Goal: Task Accomplishment & Management: Use online tool/utility

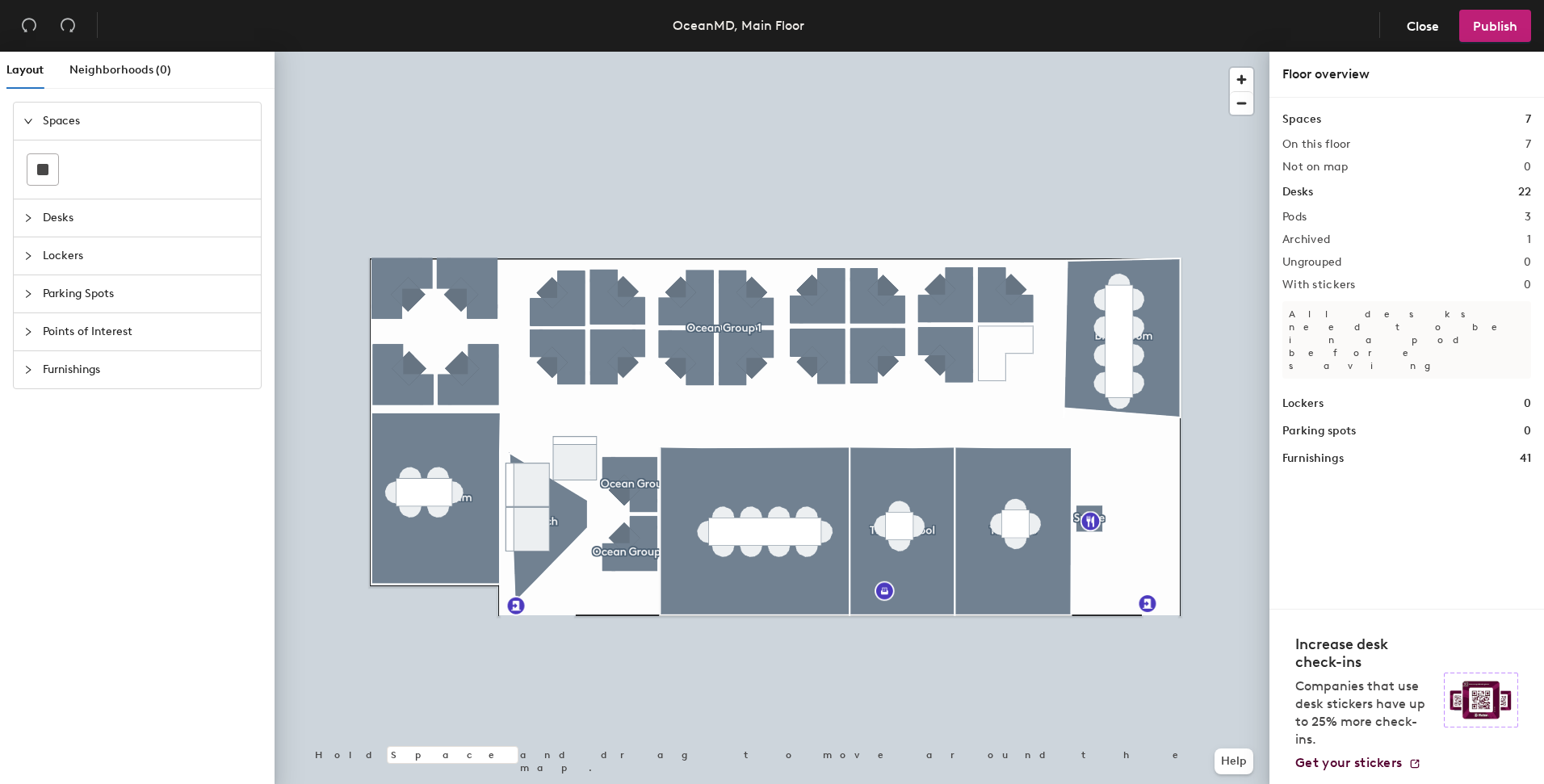
click at [27, 216] on icon "collapsed" at bounding box center [28, 218] width 10 height 10
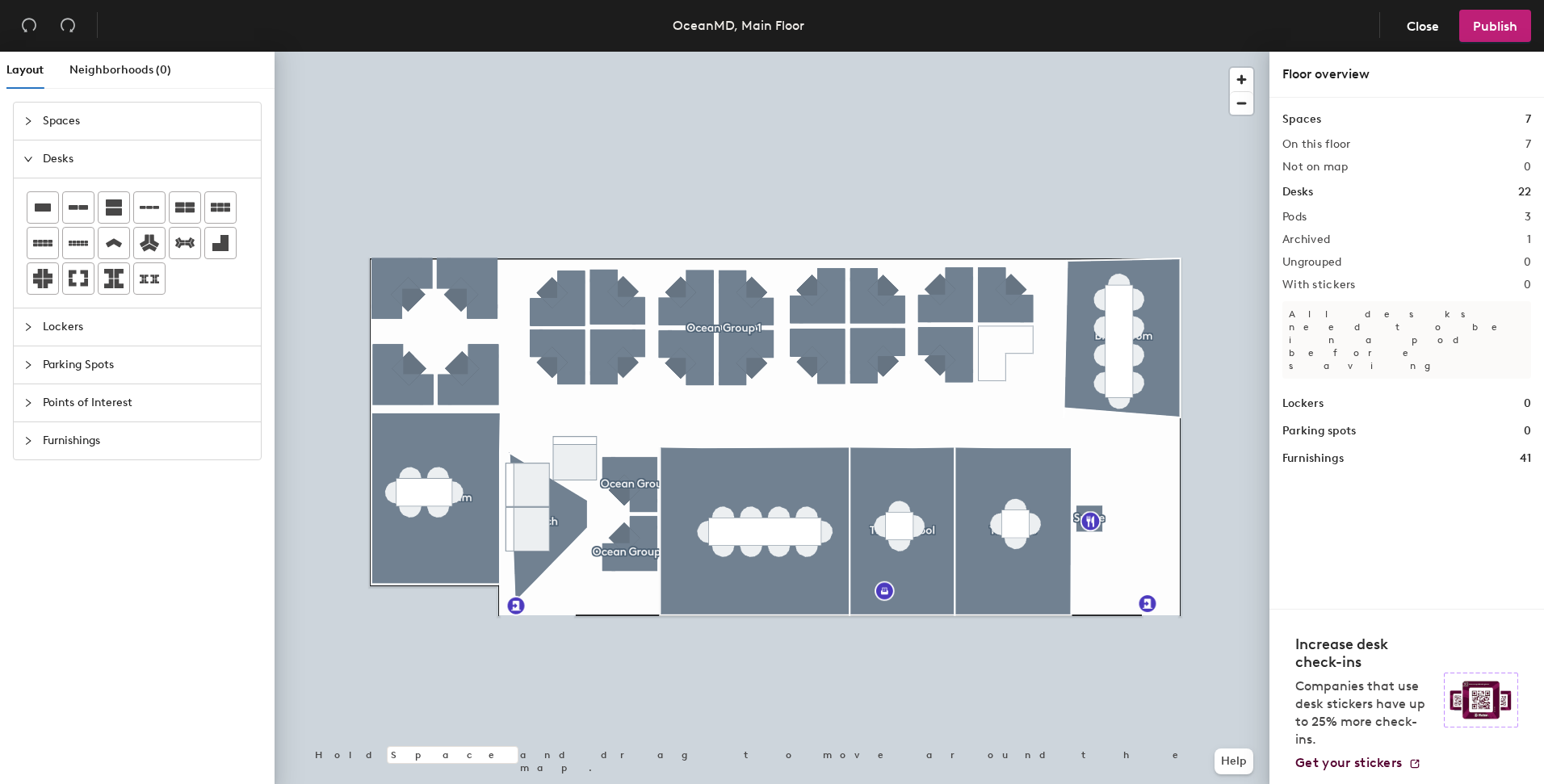
click at [32, 156] on icon "expanded" at bounding box center [28, 159] width 10 height 10
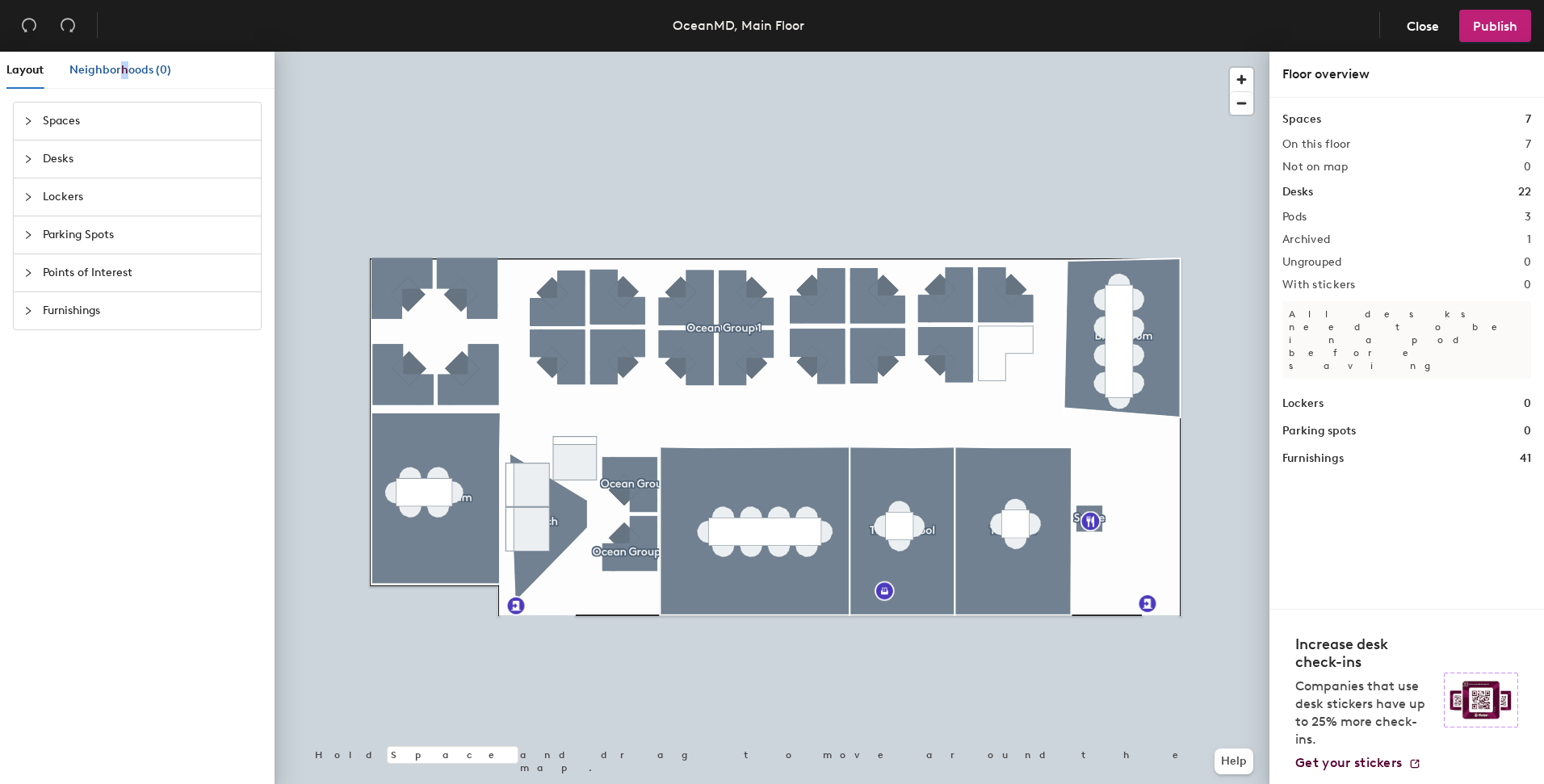
click at [122, 68] on span "Neighborhoods (0)" at bounding box center [120, 70] width 102 height 13
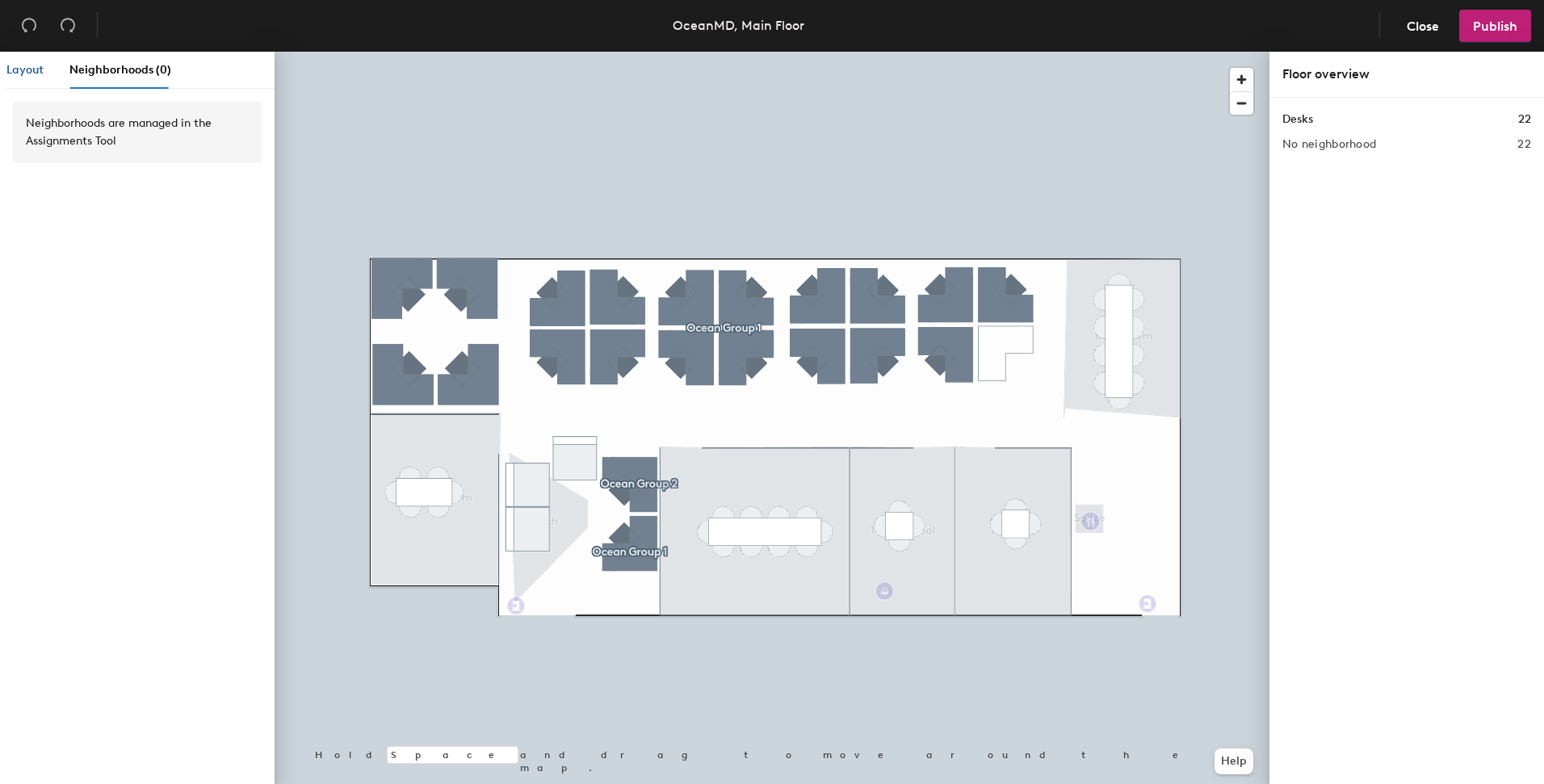
click at [23, 67] on span "Layout" at bounding box center [25, 70] width 37 height 13
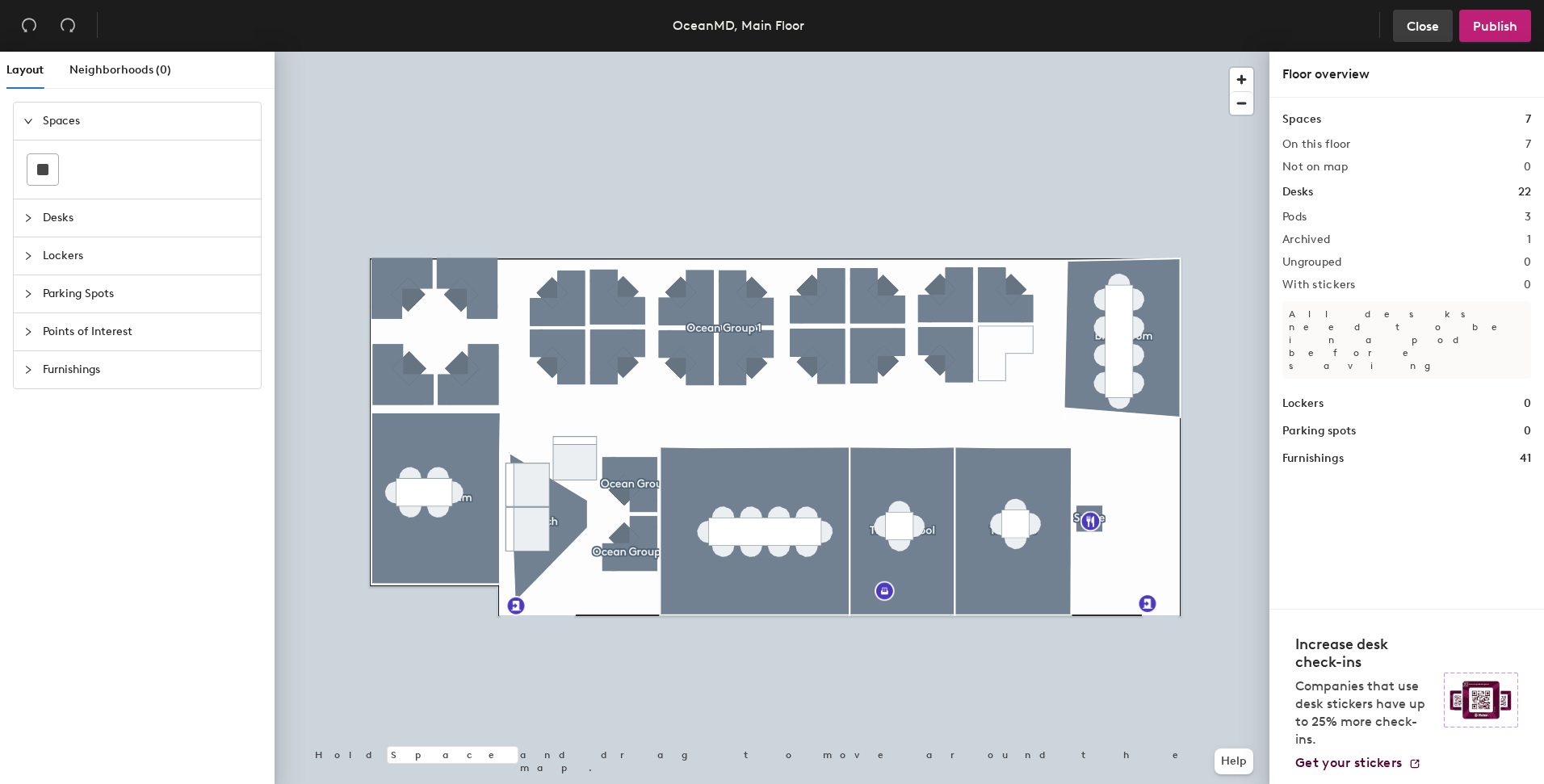
click at [1426, 28] on span "Close" at bounding box center [1422, 26] width 32 height 15
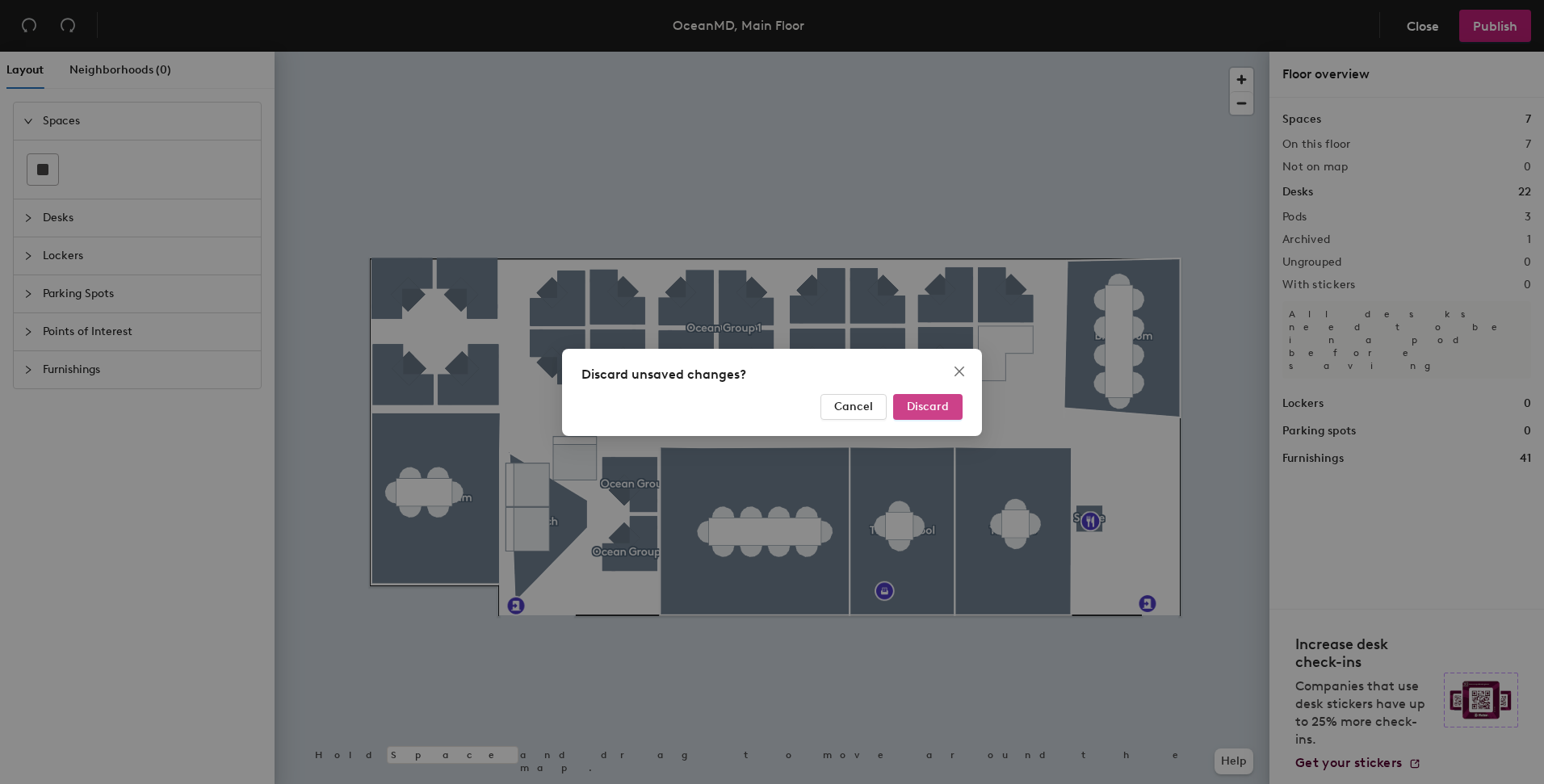
click at [915, 401] on span "Discard" at bounding box center [927, 407] width 42 height 13
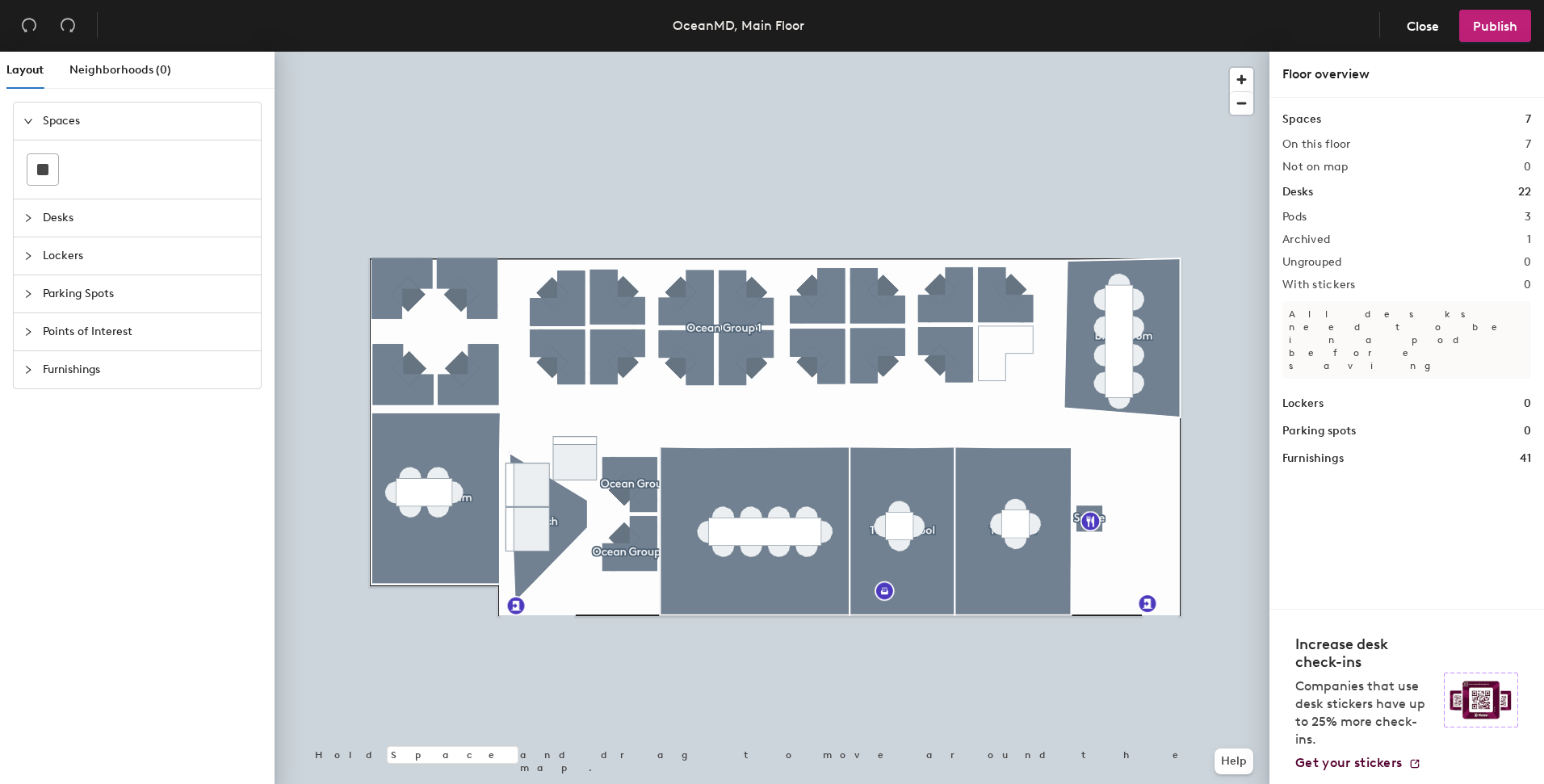
click at [12, 124] on div "Spaces Desks Lockers Parking Spots Points of Interest Furnishings" at bounding box center [137, 246] width 274 height 313
click at [13, 124] on div "Spaces" at bounding box center [137, 121] width 247 height 37
click at [23, 161] on icon "collapsed" at bounding box center [28, 159] width 10 height 10
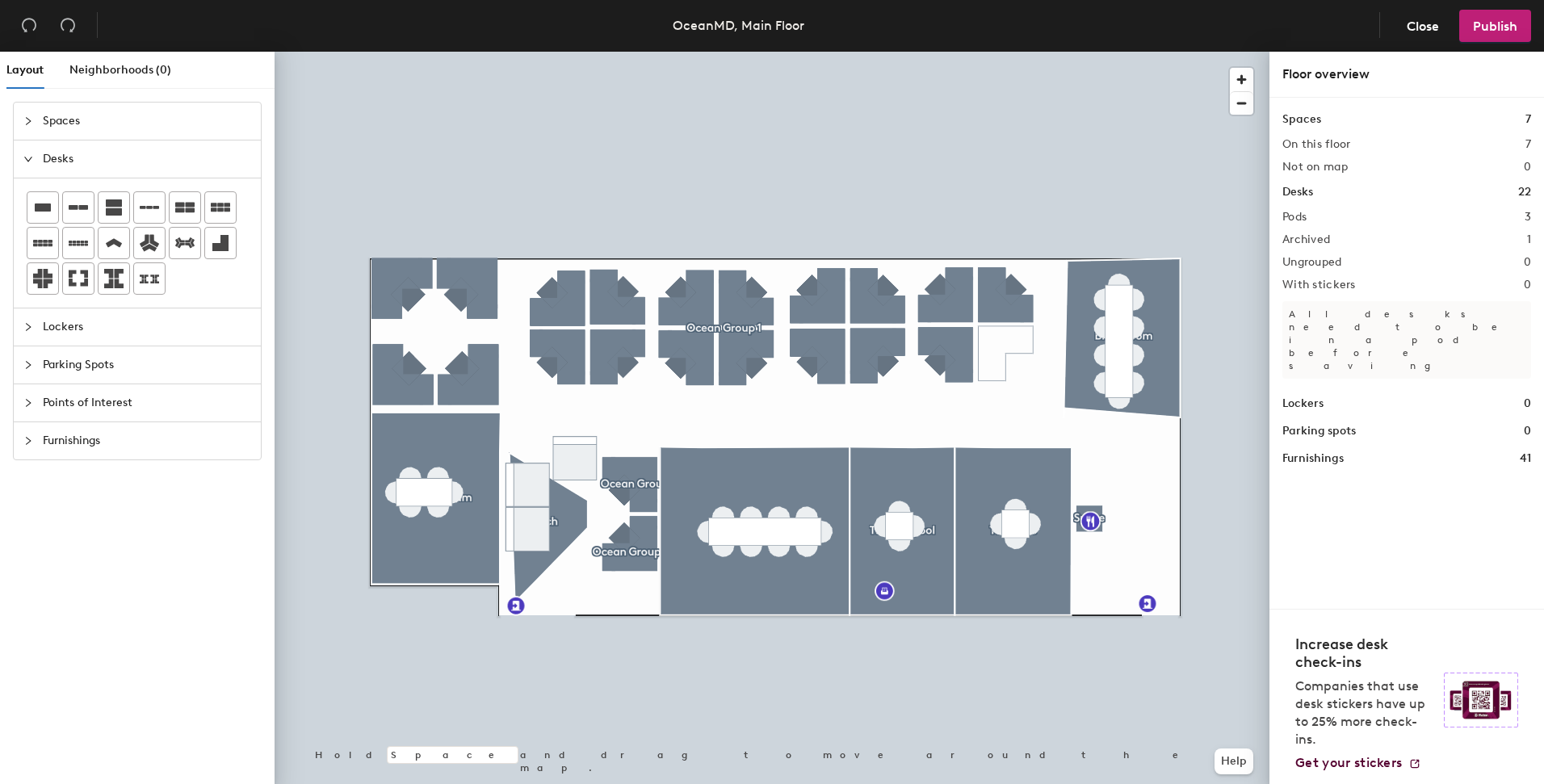
click at [23, 161] on icon "expanded" at bounding box center [28, 159] width 10 height 10
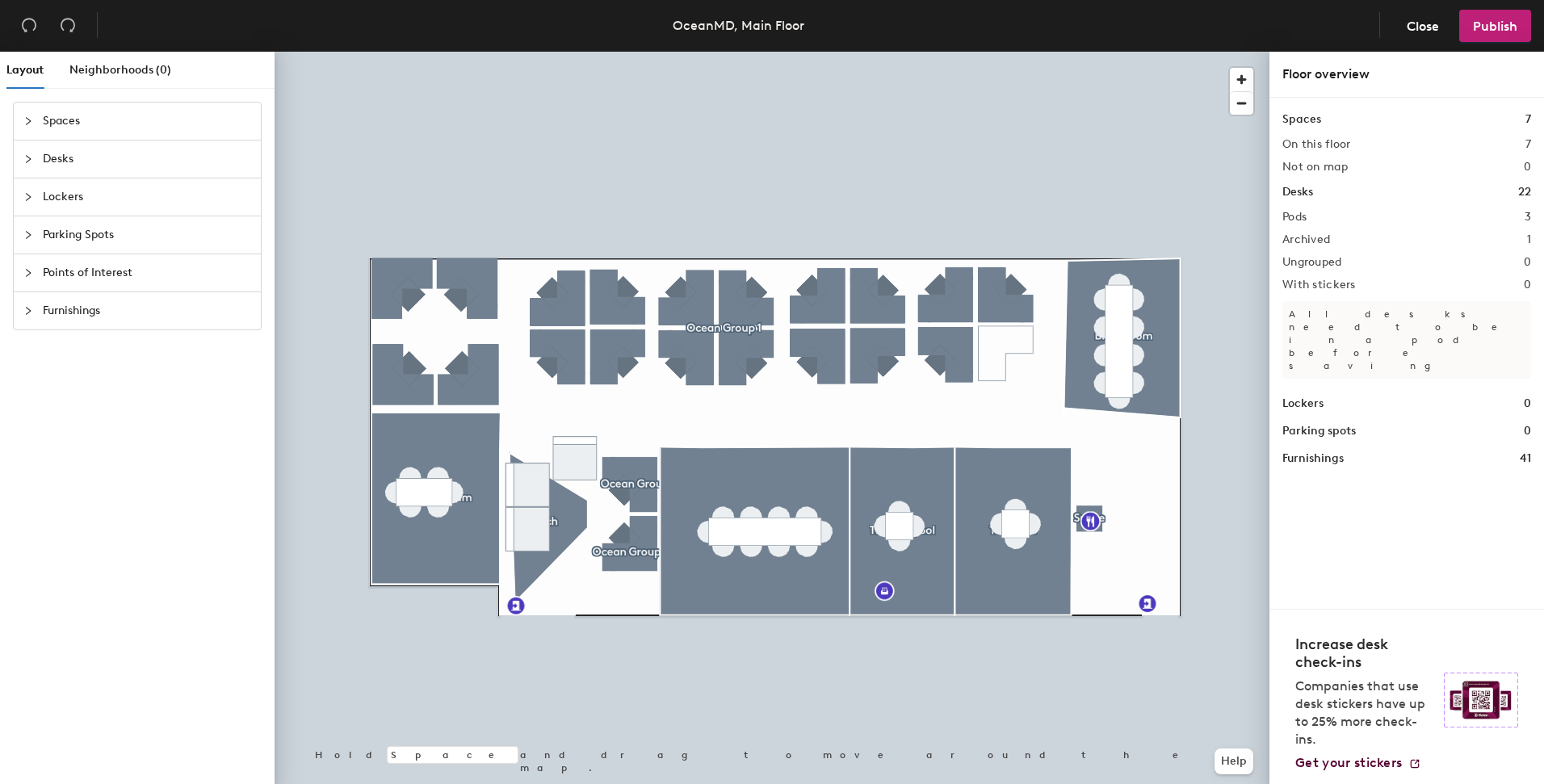
click at [1302, 322] on p "All desks need to be in a pod before saving" at bounding box center [1407, 339] width 248 height 77
click at [1327, 266] on h2 "Ungrouped" at bounding box center [1312, 262] width 60 height 13
click at [1317, 450] on h1 "Furnishings" at bounding box center [1313, 458] width 62 height 17
click at [1349, 450] on div "Furnishings 41" at bounding box center [1407, 458] width 248 height 17
click at [1324, 142] on h2 "On this floor" at bounding box center [1317, 145] width 68 height 13
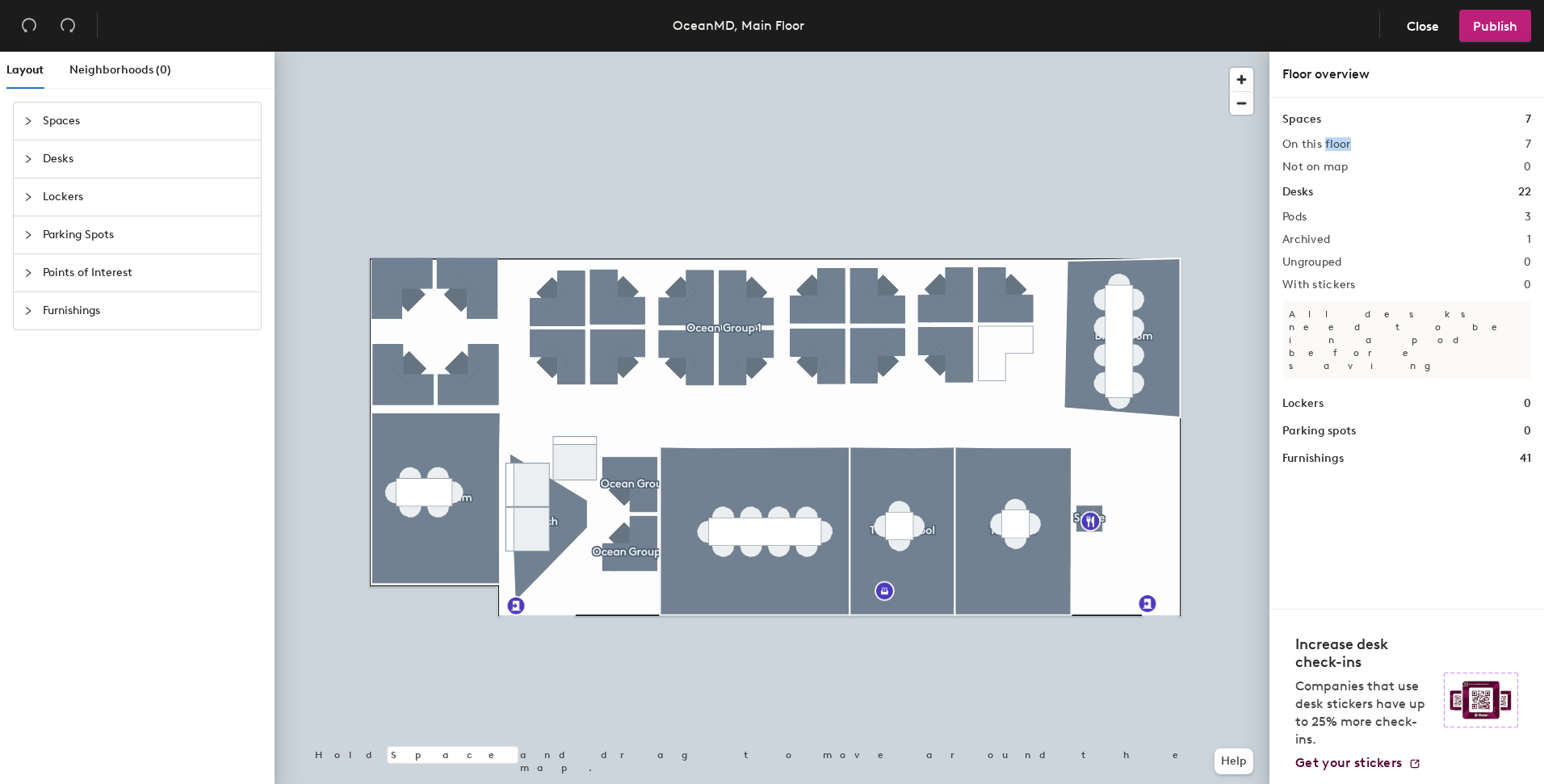
click at [1324, 142] on h2 "On this floor" at bounding box center [1317, 145] width 68 height 13
click at [1333, 167] on h2 "Not on map" at bounding box center [1315, 167] width 65 height 13
click at [1411, 22] on span "Close" at bounding box center [1422, 26] width 32 height 15
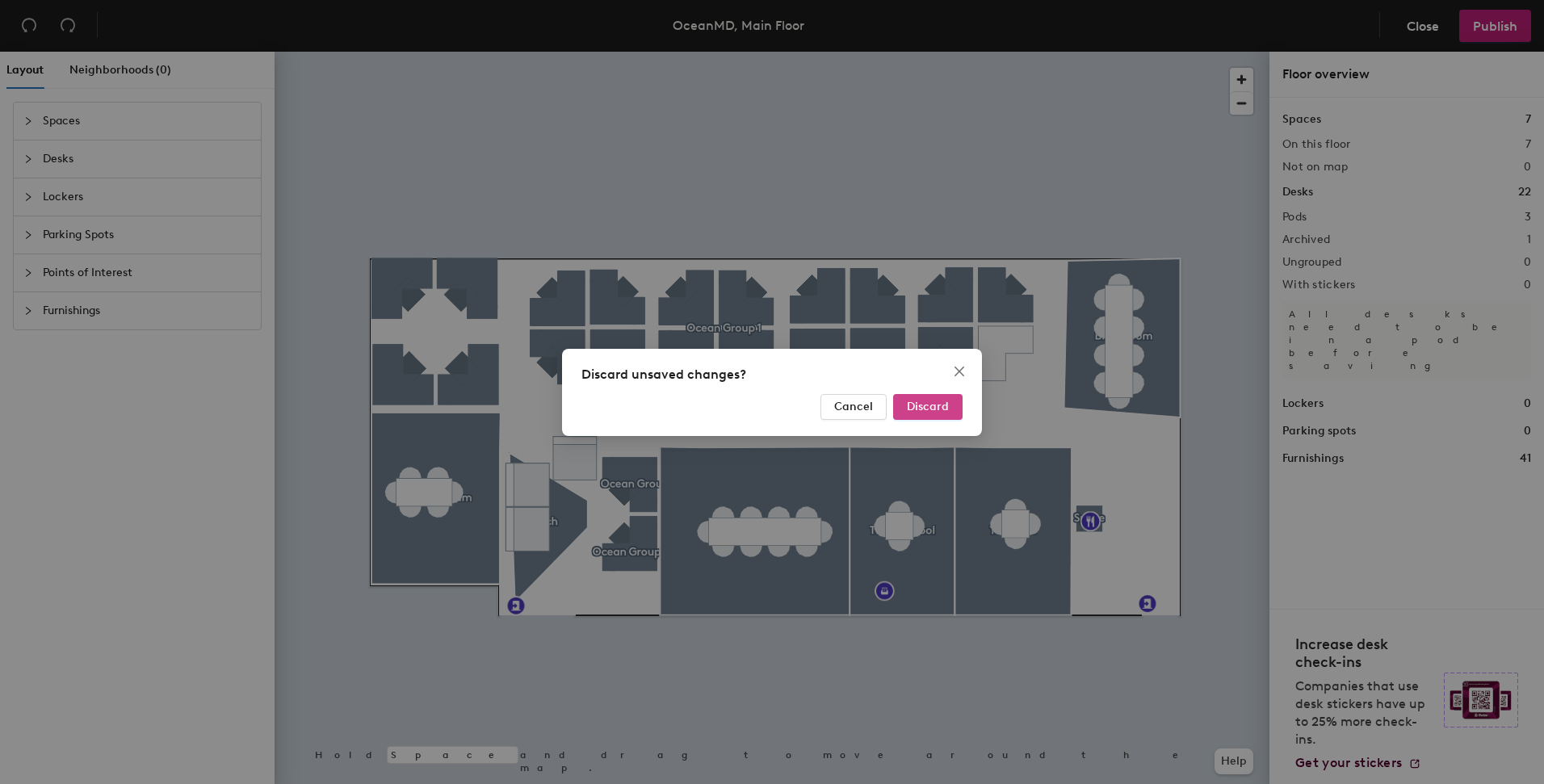
click at [923, 402] on span "Discard" at bounding box center [927, 407] width 42 height 13
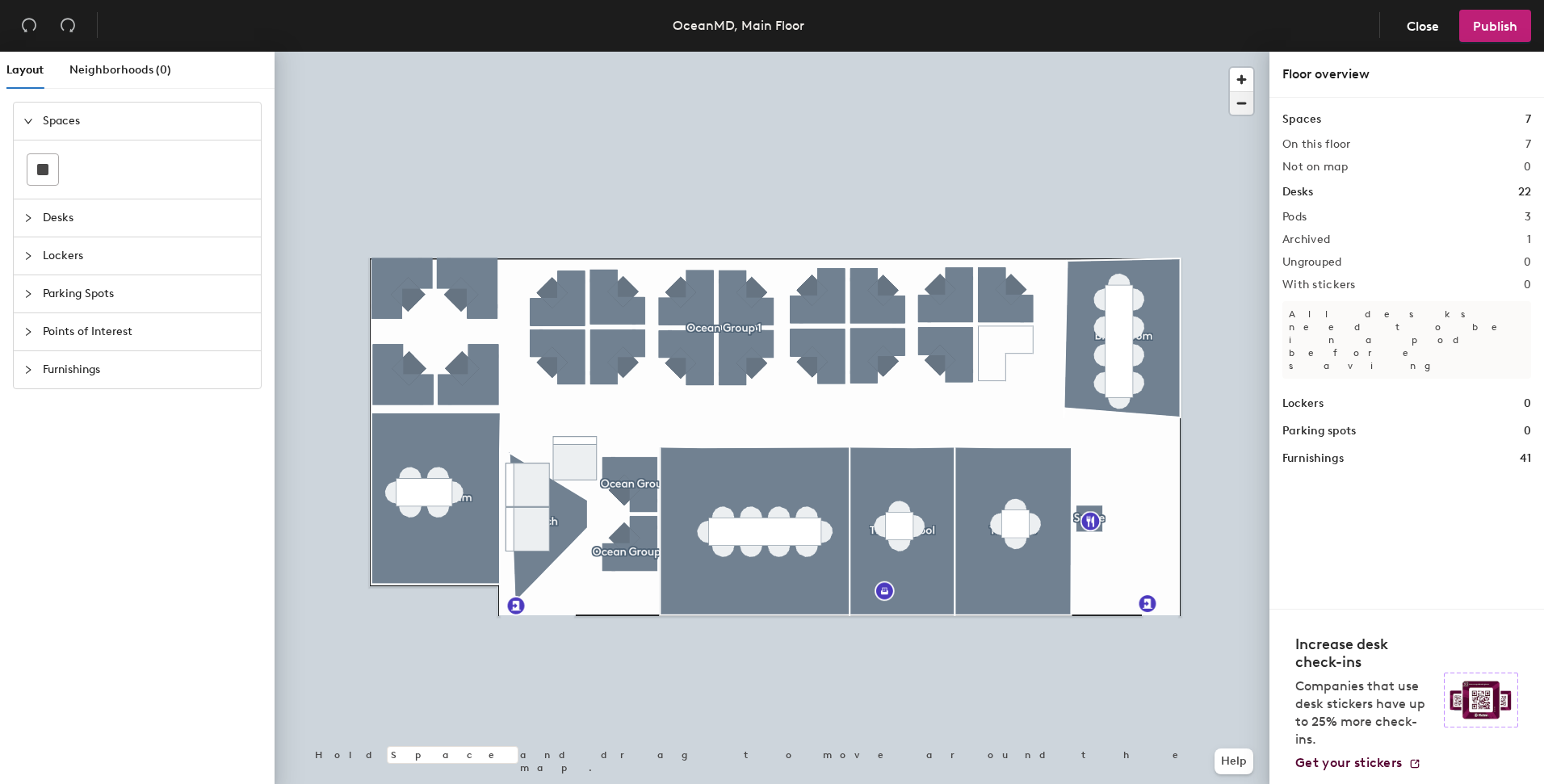
click at [1247, 104] on span "button" at bounding box center [1242, 102] width 23 height 22
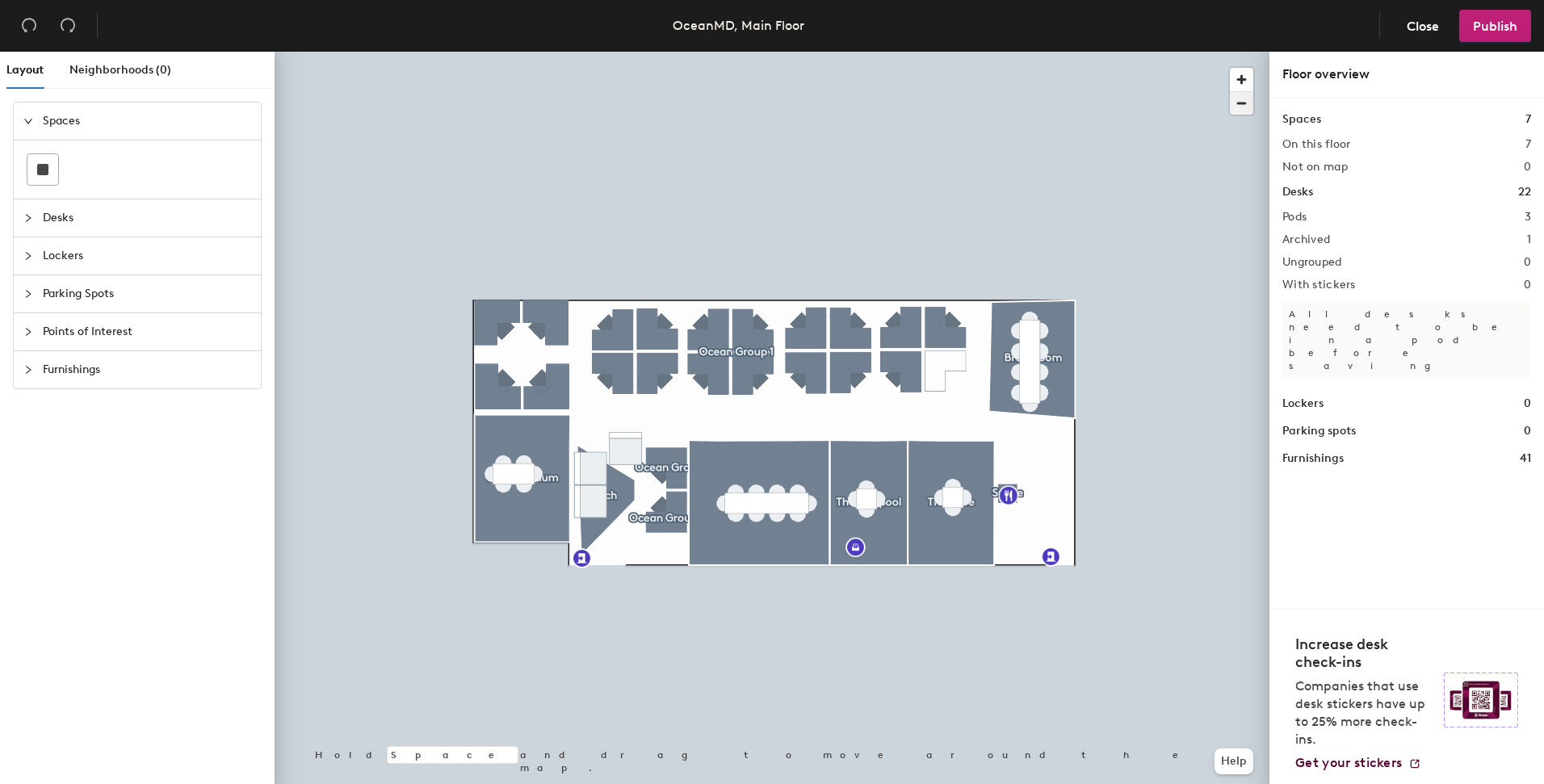
click at [1247, 104] on span "button" at bounding box center [1242, 102] width 23 height 22
click at [29, 216] on icon "collapsed" at bounding box center [28, 218] width 10 height 10
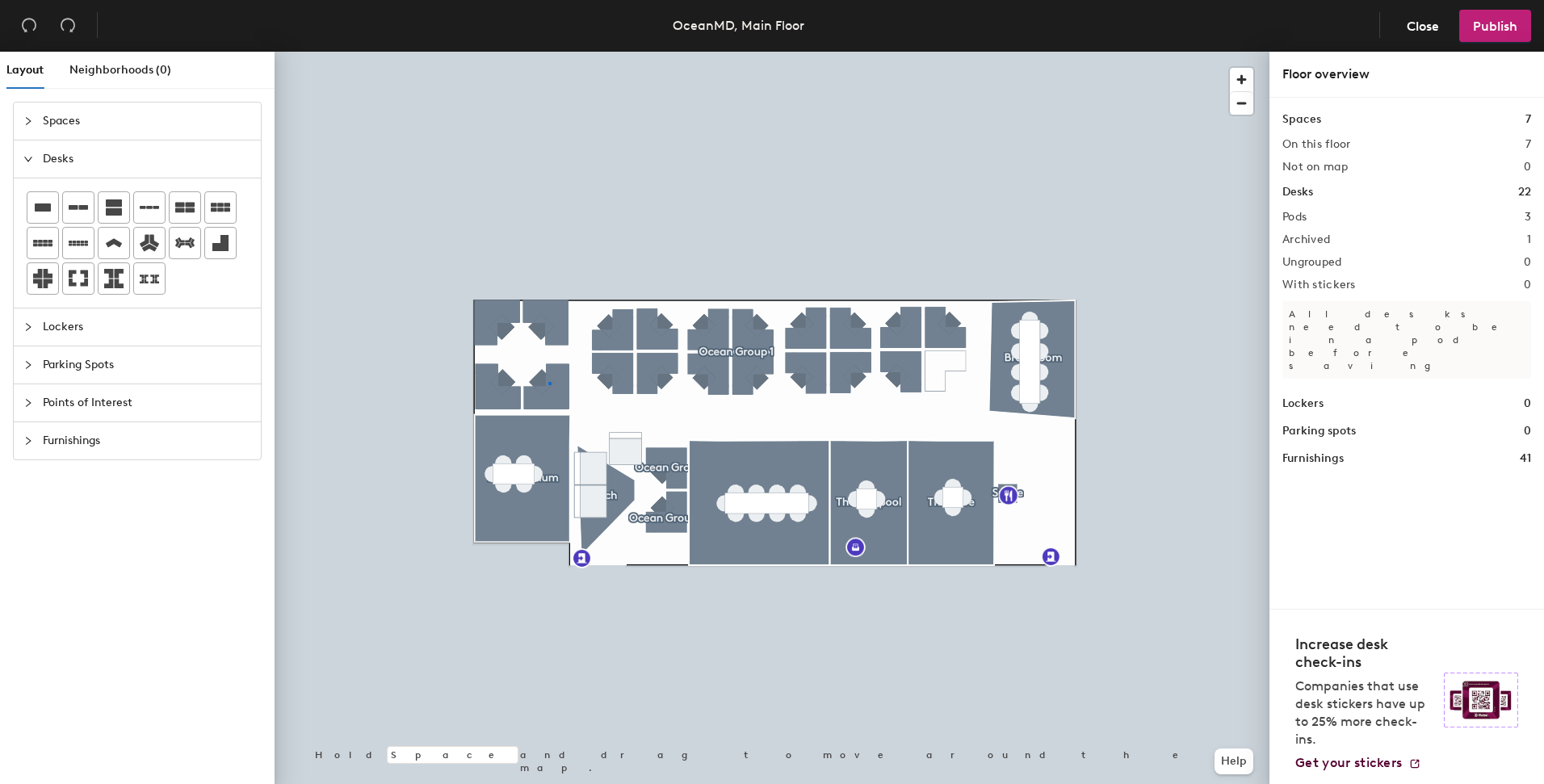
click at [548, 52] on div at bounding box center [772, 52] width 995 height 0
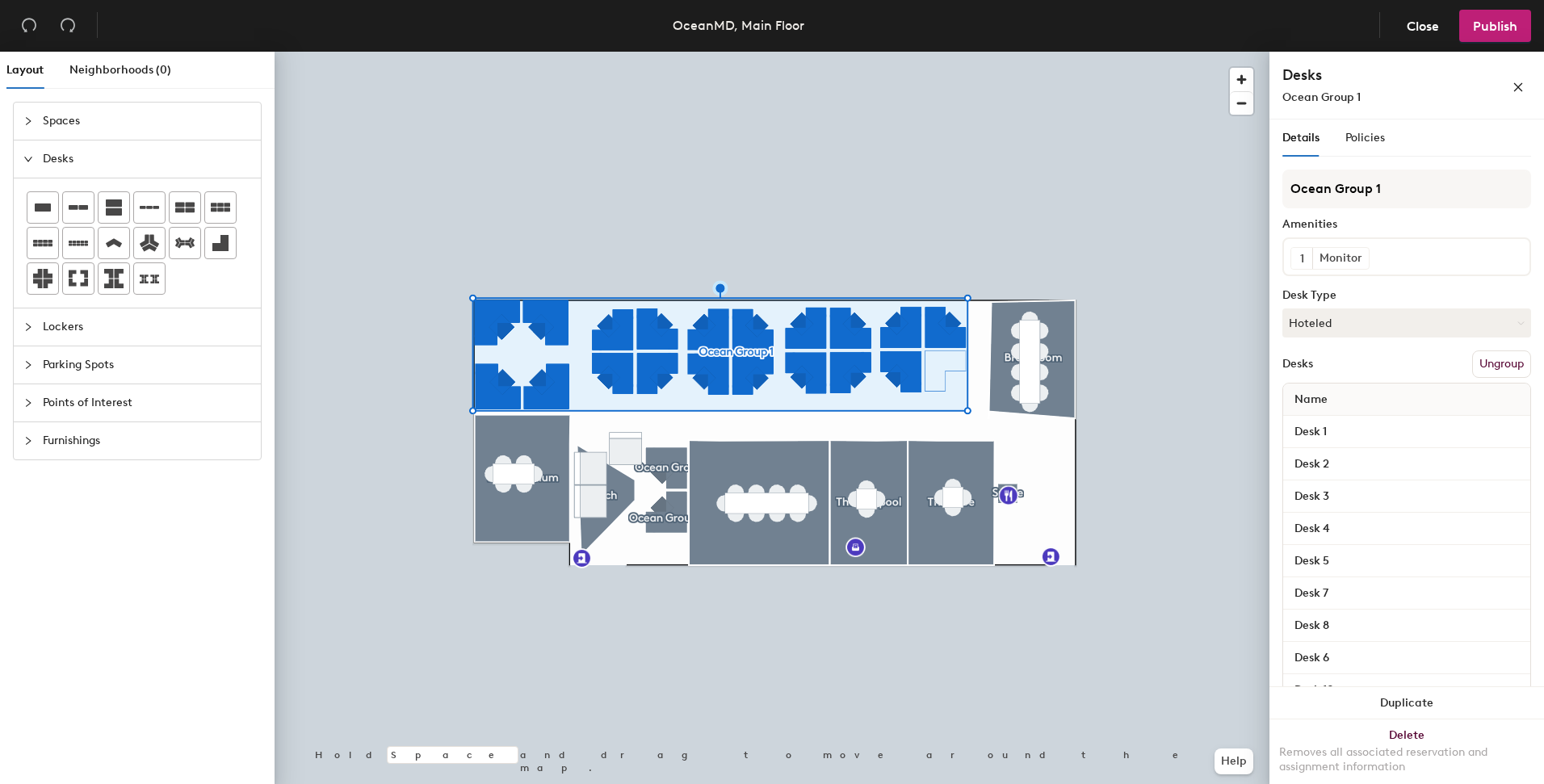
click at [1047, 52] on div at bounding box center [772, 52] width 995 height 0
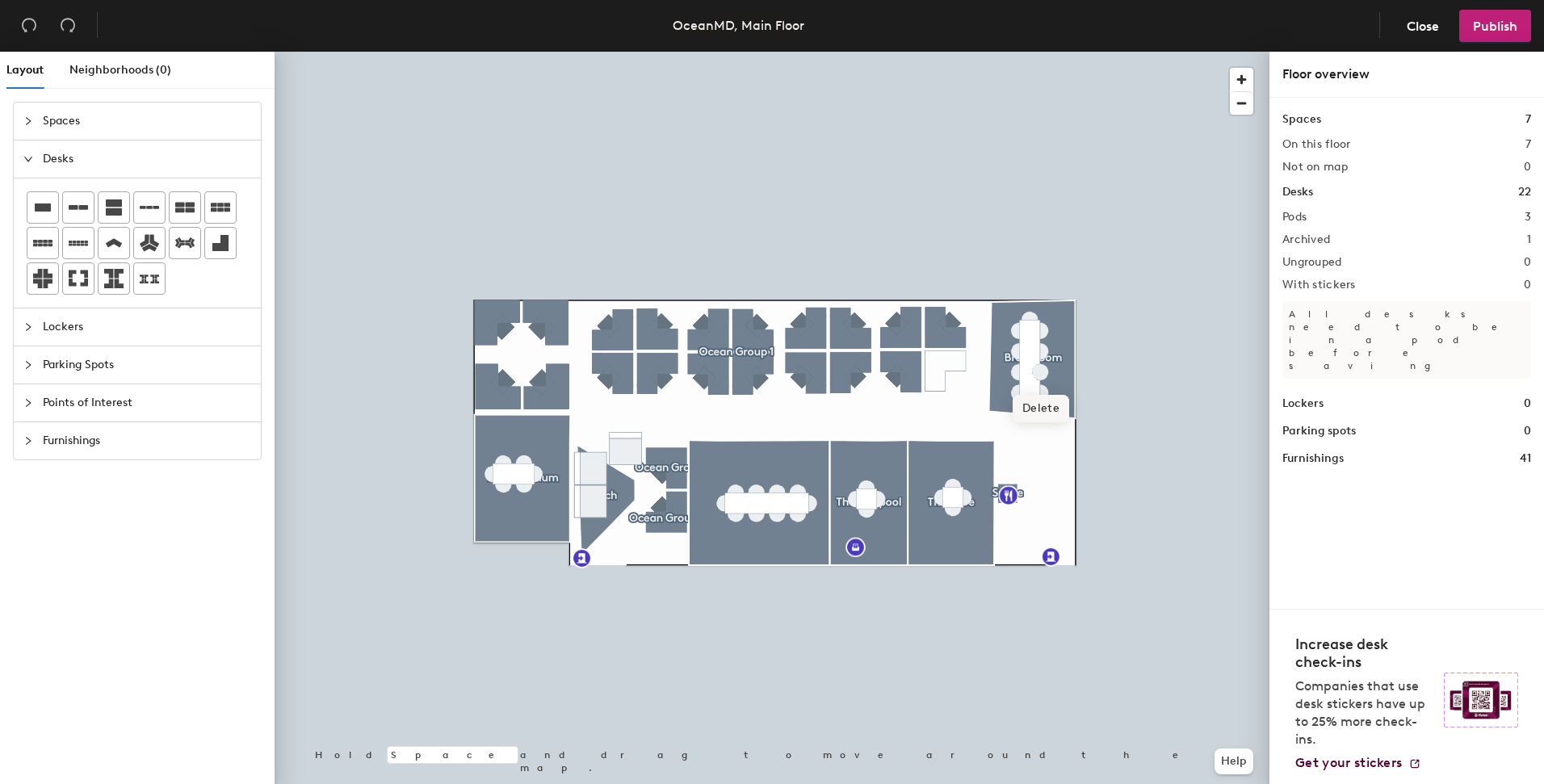
click at [1056, 396] on span "Delete" at bounding box center [1041, 408] width 57 height 27
click at [1062, 52] on div at bounding box center [772, 52] width 995 height 0
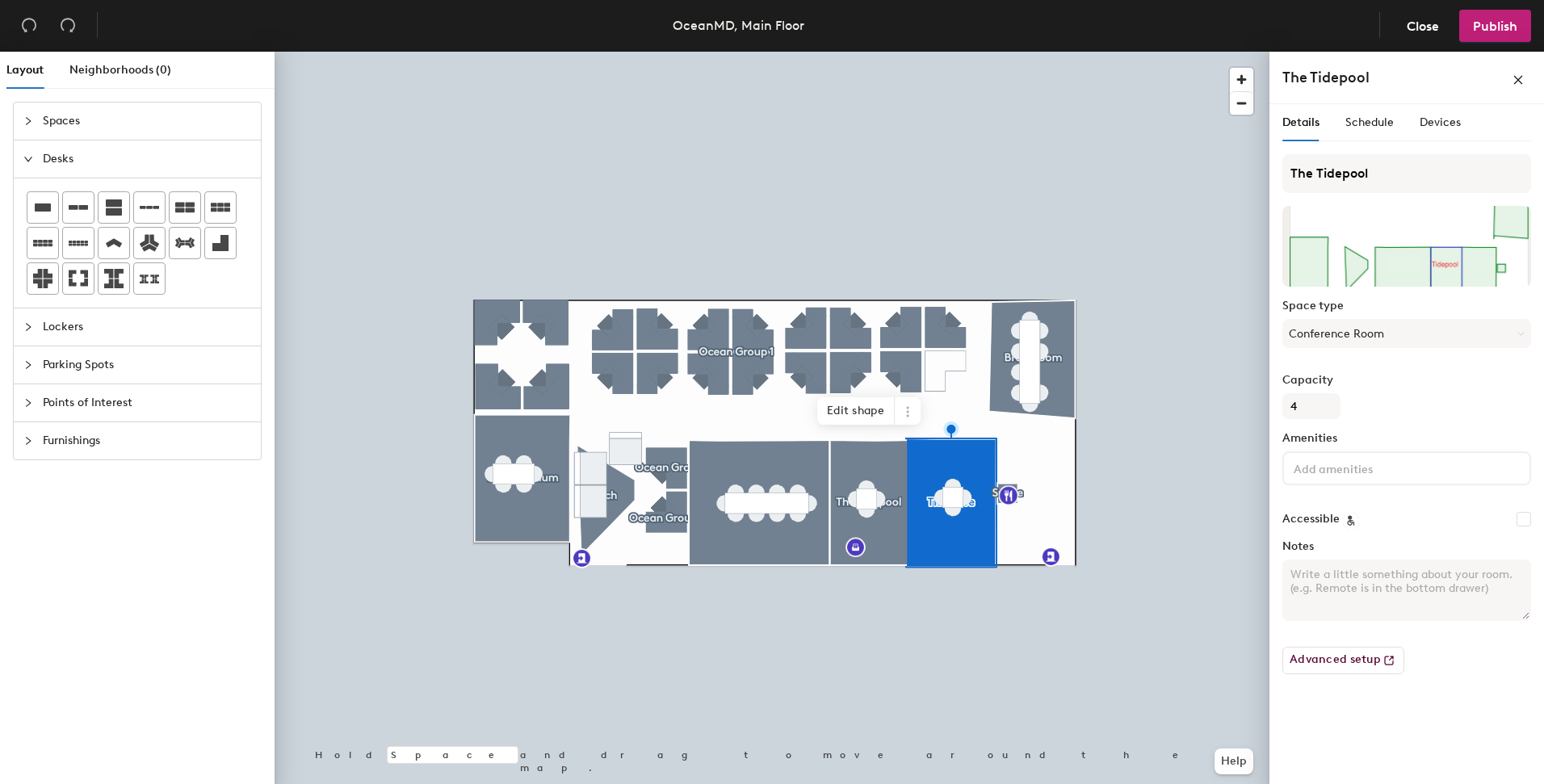
click at [761, 52] on div at bounding box center [772, 52] width 995 height 0
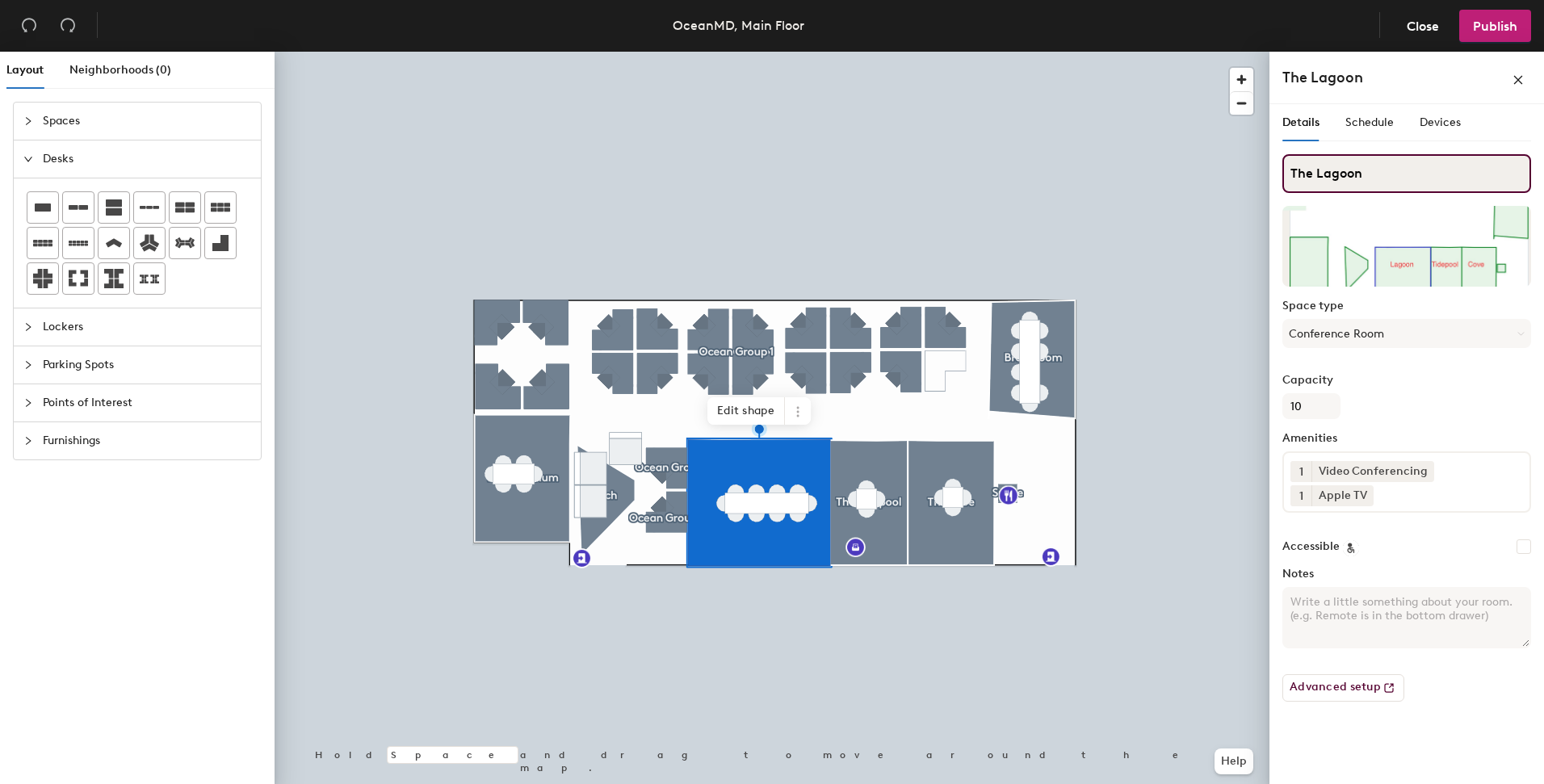
click at [1380, 172] on input "The Lagoon" at bounding box center [1407, 173] width 248 height 39
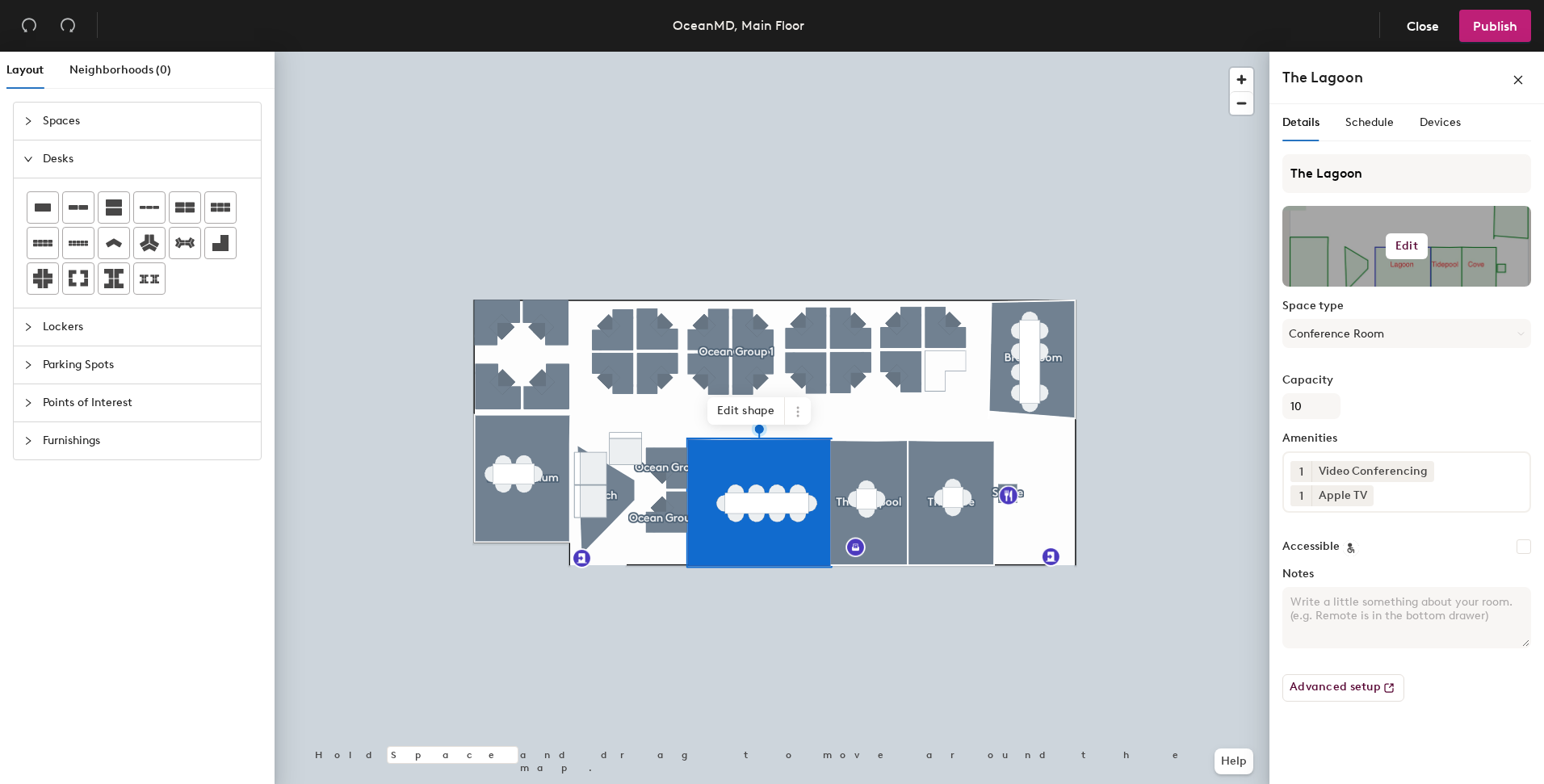
drag, startPoint x: 1380, startPoint y: 208, endPoint x: 1380, endPoint y: 229, distance: 21.0
click at [1380, 229] on div at bounding box center [1407, 246] width 248 height 81
click at [1401, 240] on h6 "Edit" at bounding box center [1406, 247] width 22 height 13
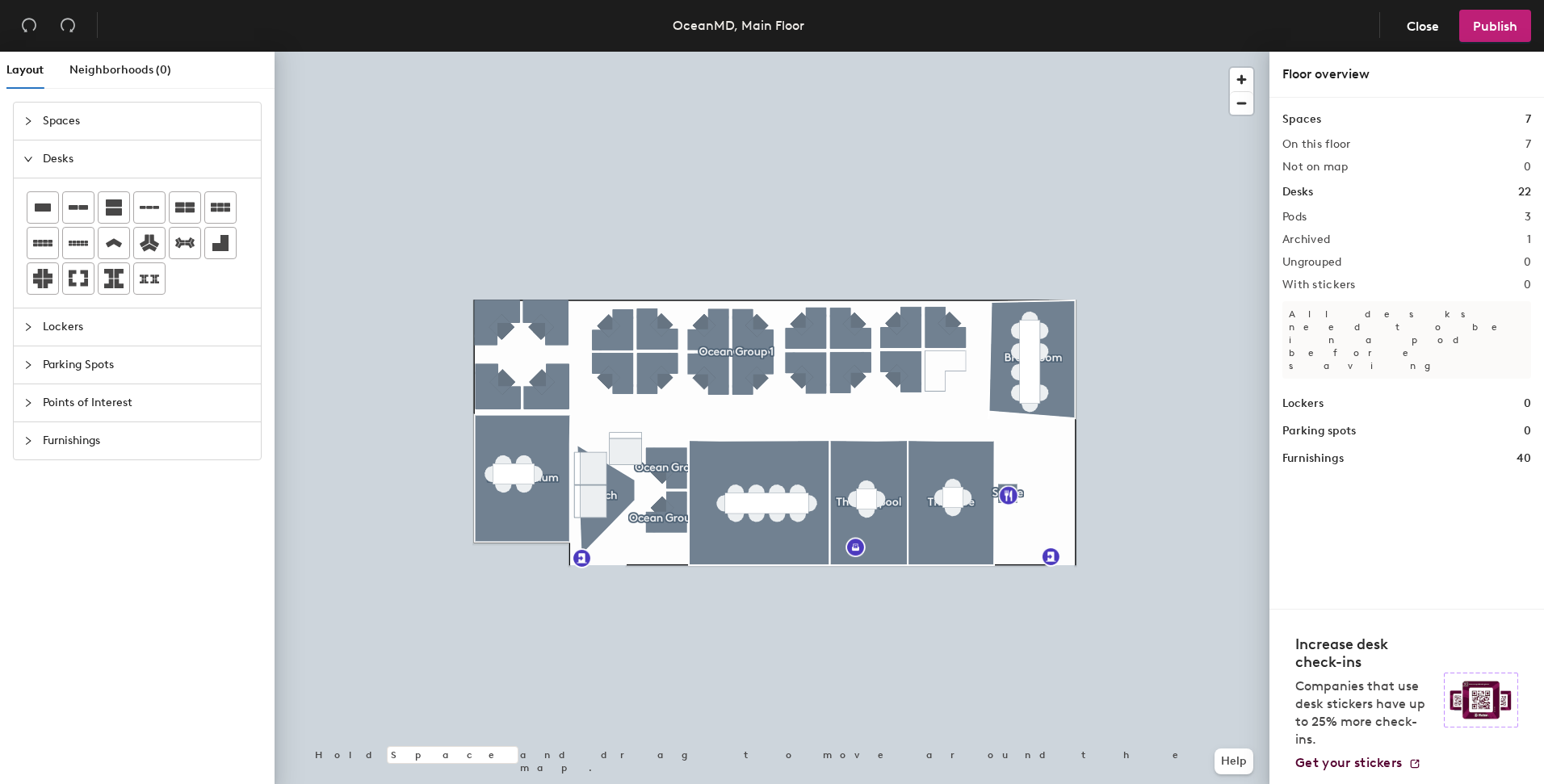
click at [20, 435] on div "Furnishings" at bounding box center [137, 441] width 247 height 37
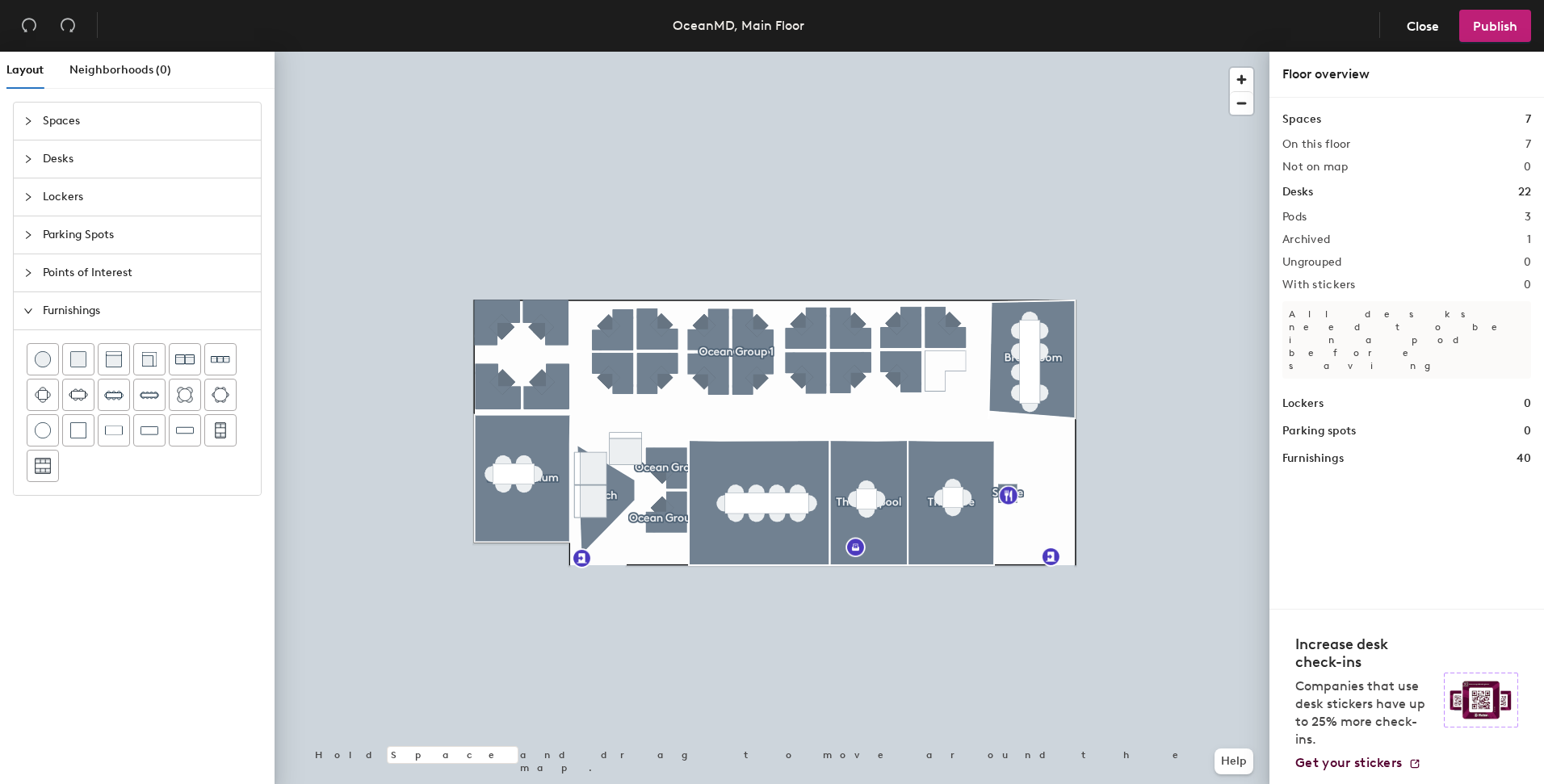
click at [27, 315] on icon "expanded" at bounding box center [28, 311] width 10 height 10
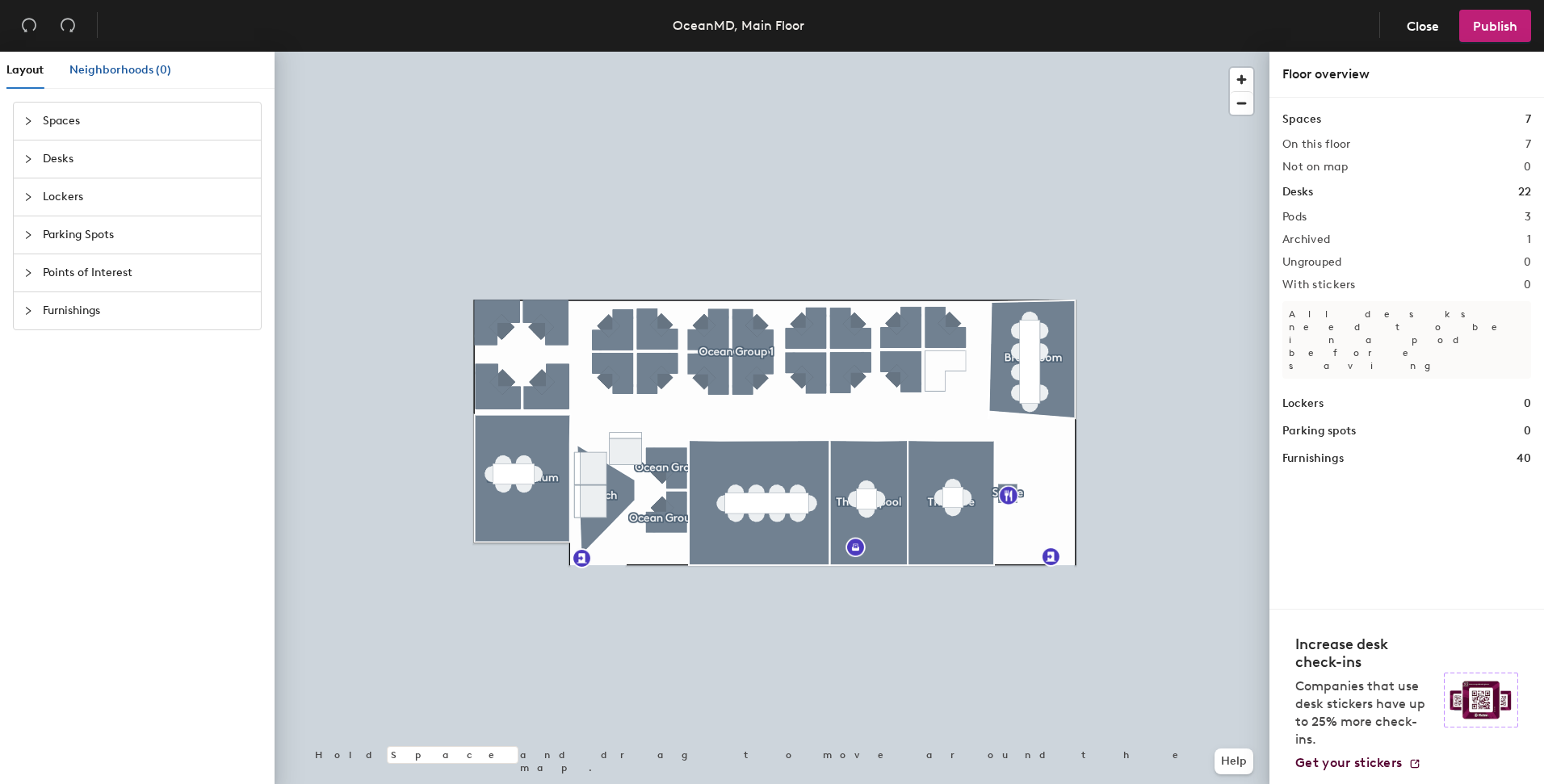
click at [125, 69] on span "Neighborhoods (0)" at bounding box center [120, 70] width 102 height 13
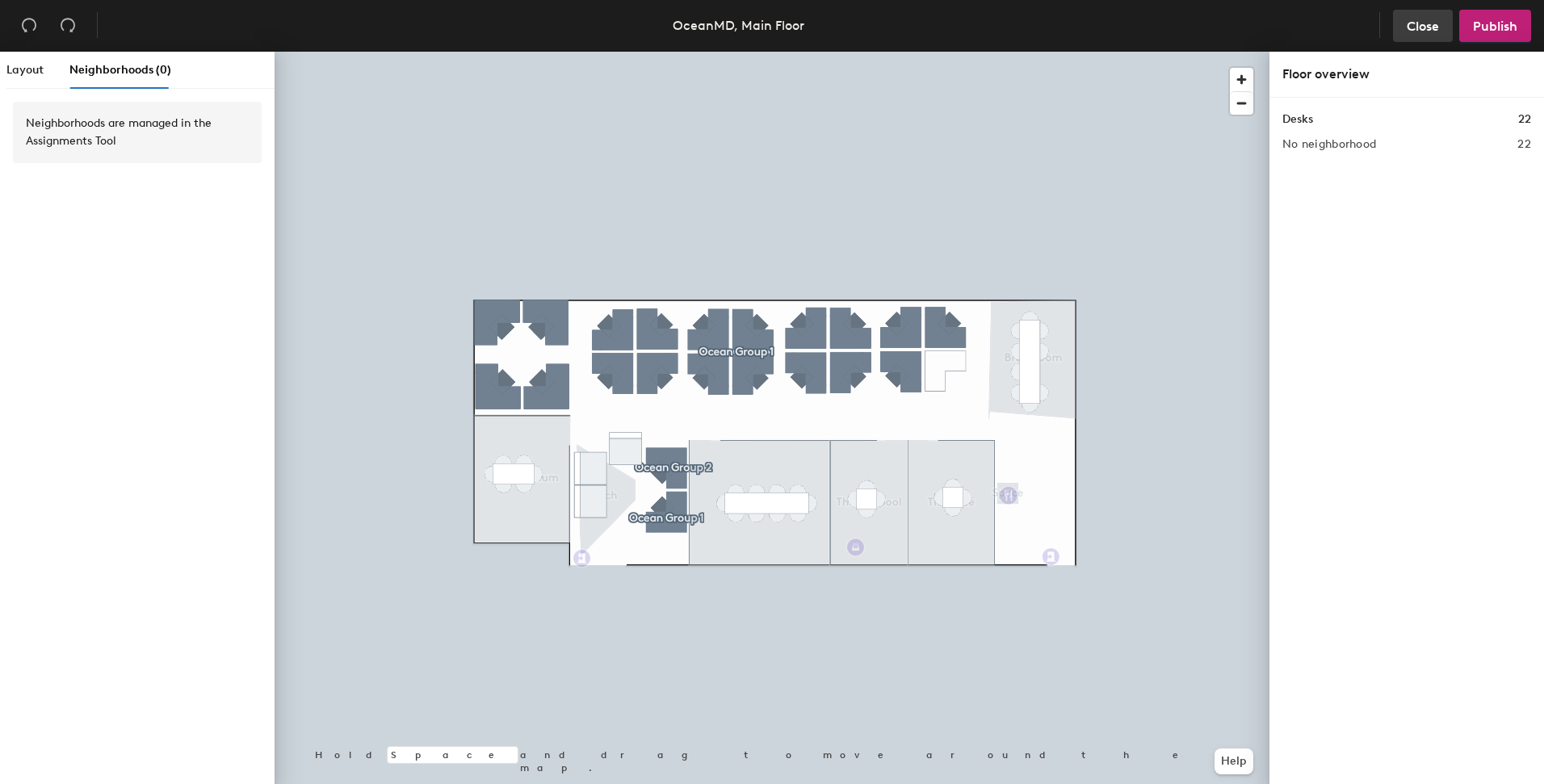
click at [1422, 32] on span "Close" at bounding box center [1422, 26] width 32 height 15
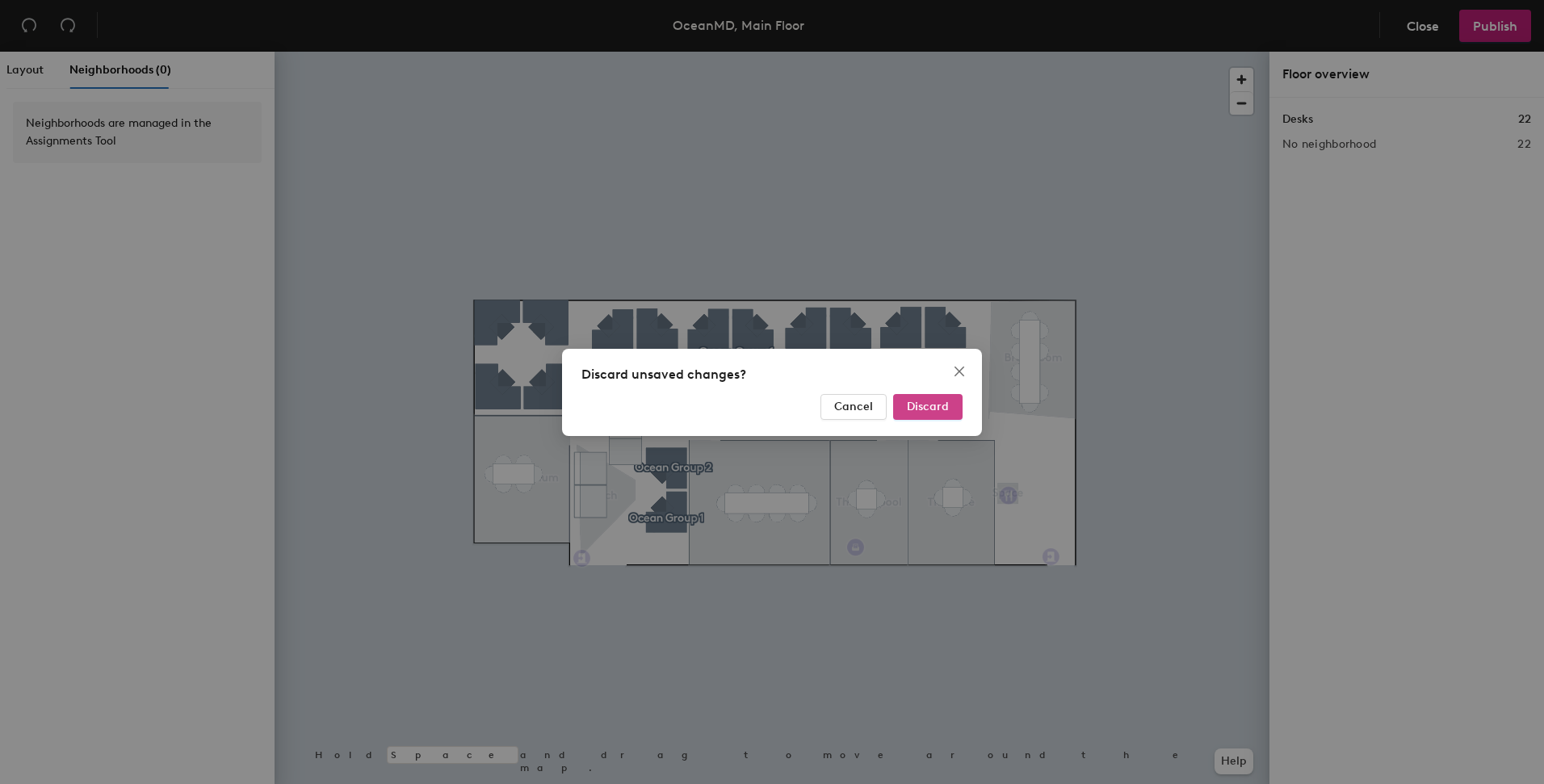
click at [937, 411] on span "Discard" at bounding box center [927, 407] width 42 height 13
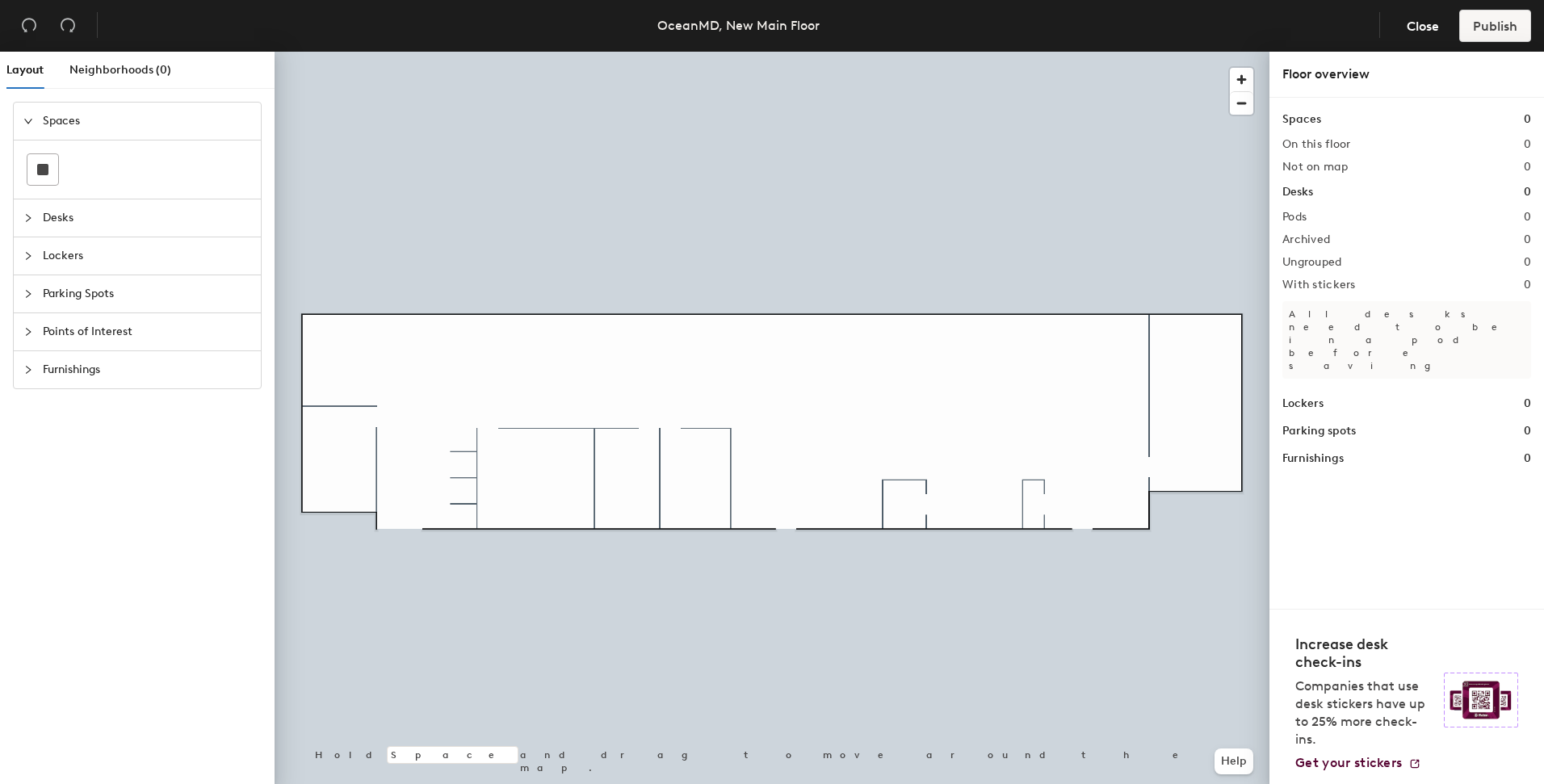
click at [28, 213] on icon "collapsed" at bounding box center [28, 218] width 10 height 10
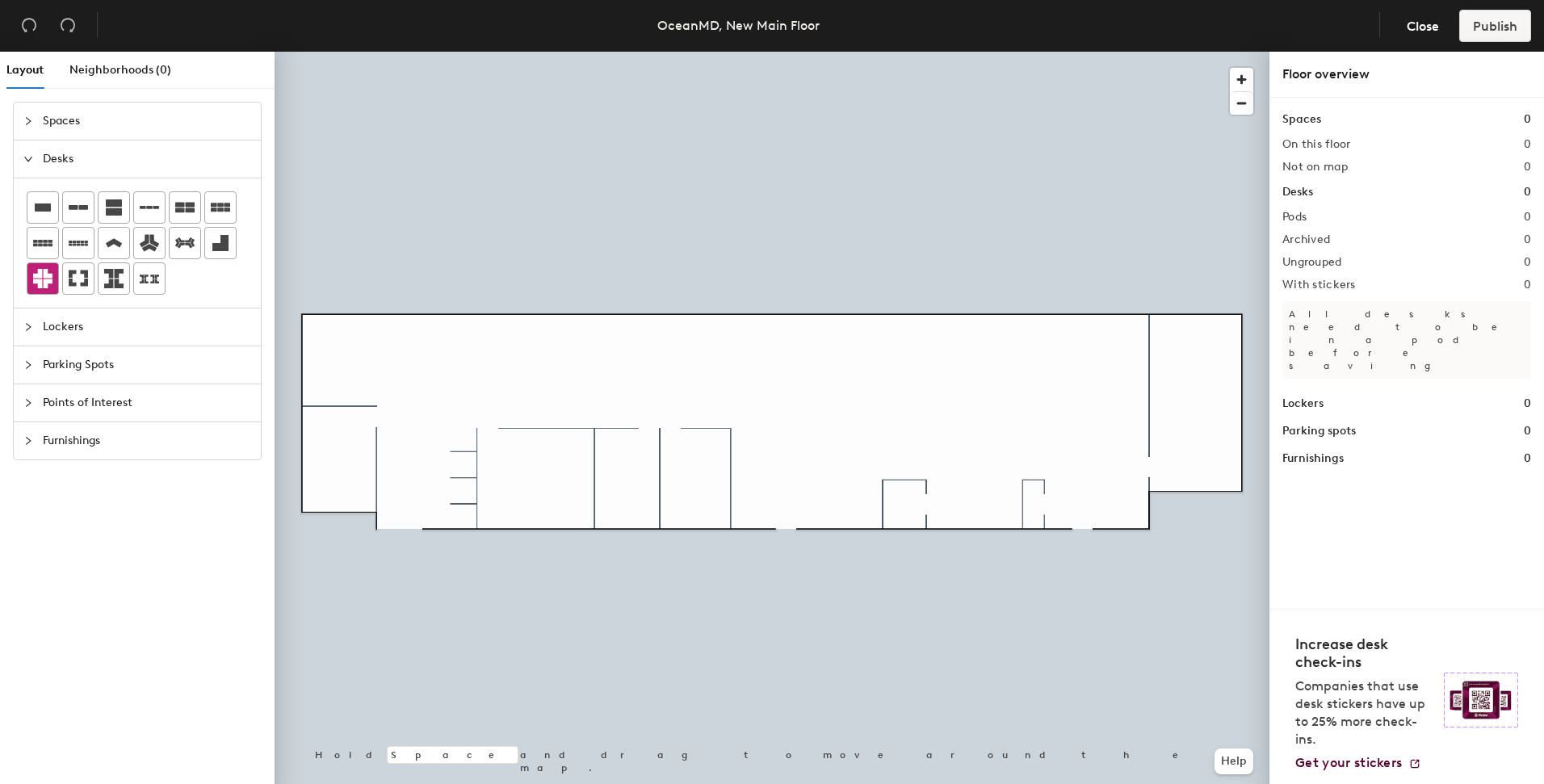
click at [49, 272] on icon at bounding box center [42, 278] width 19 height 19
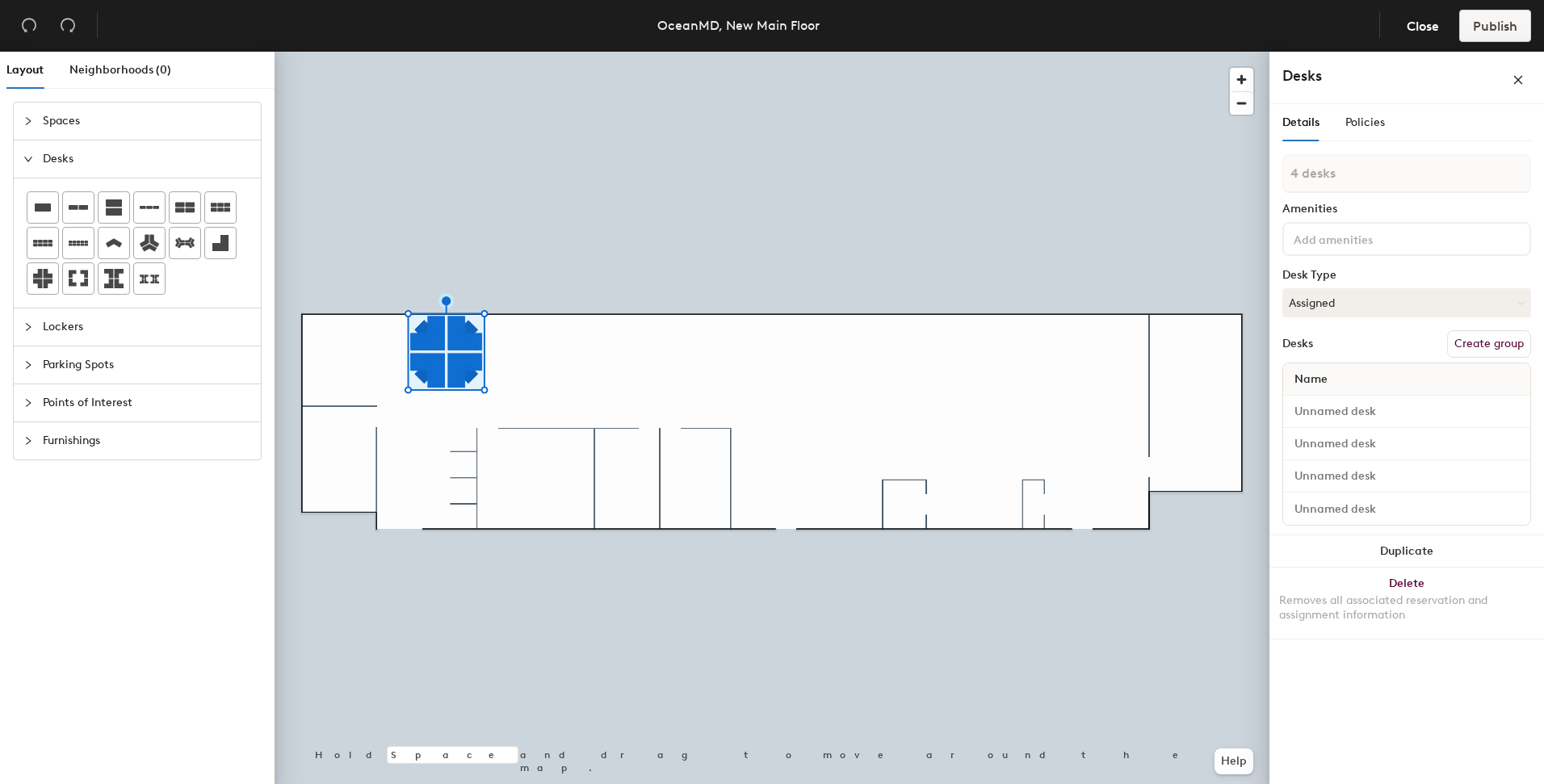
click at [622, 52] on div at bounding box center [772, 52] width 995 height 0
click at [545, 52] on div at bounding box center [772, 52] width 995 height 0
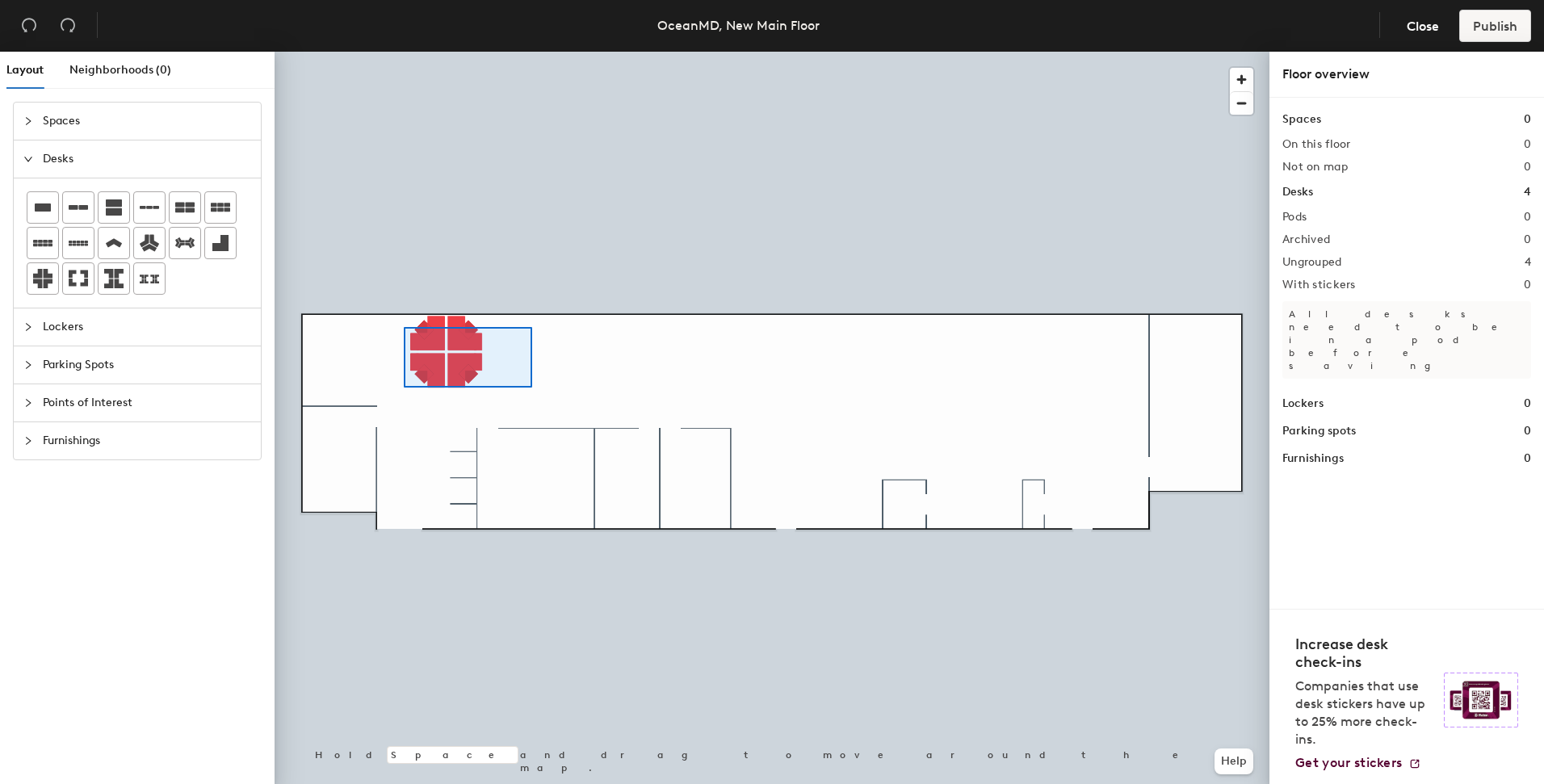
click at [401, 52] on div at bounding box center [772, 52] width 995 height 0
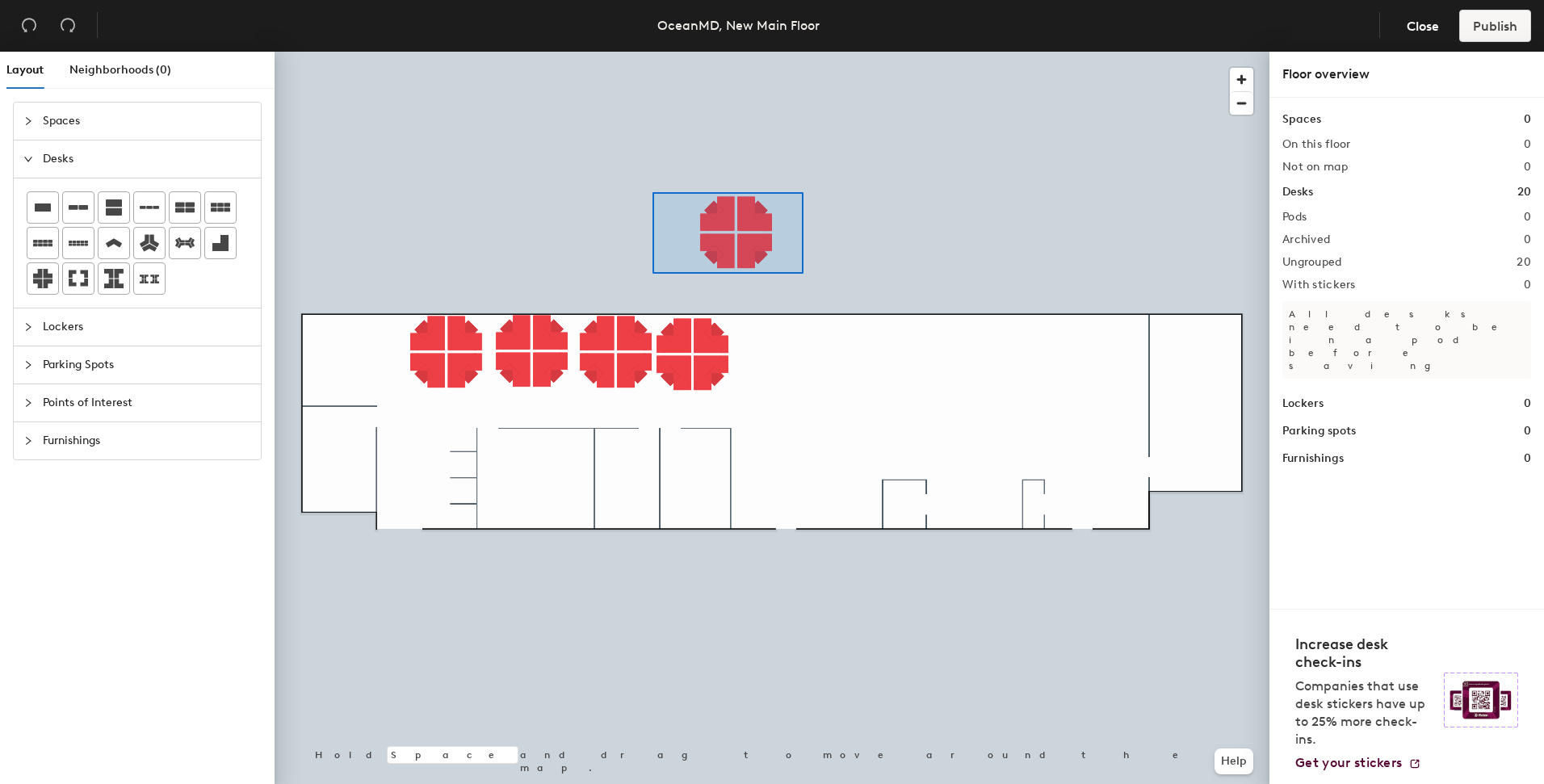
click at [652, 52] on div at bounding box center [772, 52] width 995 height 0
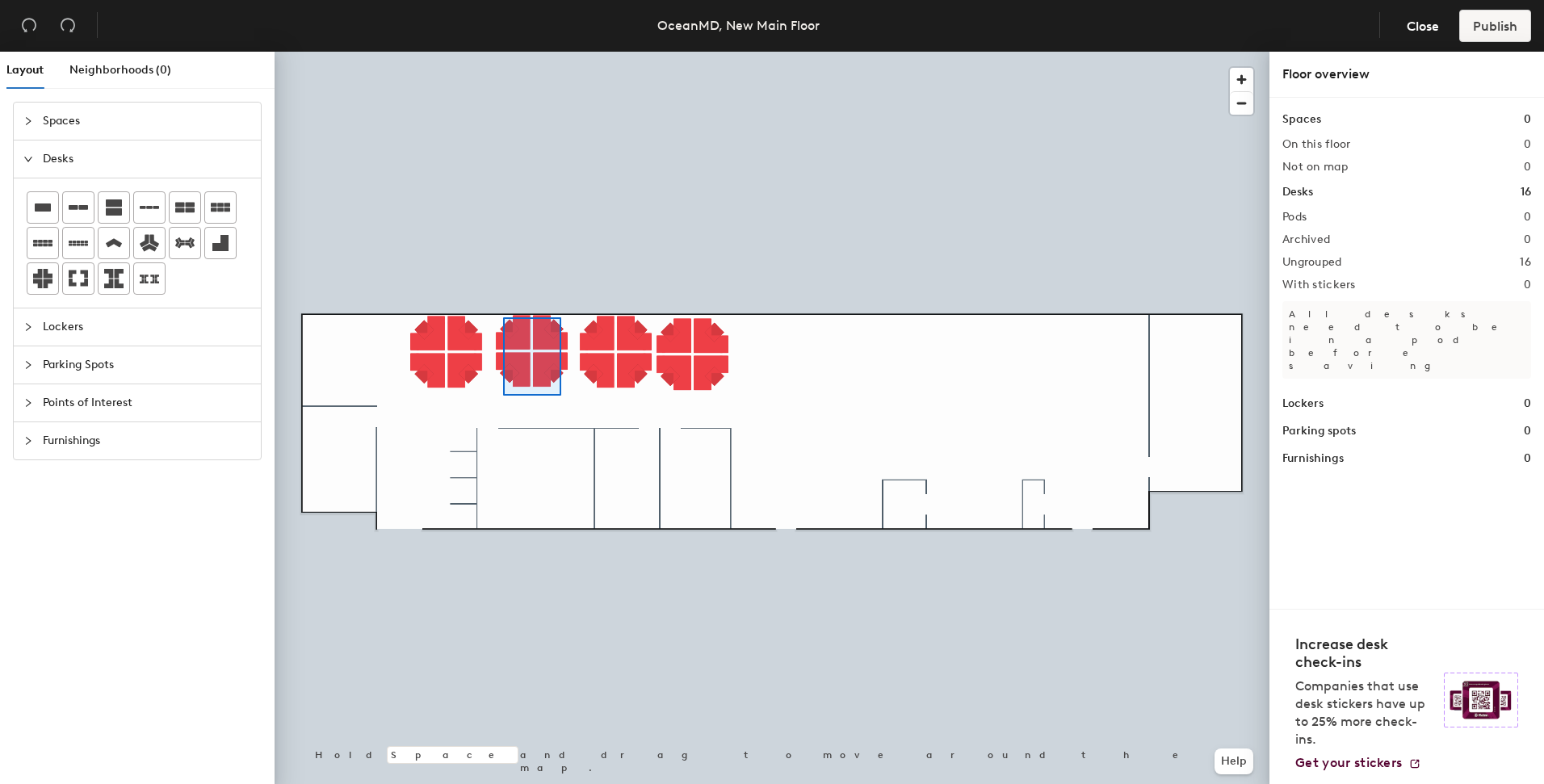
click at [502, 52] on div at bounding box center [772, 52] width 995 height 0
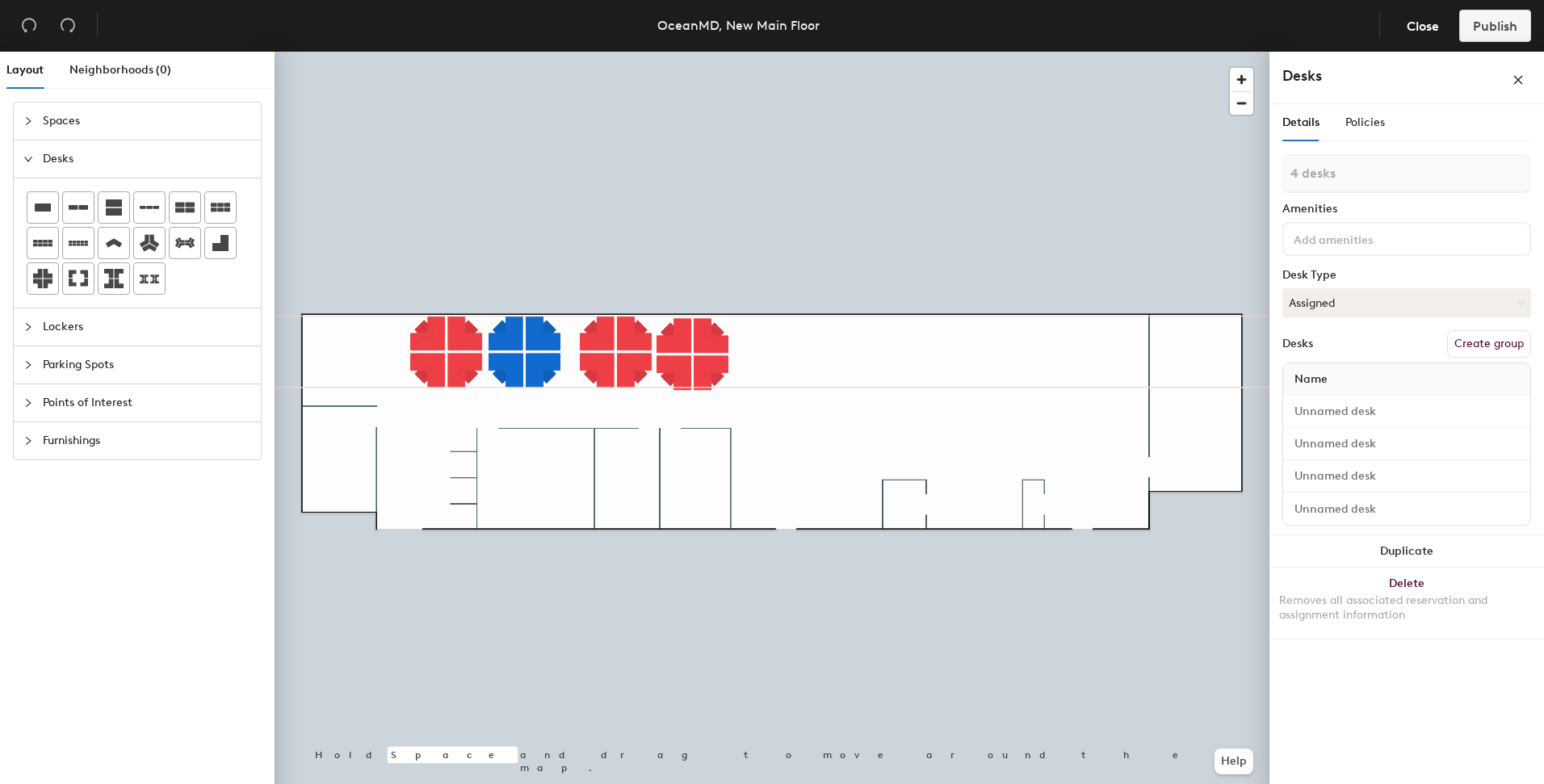
click at [573, 52] on div at bounding box center [772, 52] width 995 height 0
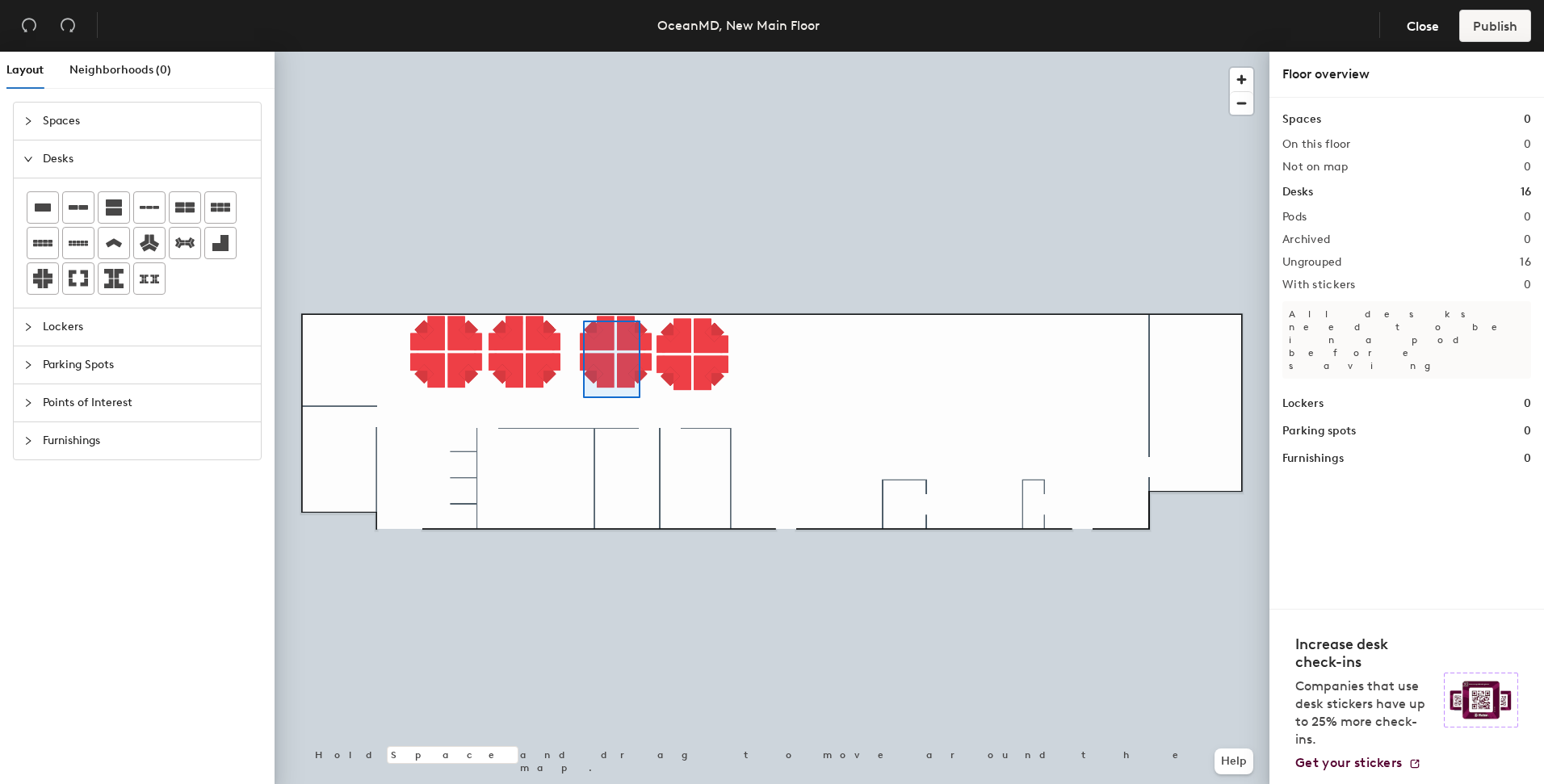
click at [578, 52] on div at bounding box center [772, 52] width 995 height 0
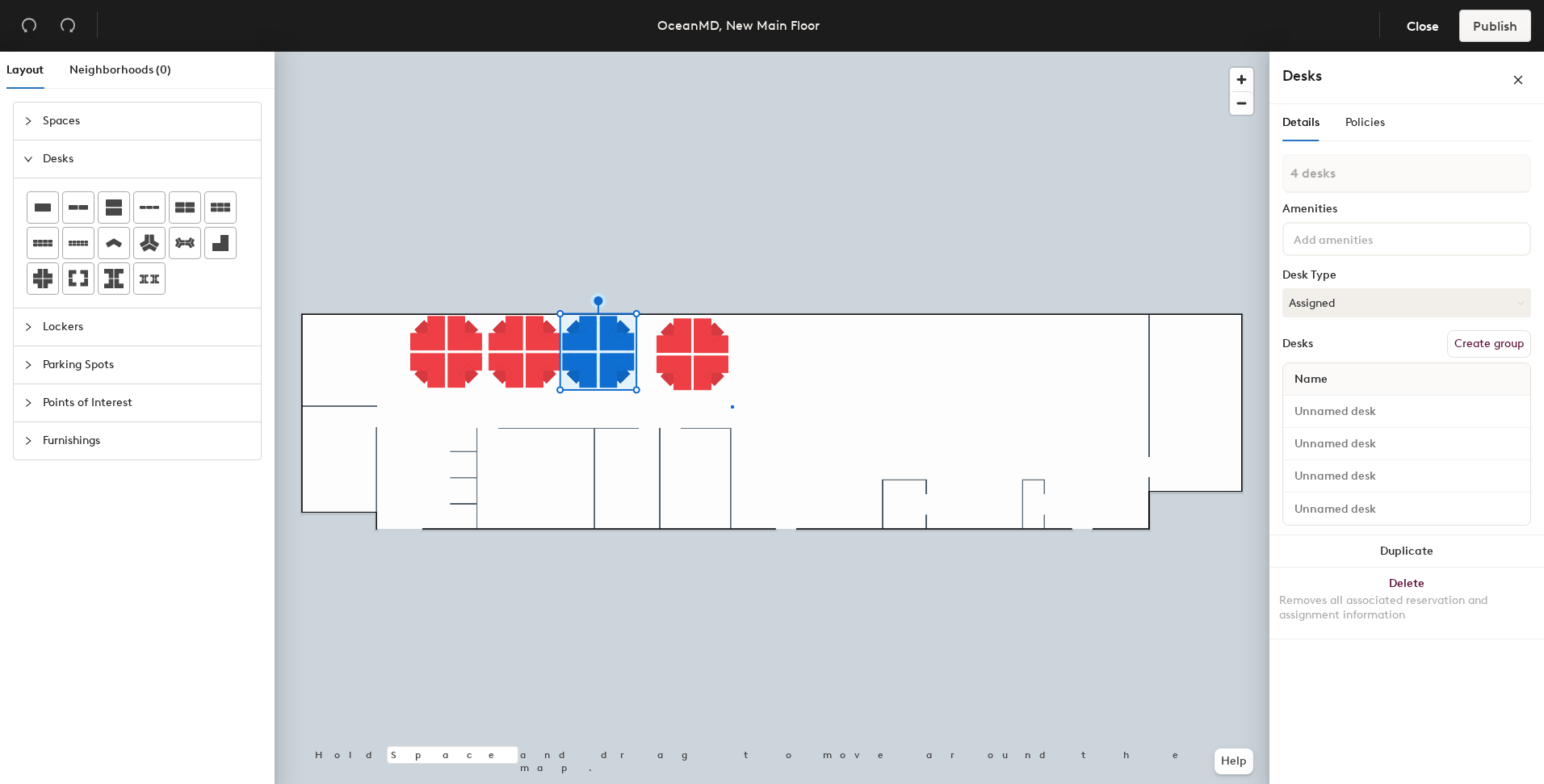
click at [732, 52] on div at bounding box center [772, 52] width 995 height 0
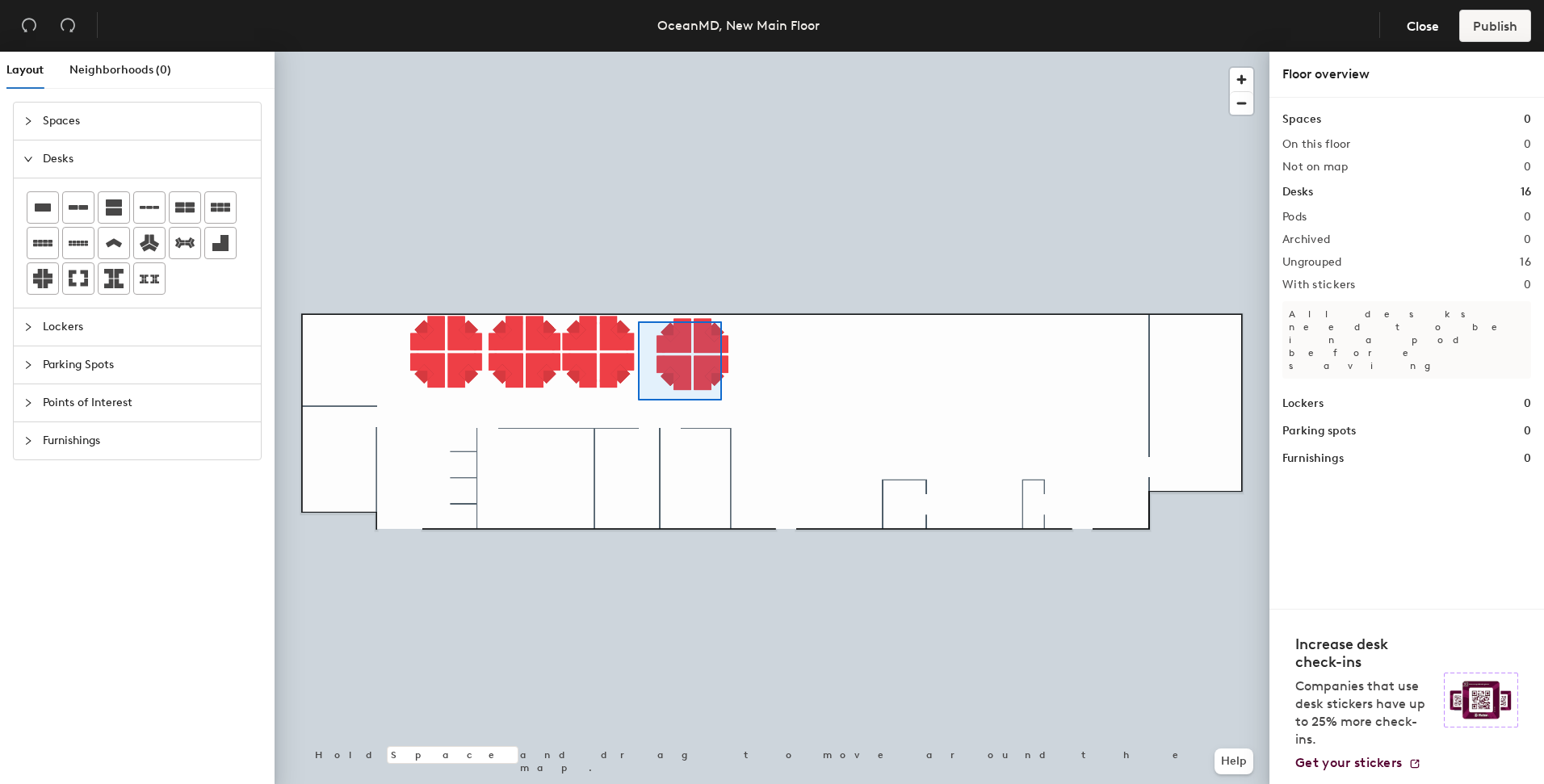
click at [637, 52] on div at bounding box center [772, 52] width 995 height 0
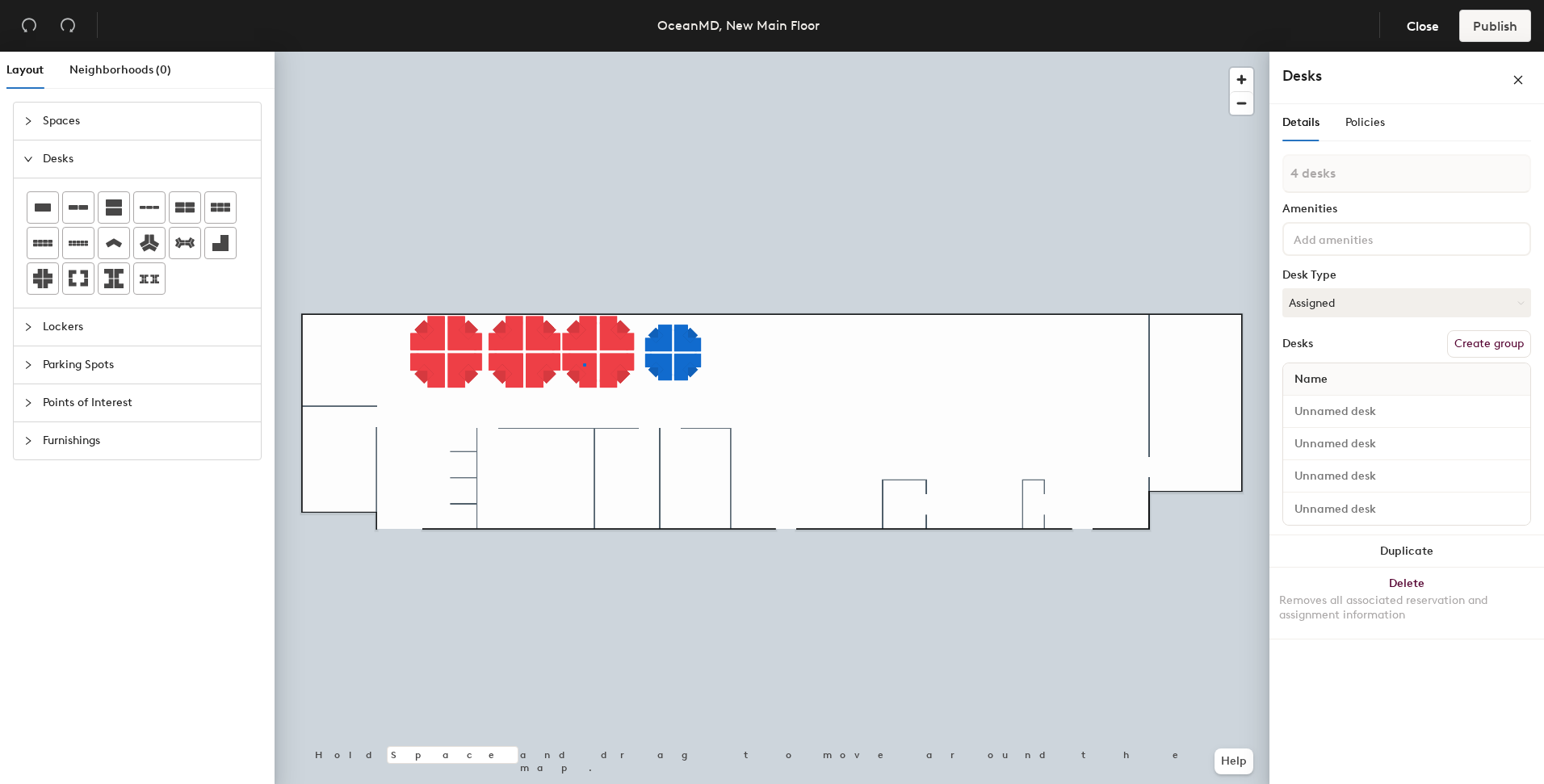
click at [583, 52] on div at bounding box center [772, 52] width 995 height 0
type input "1 desk"
click at [629, 52] on div at bounding box center [772, 52] width 995 height 0
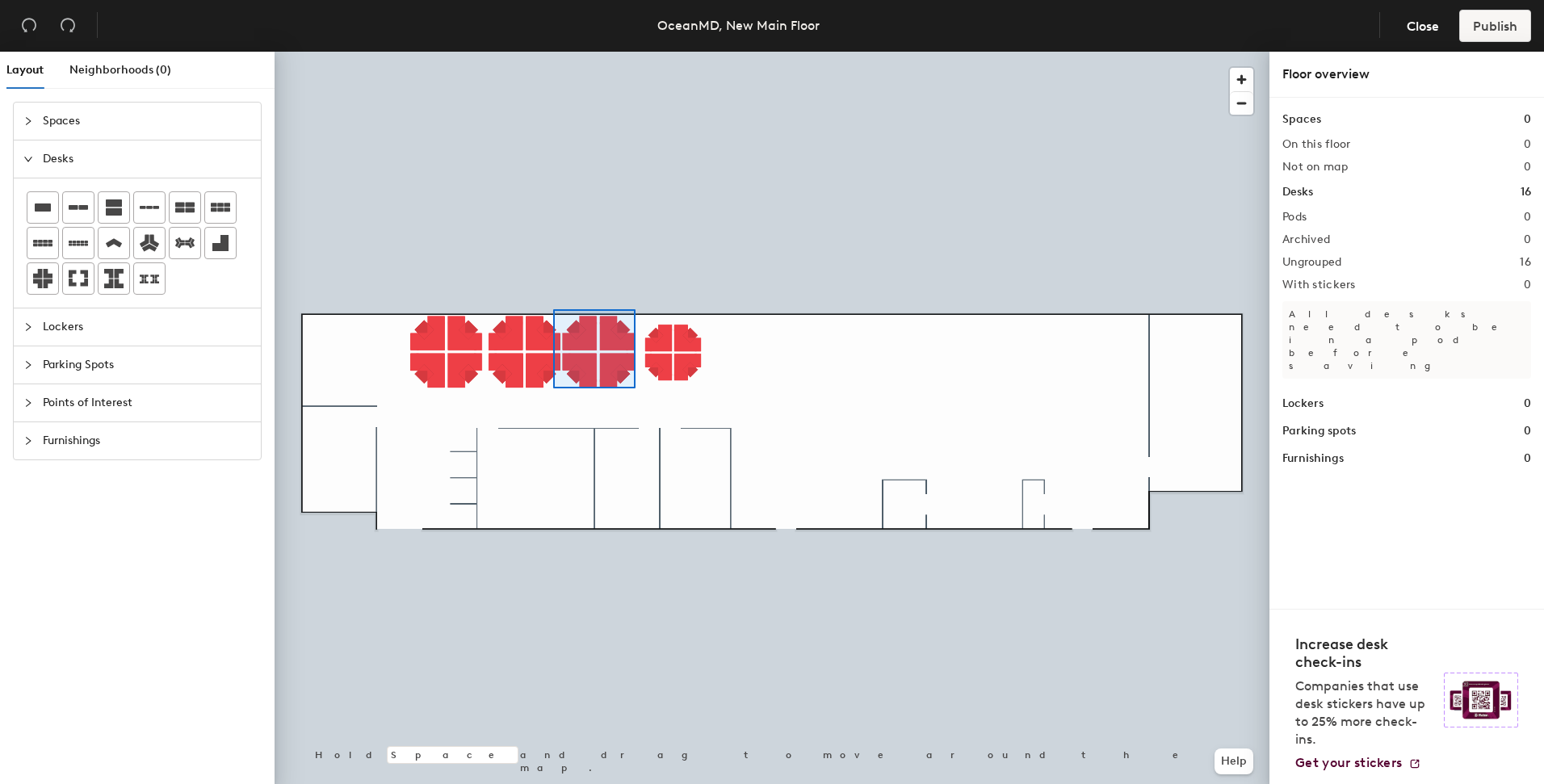
click at [553, 52] on div at bounding box center [772, 52] width 995 height 0
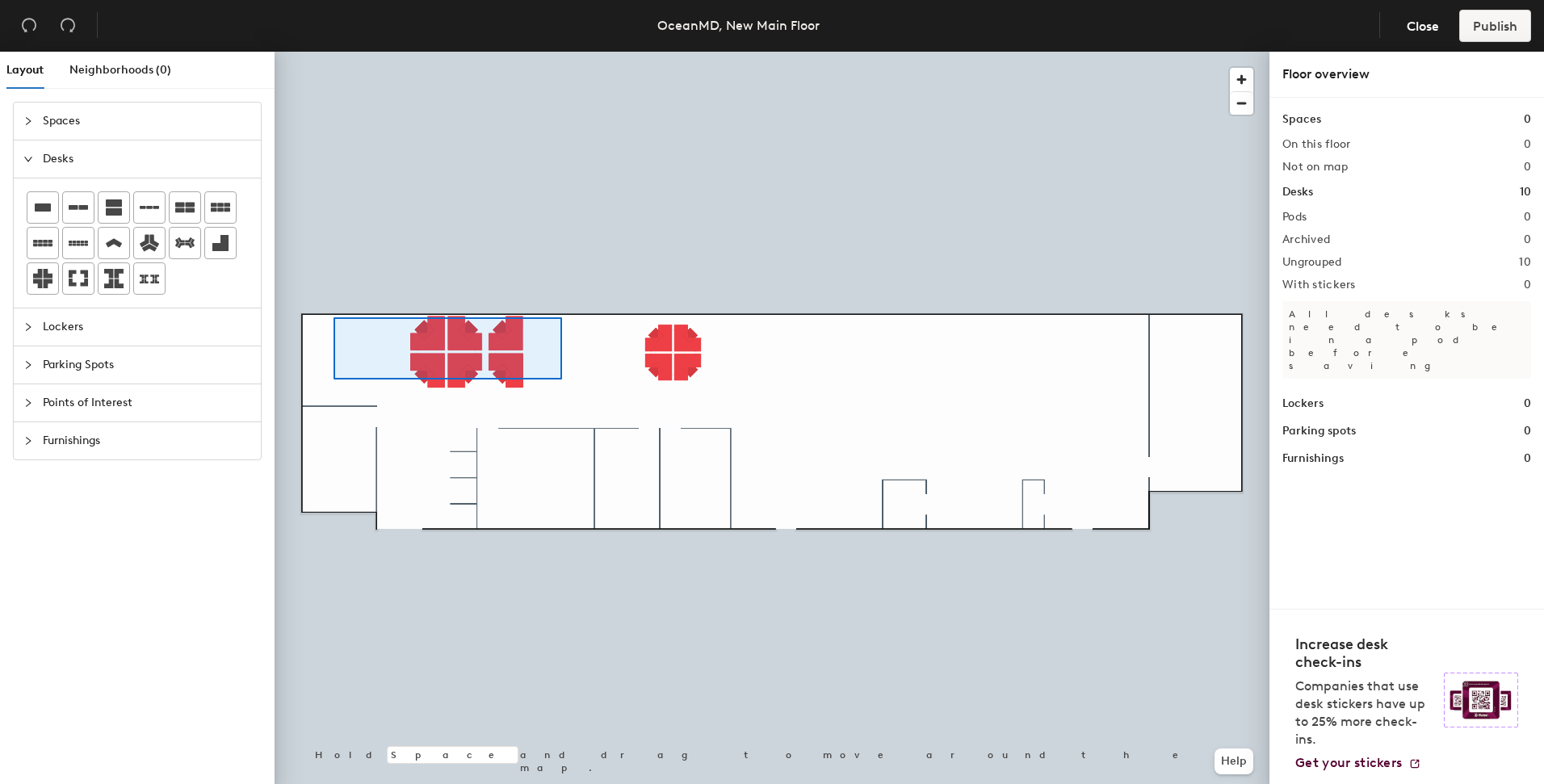
click at [333, 52] on div at bounding box center [772, 52] width 995 height 0
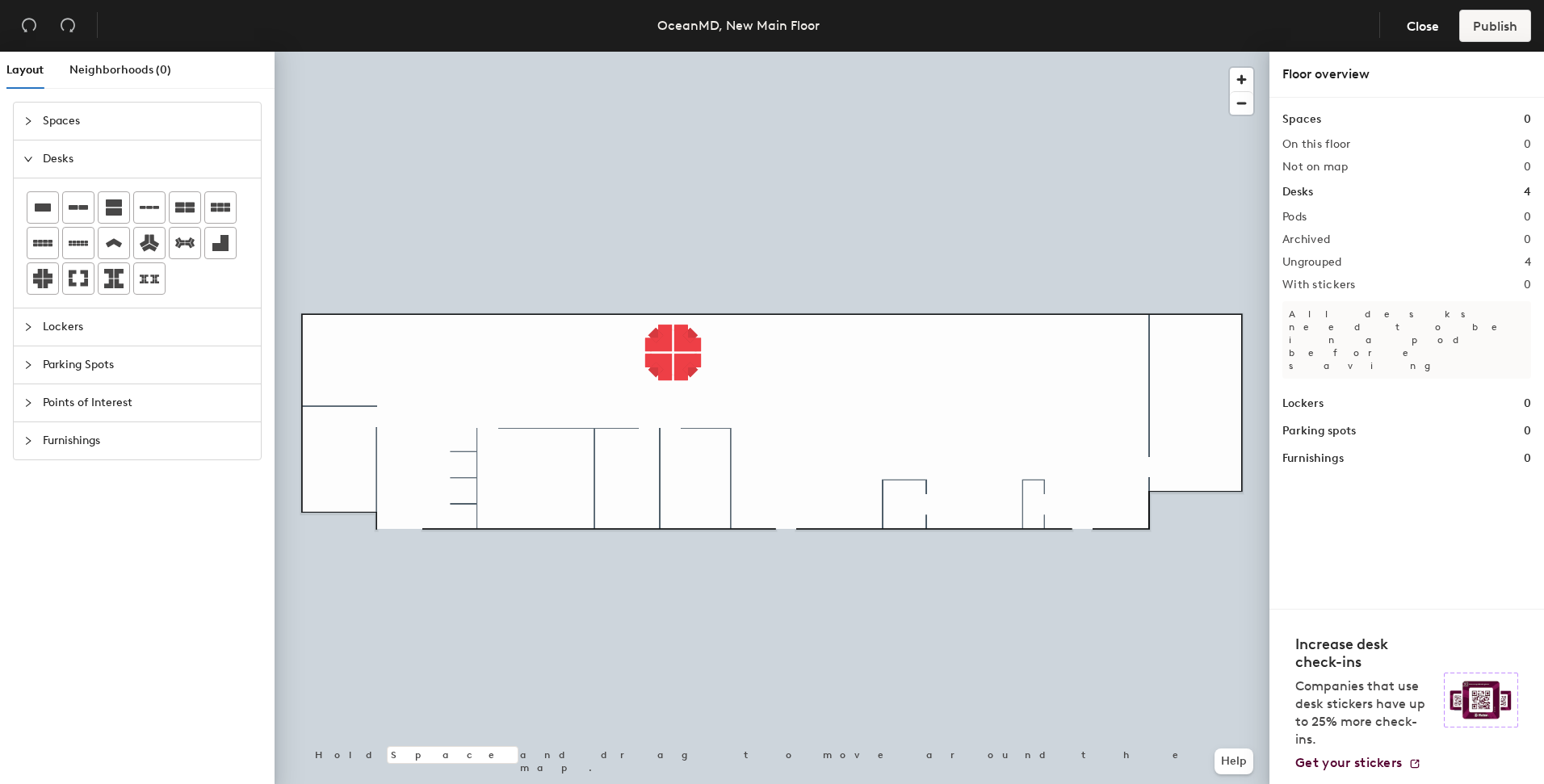
click at [22, 117] on div "Spaces" at bounding box center [137, 121] width 247 height 37
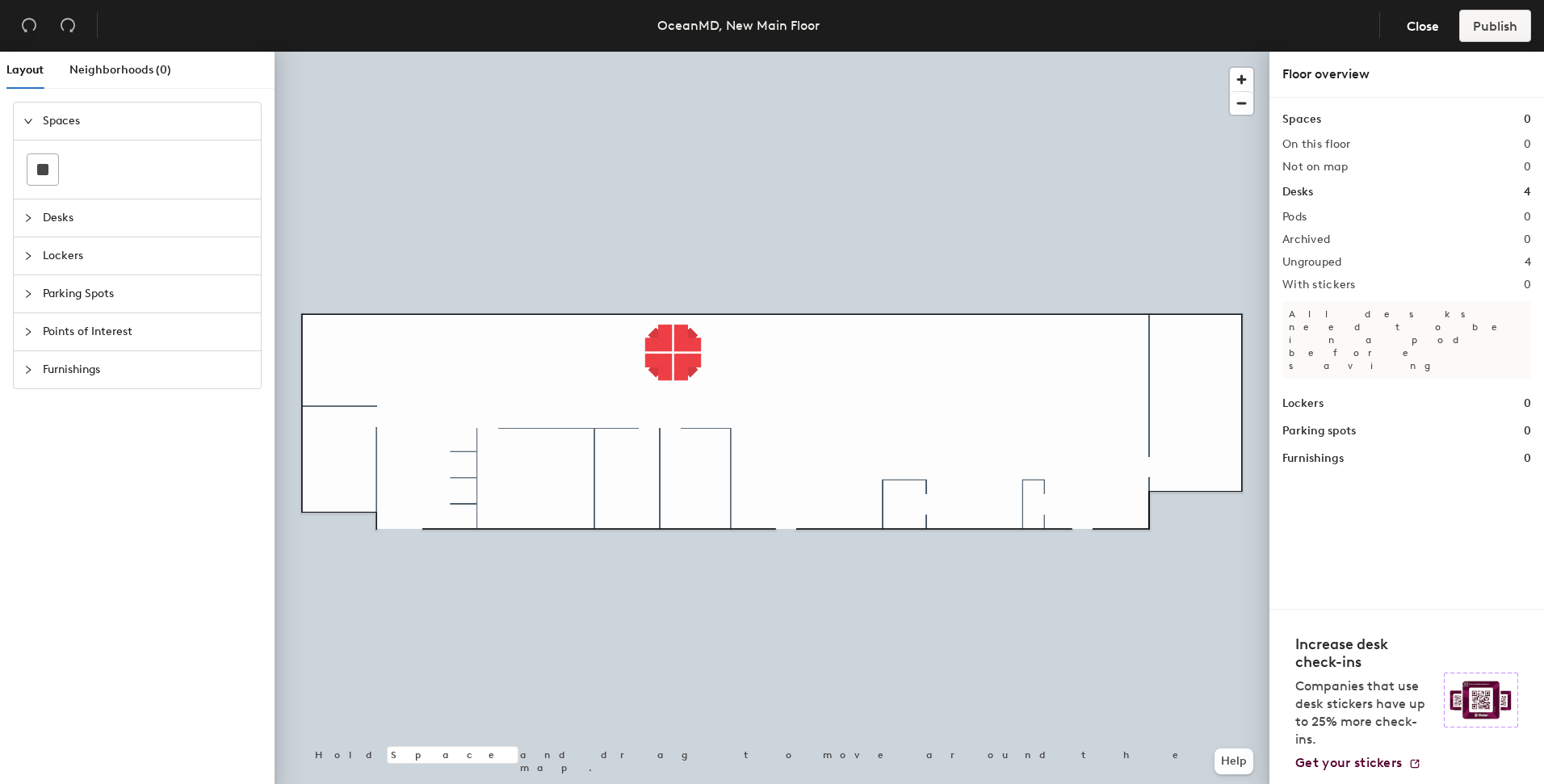
click at [30, 120] on icon "expanded" at bounding box center [28, 121] width 8 height 5
click at [25, 161] on icon "collapsed" at bounding box center [28, 159] width 10 height 10
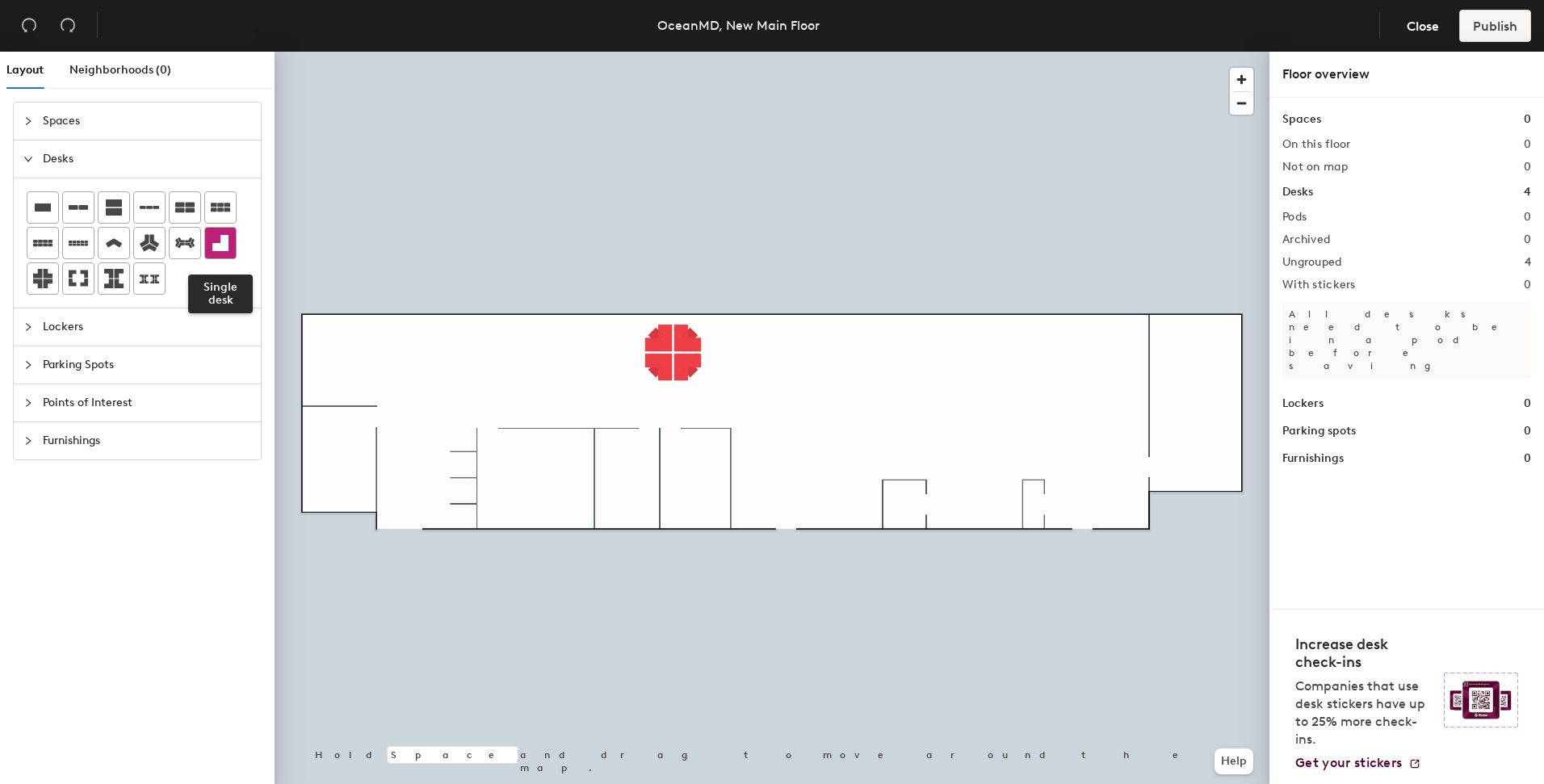
click at [222, 247] on icon at bounding box center [220, 242] width 16 height 16
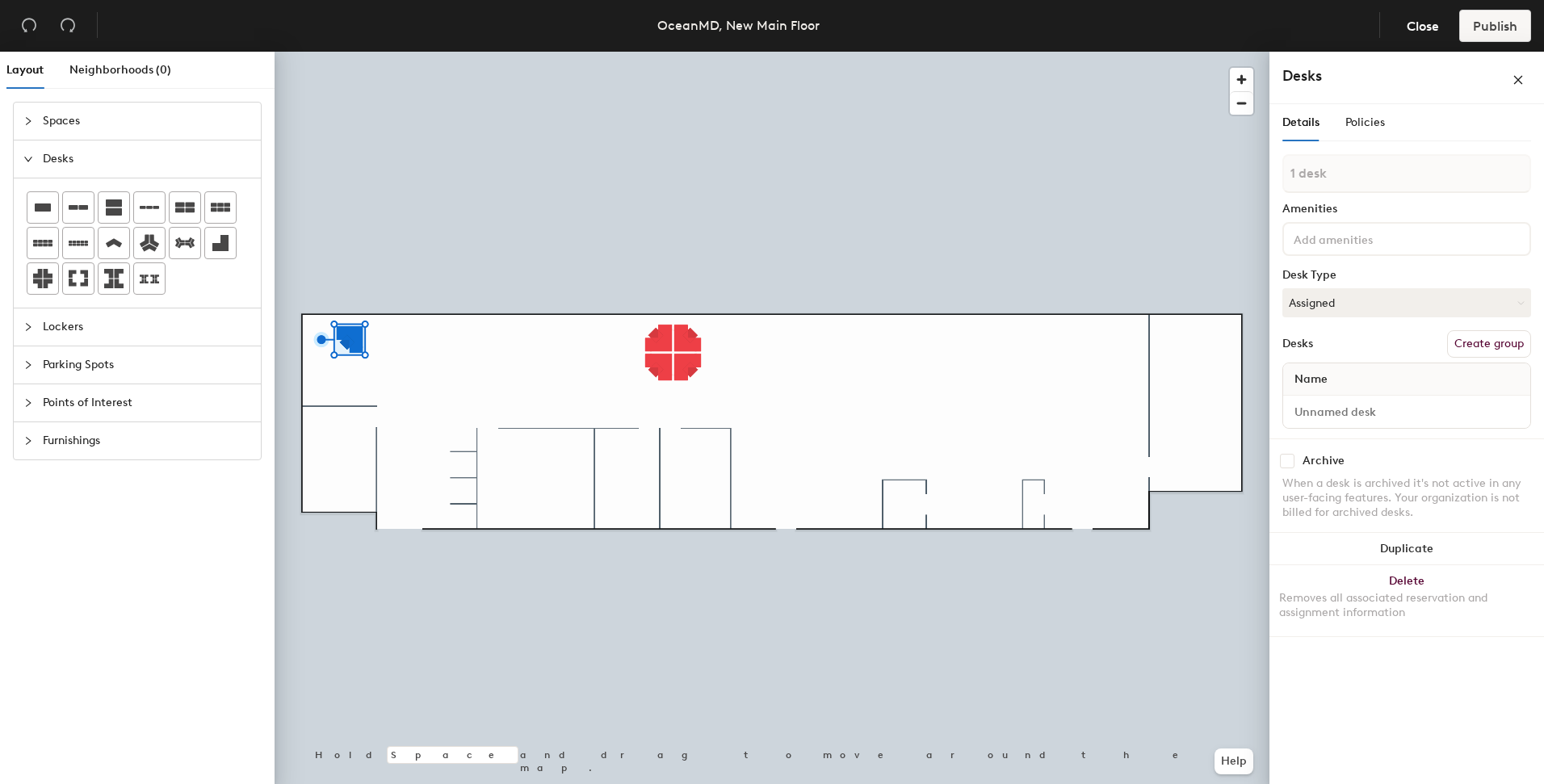
click at [422, 52] on div at bounding box center [772, 52] width 995 height 0
click at [415, 52] on div at bounding box center [772, 52] width 995 height 0
click at [329, 52] on div at bounding box center [772, 52] width 995 height 0
click at [457, 52] on div at bounding box center [772, 52] width 995 height 0
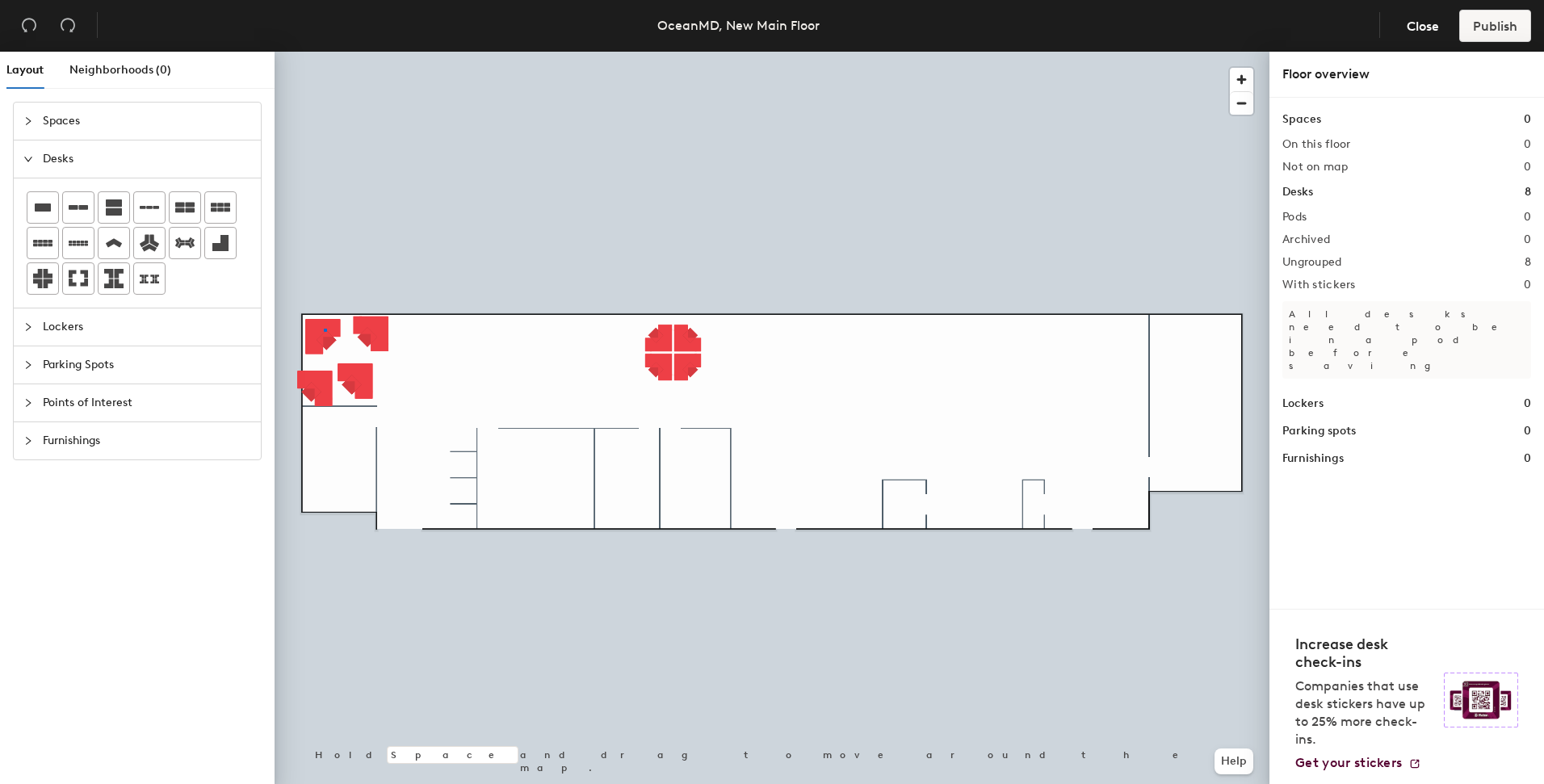
click at [326, 52] on div at bounding box center [772, 52] width 995 height 0
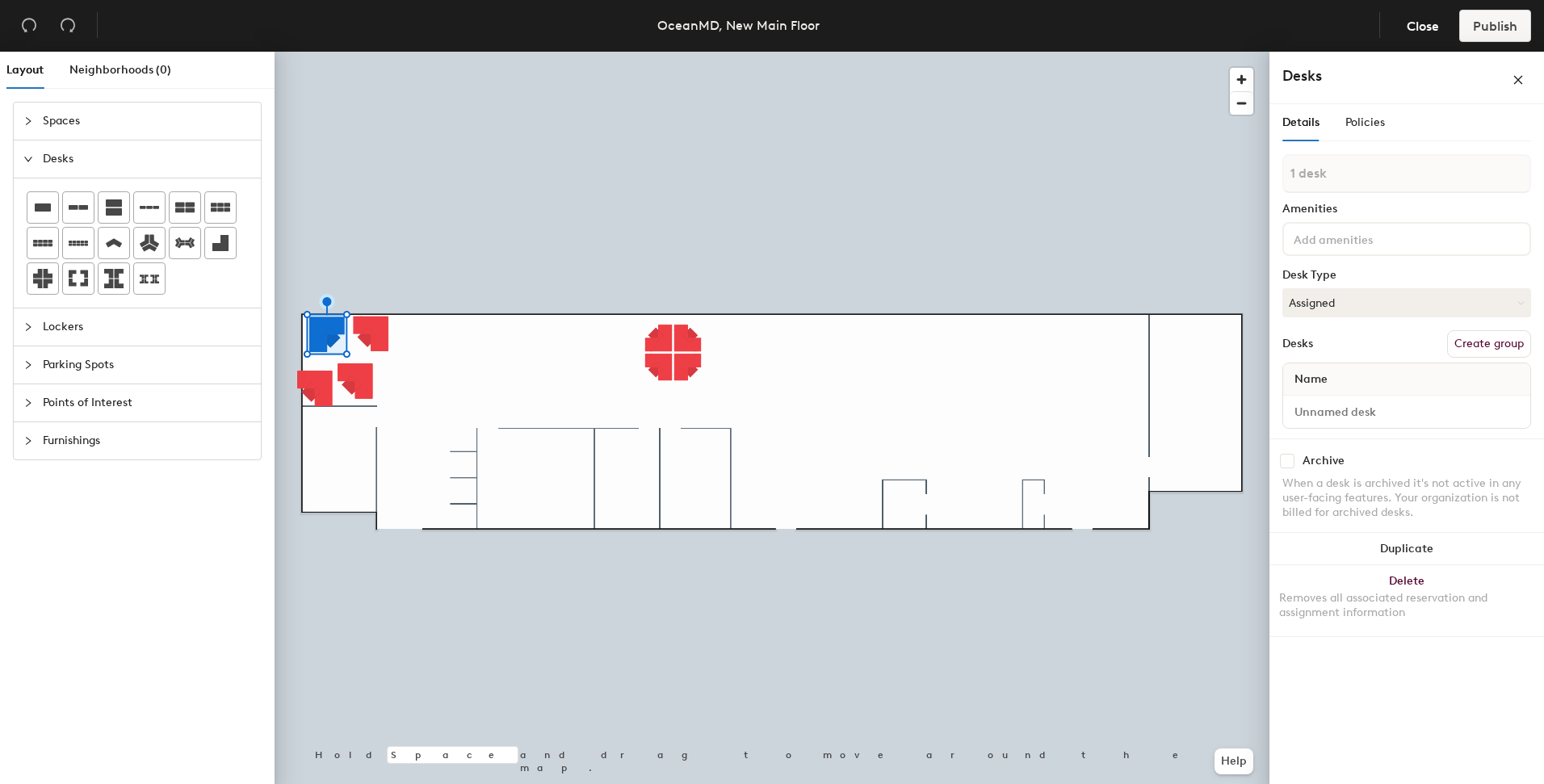
click at [414, 52] on div at bounding box center [772, 52] width 995 height 0
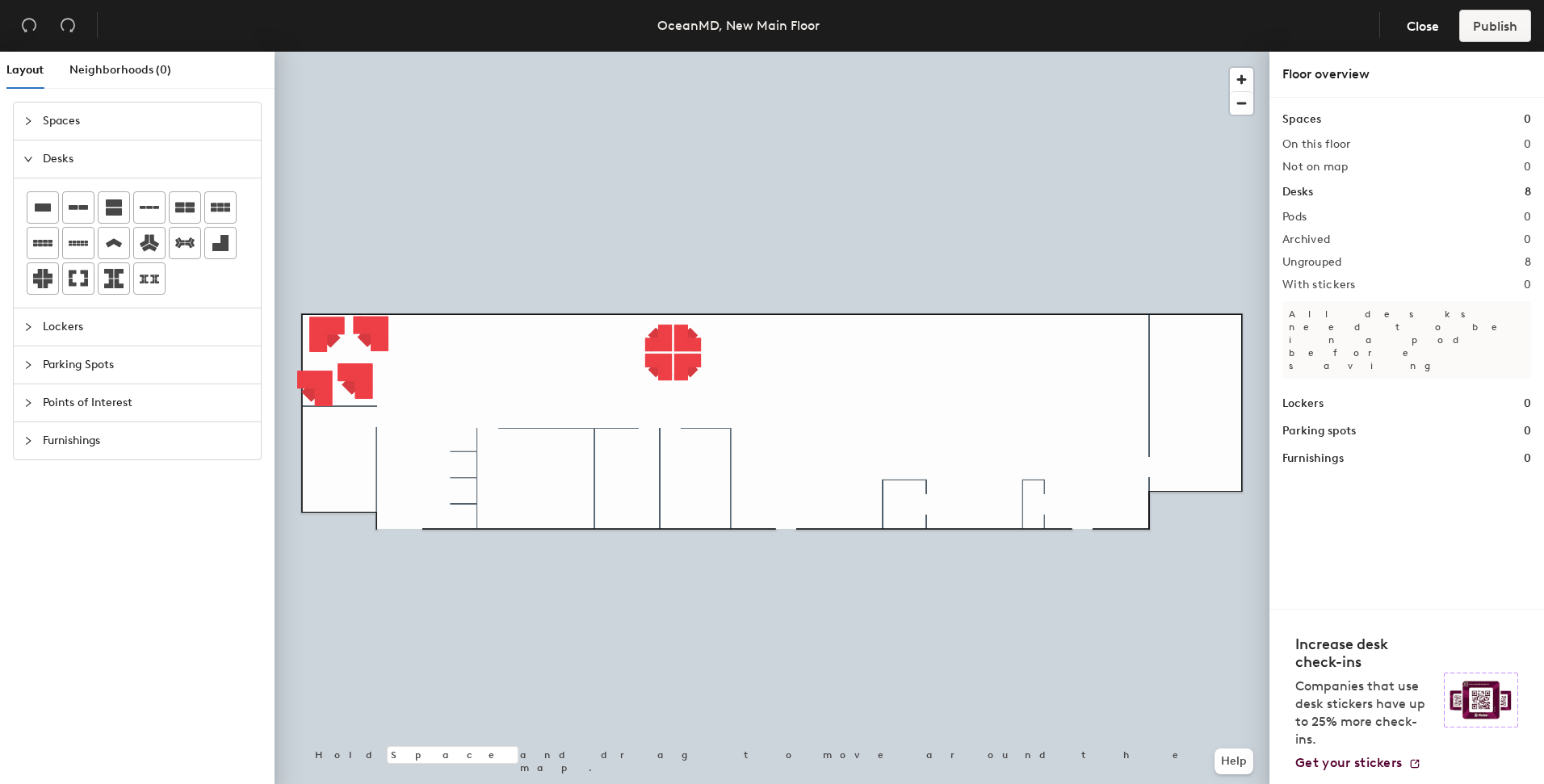
click at [356, 52] on div at bounding box center [772, 52] width 995 height 0
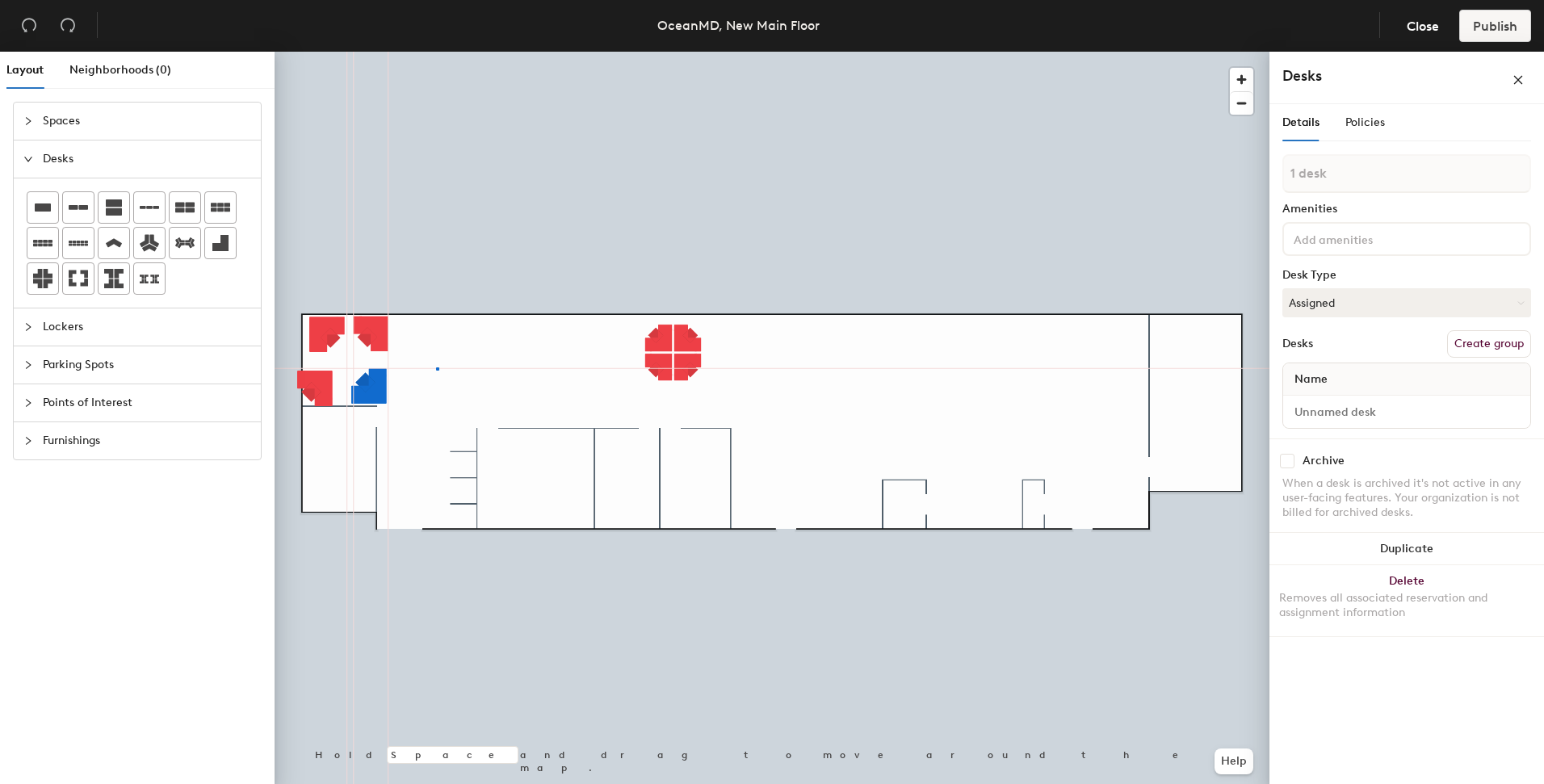
click at [437, 52] on div at bounding box center [772, 52] width 995 height 0
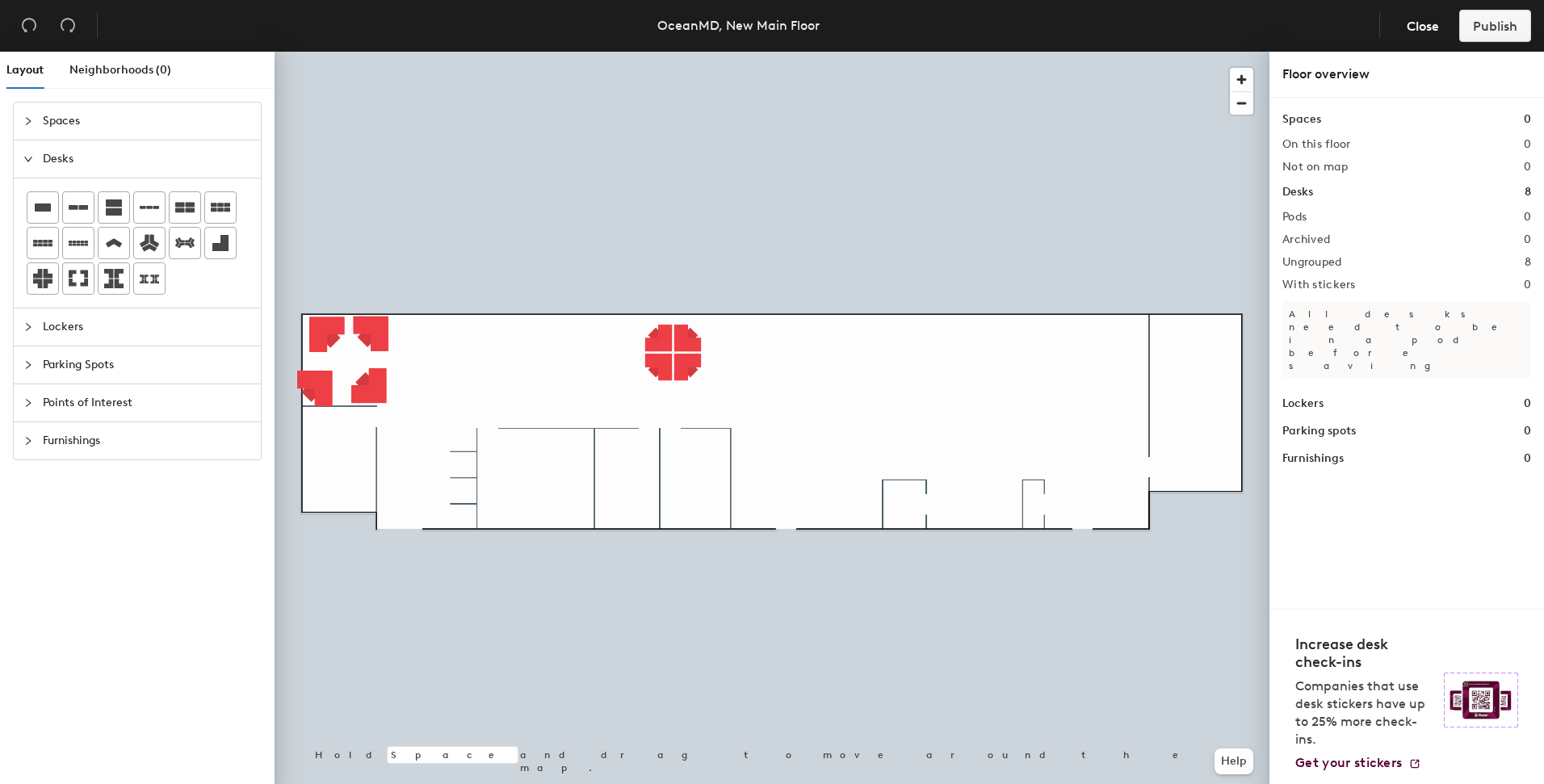
click at [316, 52] on div at bounding box center [772, 52] width 995 height 0
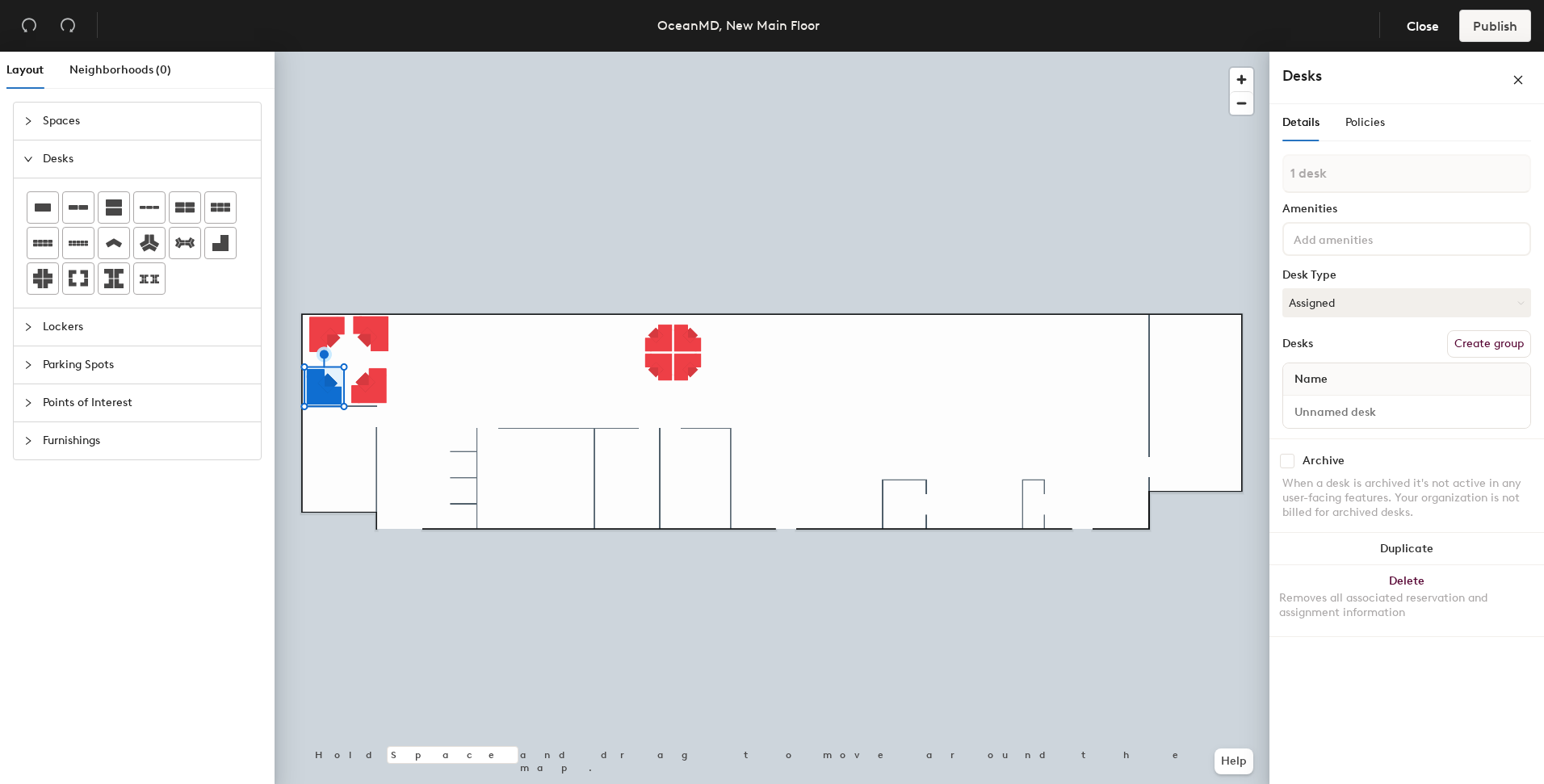
click at [325, 52] on div at bounding box center [772, 52] width 995 height 0
click at [372, 52] on div at bounding box center [772, 52] width 995 height 0
click at [436, 52] on div at bounding box center [772, 52] width 995 height 0
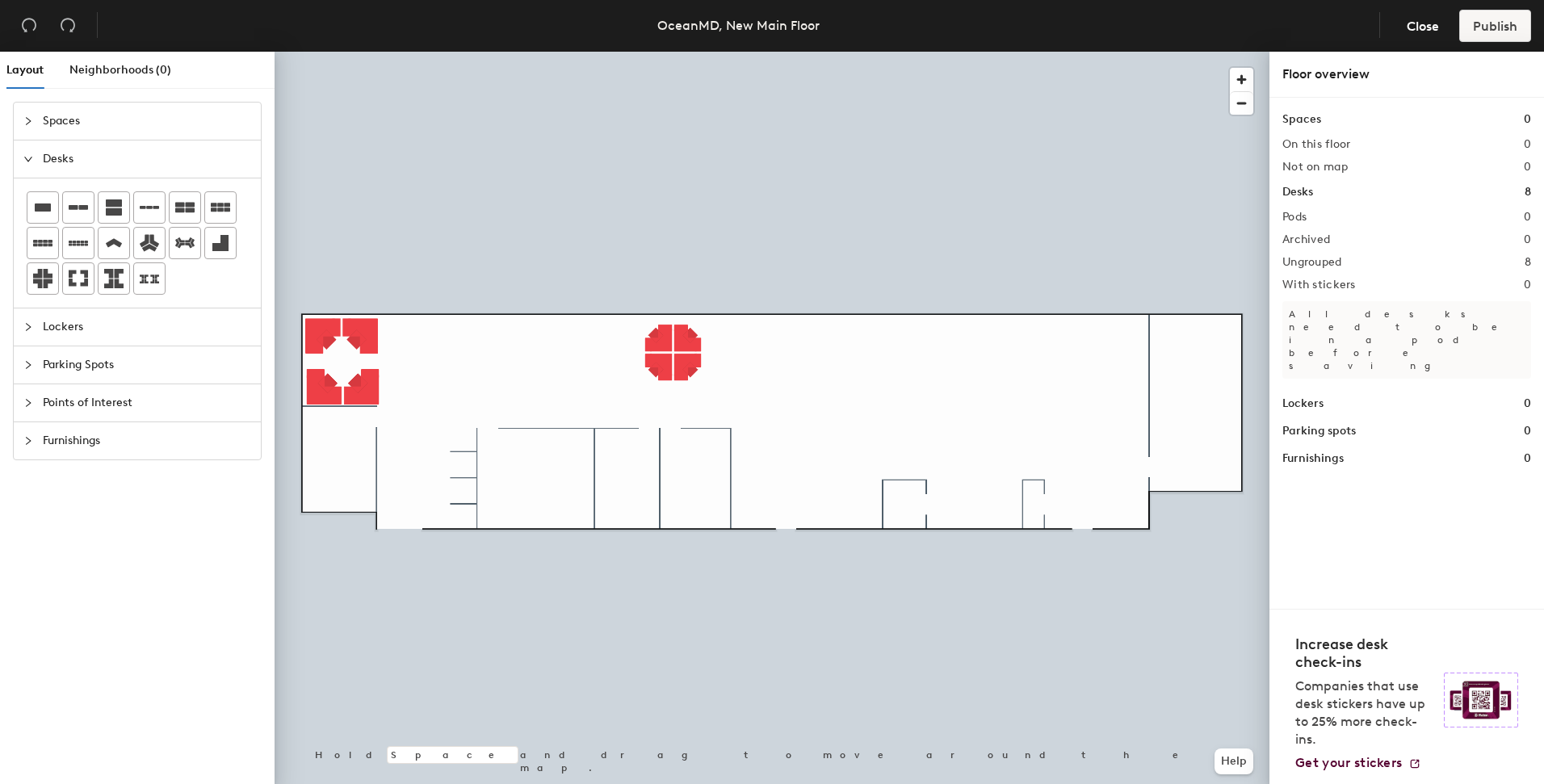
click at [31, 325] on icon "collapsed" at bounding box center [28, 327] width 10 height 10
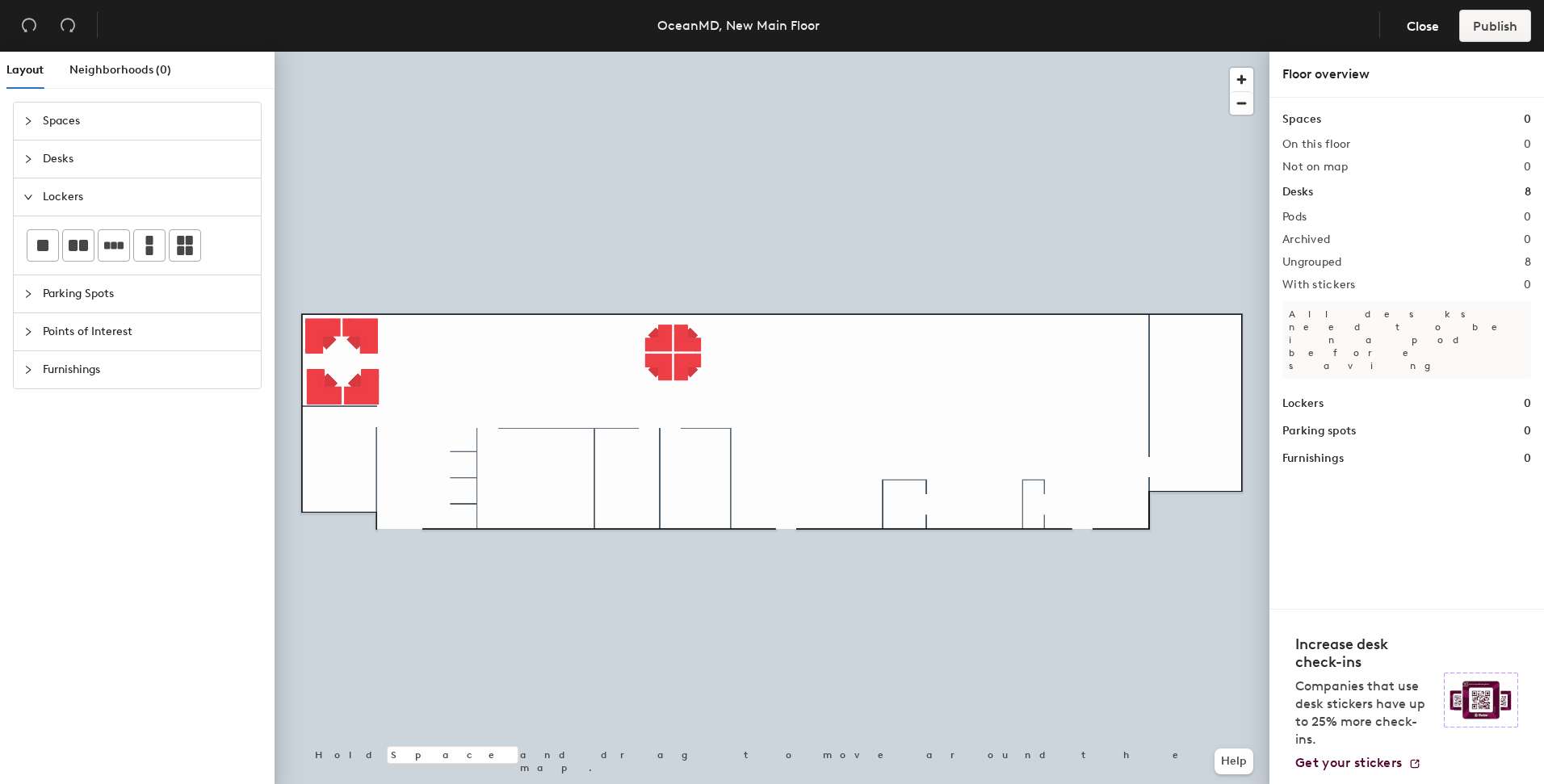
click at [821, 494] on div "Layout Neighborhoods (0) Spaces Desks Lockers Parking Spots Points of Interest …" at bounding box center [772, 421] width 1544 height 739
click at [820, 52] on div at bounding box center [772, 52] width 995 height 0
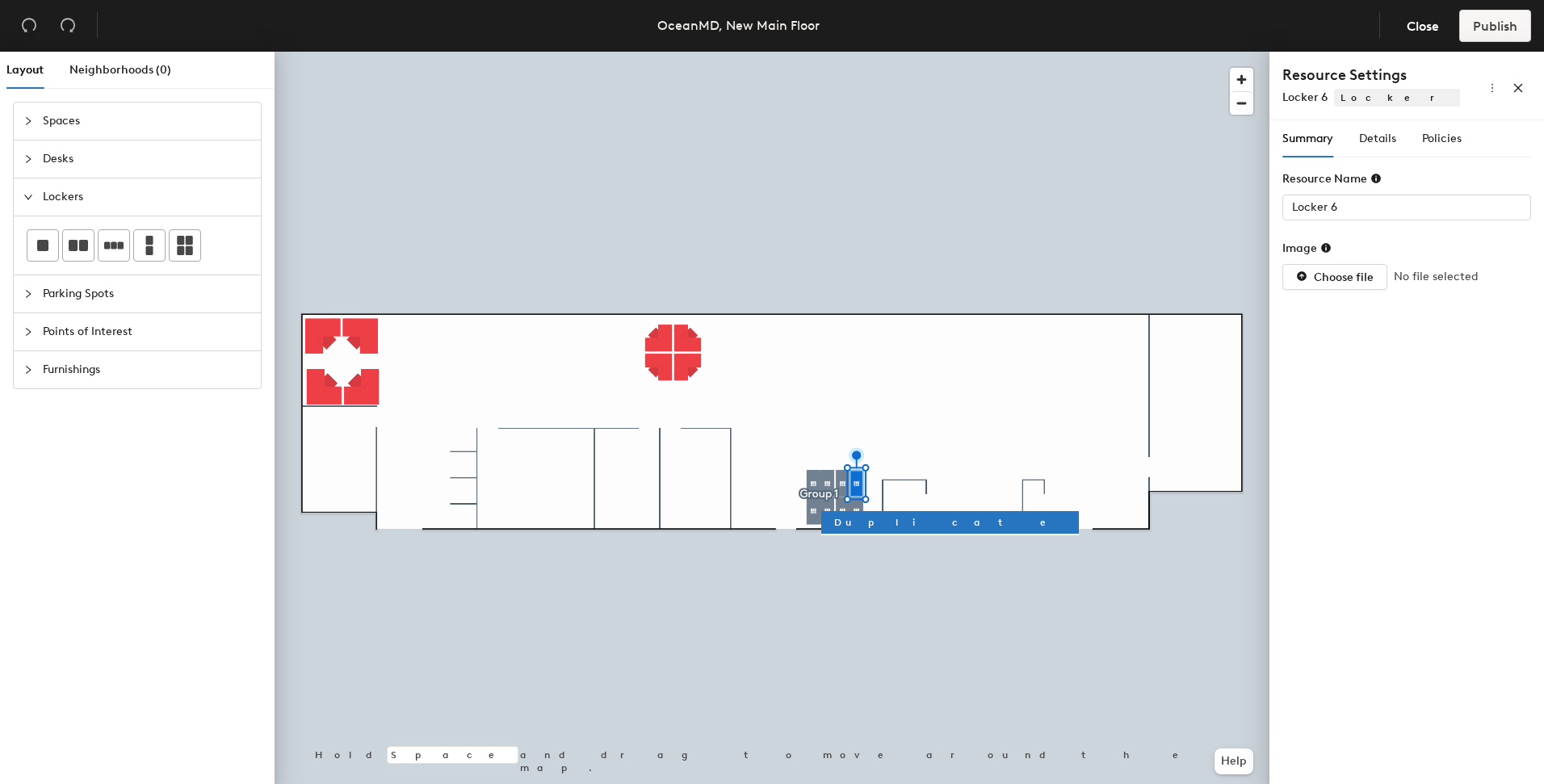
click at [881, 52] on div at bounding box center [772, 52] width 995 height 0
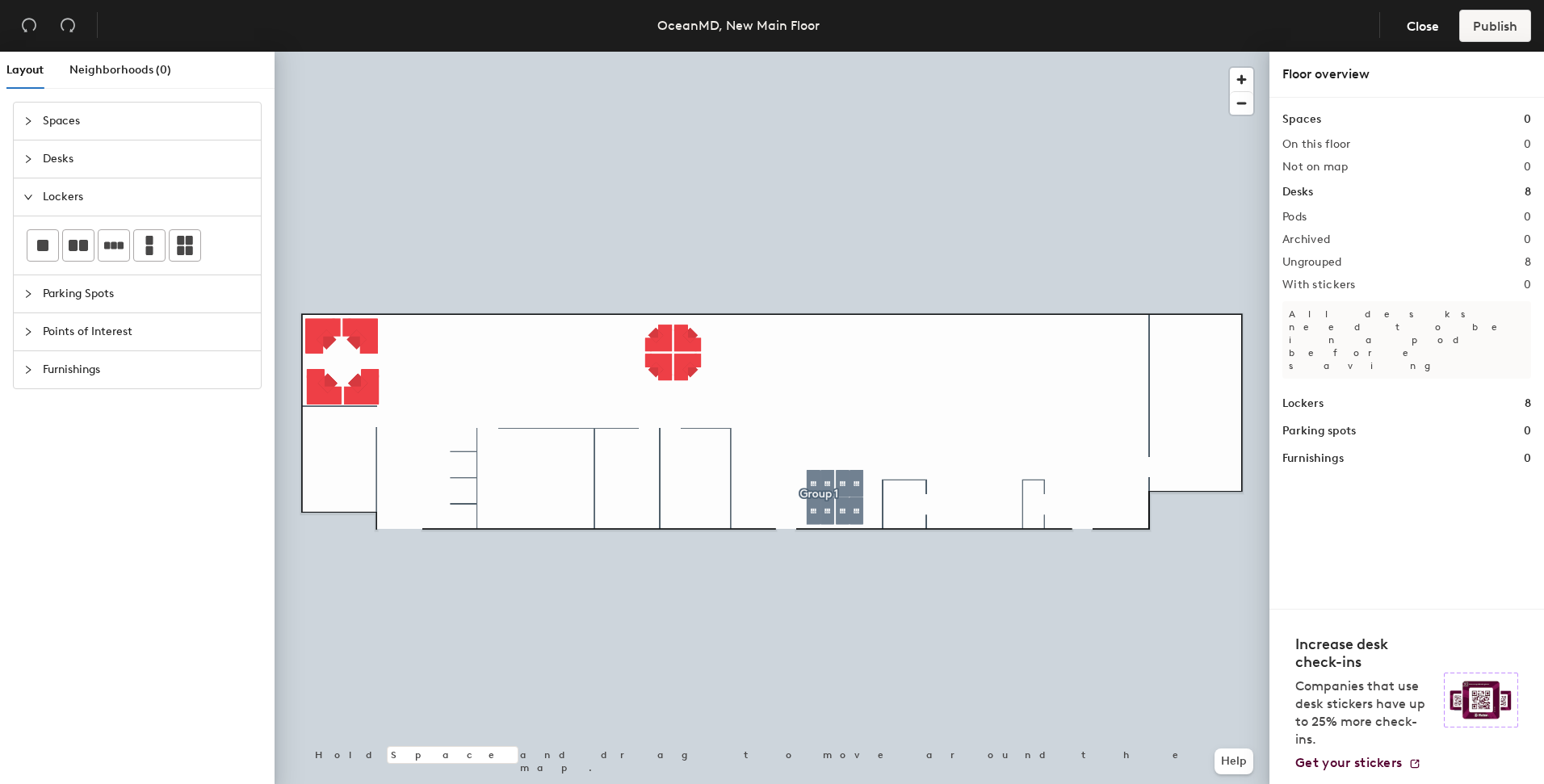
drag, startPoint x: 184, startPoint y: 247, endPoint x: 269, endPoint y: 247, distance: 85.0
click at [817, 52] on div at bounding box center [772, 52] width 995 height 0
click at [27, 297] on icon "collapsed" at bounding box center [28, 294] width 5 height 8
click at [24, 331] on icon "collapsed" at bounding box center [28, 332] width 10 height 10
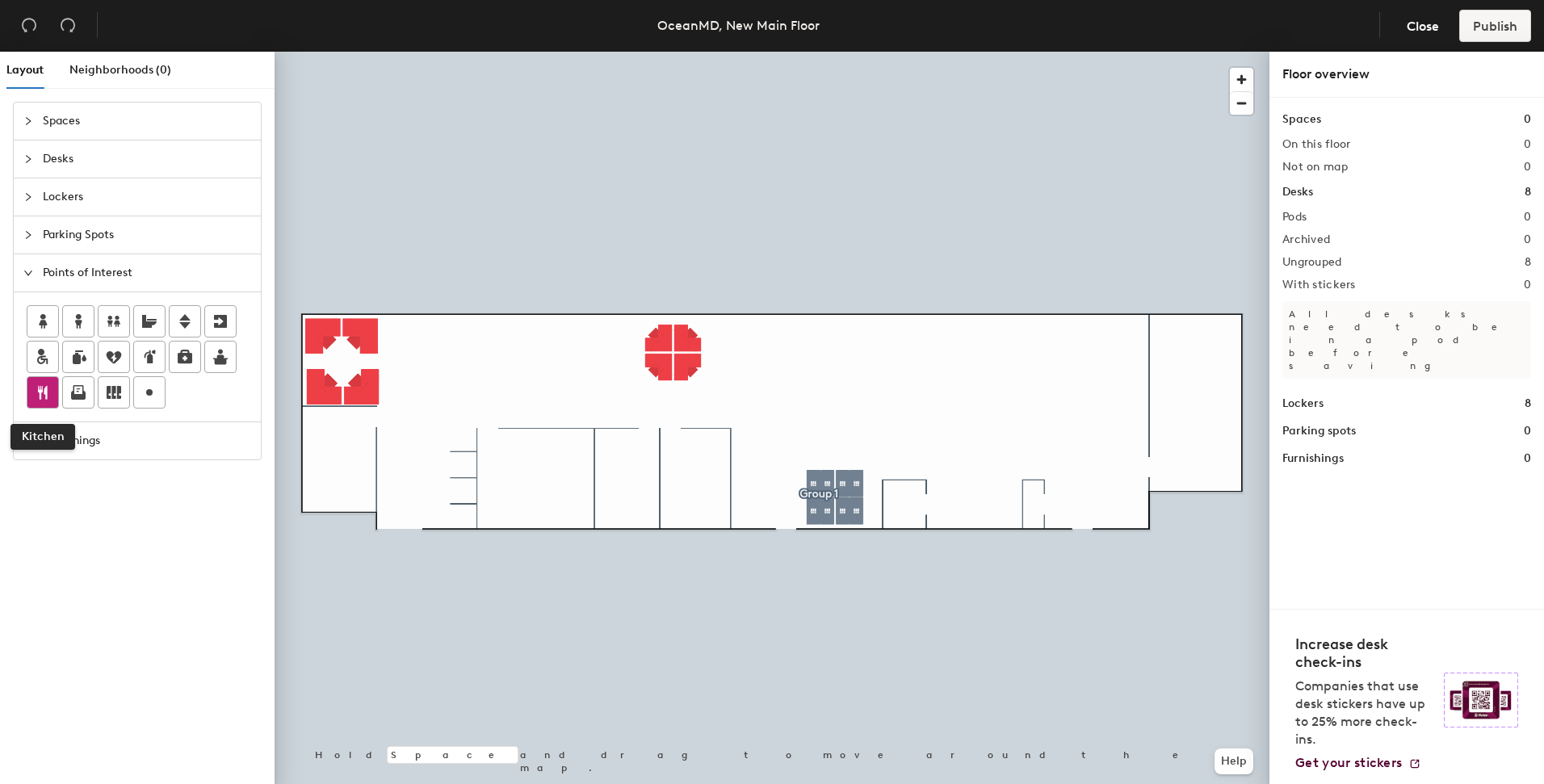
click at [39, 396] on icon at bounding box center [43, 392] width 10 height 13
click at [75, 388] on icon at bounding box center [77, 392] width 19 height 19
click at [869, 52] on div at bounding box center [772, 52] width 995 height 0
click at [225, 321] on icon at bounding box center [221, 322] width 13 height 13
click at [872, 52] on div at bounding box center [772, 52] width 995 height 0
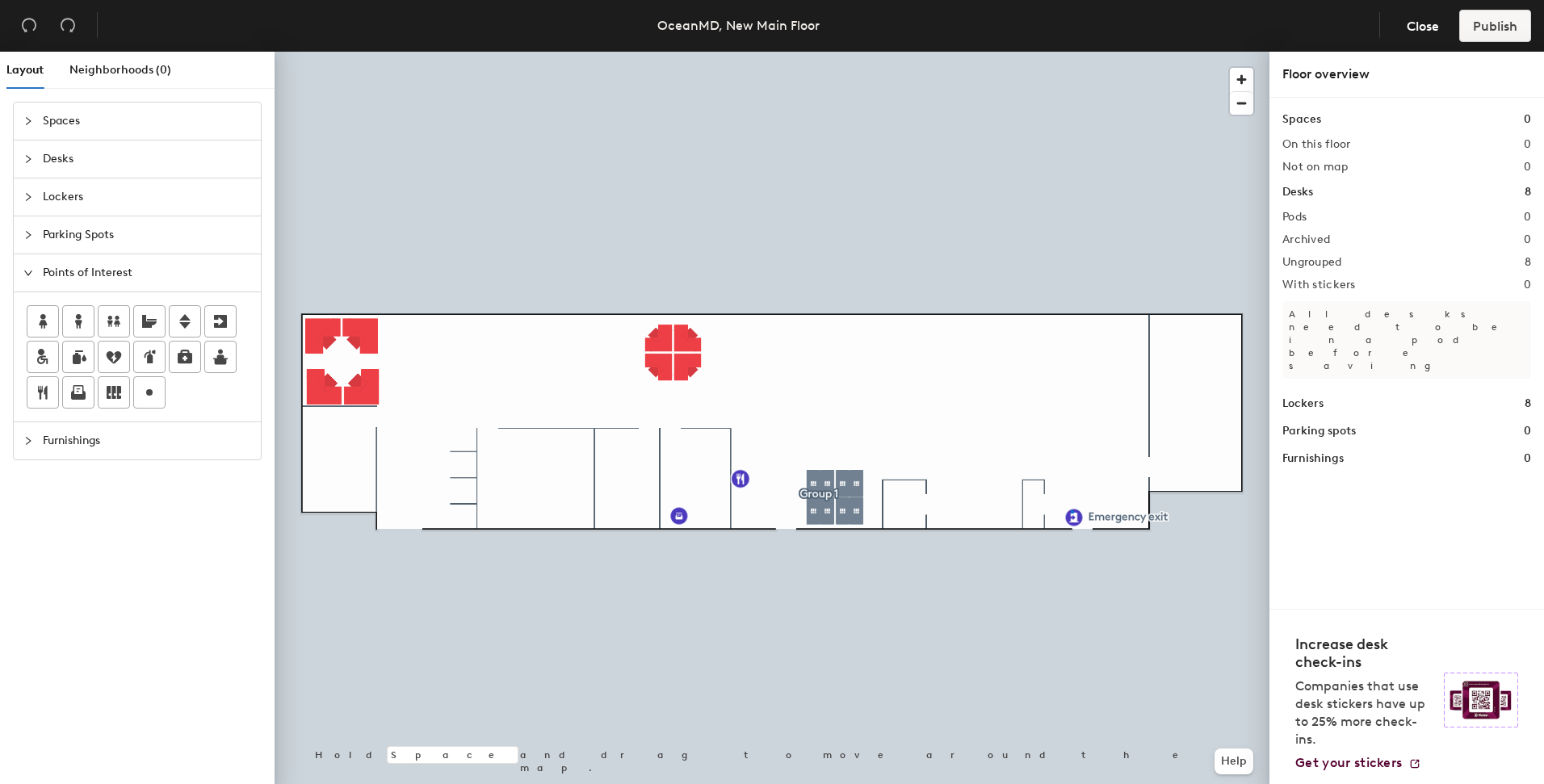
click at [1071, 52] on div at bounding box center [772, 52] width 995 height 0
click at [118, 397] on icon at bounding box center [113, 392] width 14 height 13
click at [964, 52] on div at bounding box center [772, 52] width 995 height 0
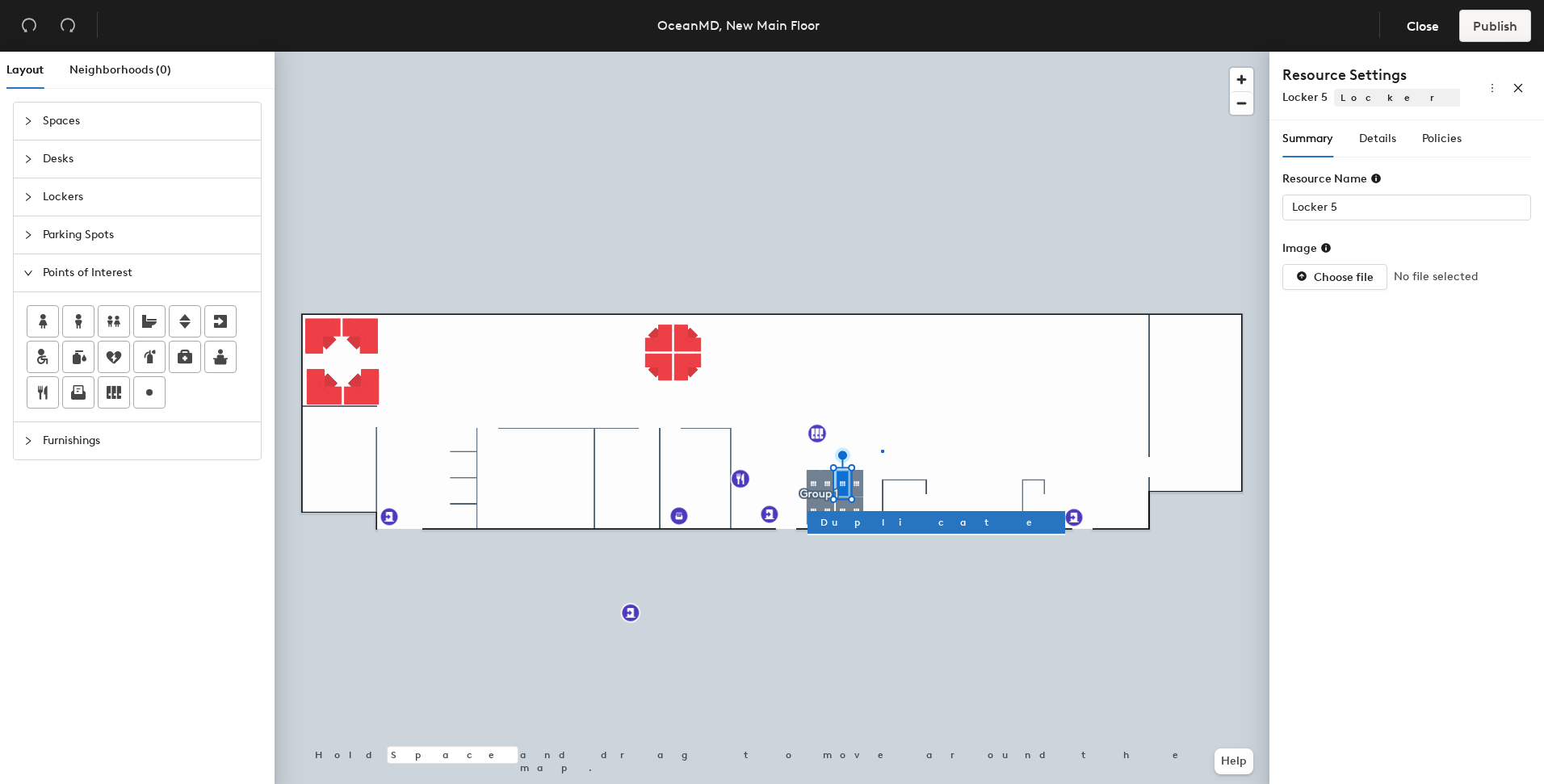
click at [881, 52] on div at bounding box center [772, 52] width 995 height 0
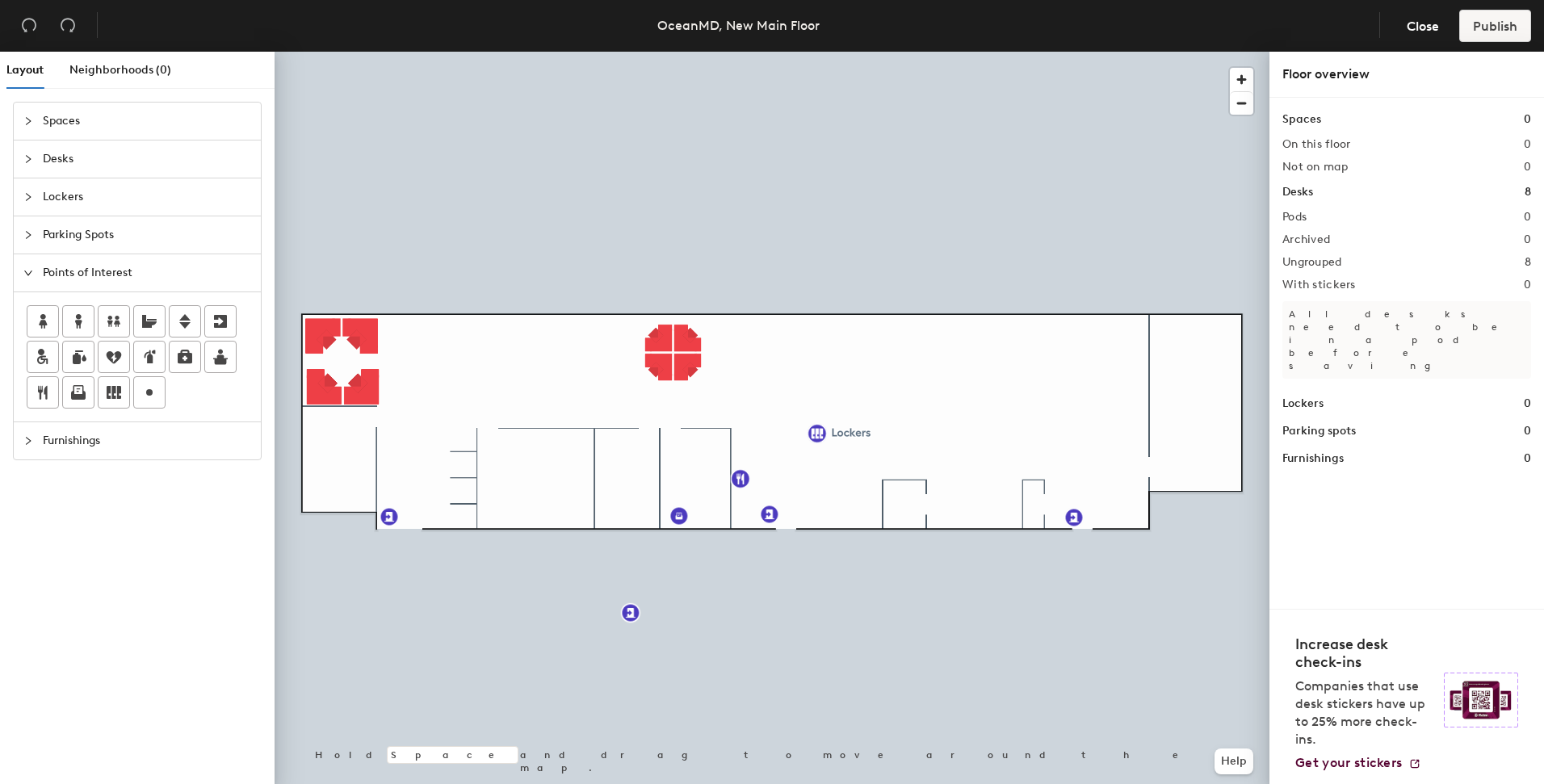
click at [878, 52] on div at bounding box center [772, 52] width 995 height 0
click at [885, 52] on div at bounding box center [772, 52] width 995 height 0
click at [24, 448] on div at bounding box center [32, 440] width 19 height 17
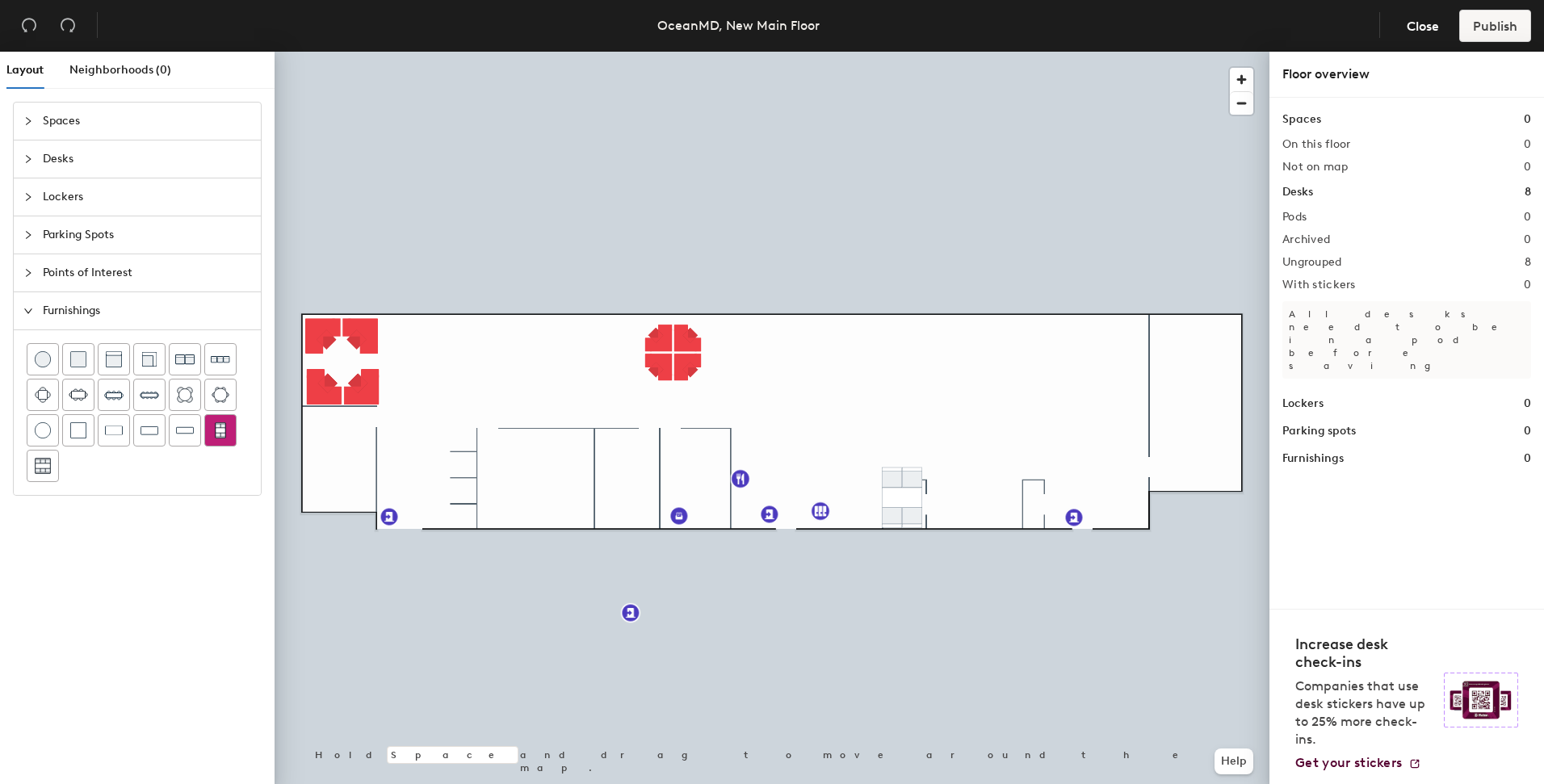
click at [903, 494] on div "Layout Neighborhoods (0) Spaces Desks Lockers Parking Spots Points of Interest …" at bounding box center [772, 421] width 1544 height 739
click at [947, 52] on div at bounding box center [772, 52] width 995 height 0
click at [904, 52] on div at bounding box center [772, 52] width 995 height 0
click at [944, 52] on div at bounding box center [772, 52] width 995 height 0
drag, startPoint x: 223, startPoint y: 431, endPoint x: 927, endPoint y: 463, distance: 704.7
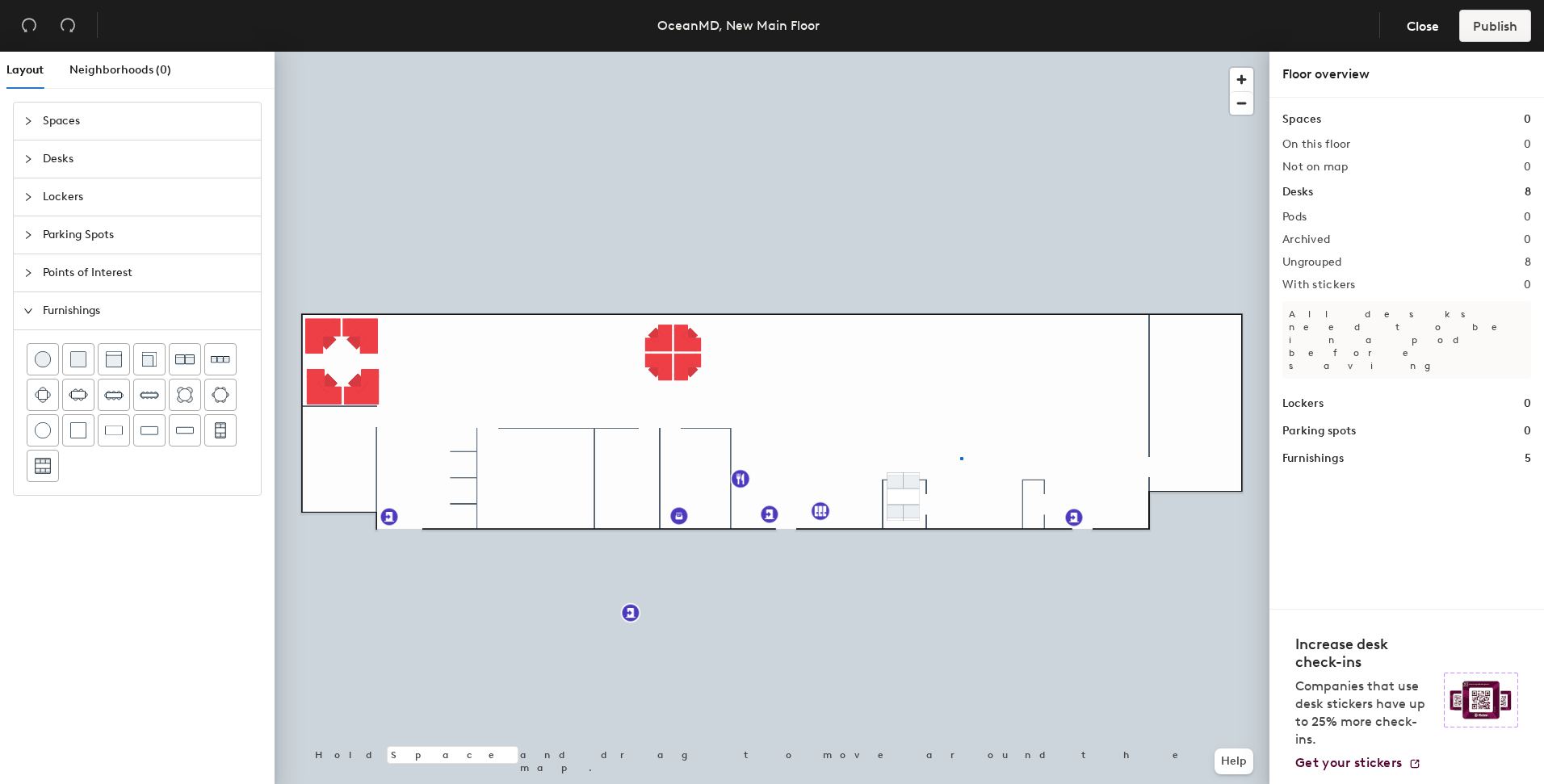
click at [960, 52] on div at bounding box center [772, 52] width 995 height 0
click at [873, 52] on div at bounding box center [772, 52] width 995 height 0
click at [930, 52] on div at bounding box center [772, 52] width 995 height 0
click at [217, 430] on img at bounding box center [220, 430] width 14 height 16
click at [1003, 52] on div at bounding box center [772, 52] width 995 height 0
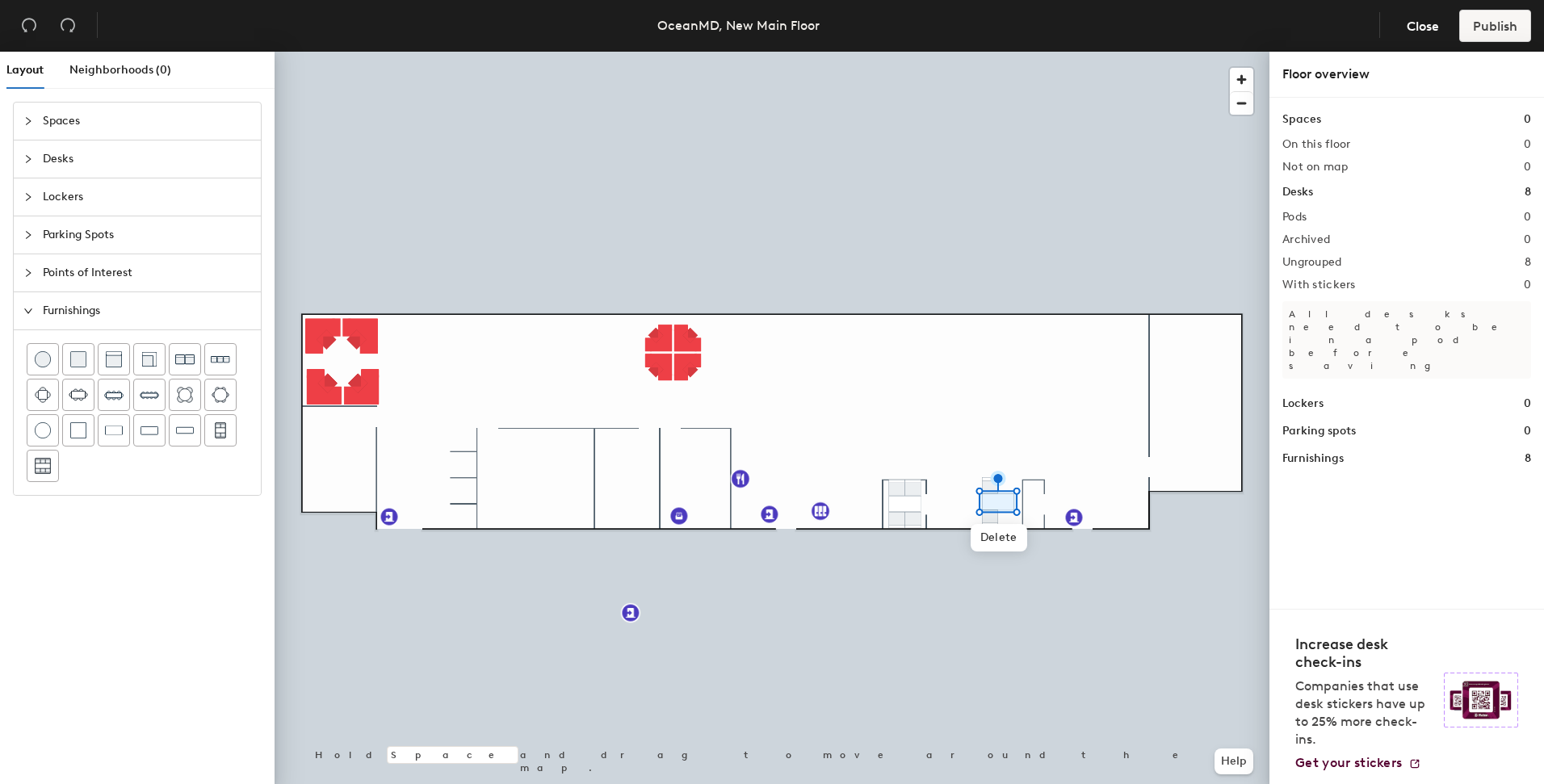
click at [1021, 52] on div at bounding box center [772, 52] width 995 height 0
click at [1044, 52] on div at bounding box center [772, 52] width 995 height 0
click at [1107, 52] on div at bounding box center [772, 52] width 995 height 0
click at [1072, 52] on div at bounding box center [772, 52] width 995 height 0
click at [148, 397] on img at bounding box center [149, 394] width 19 height 19
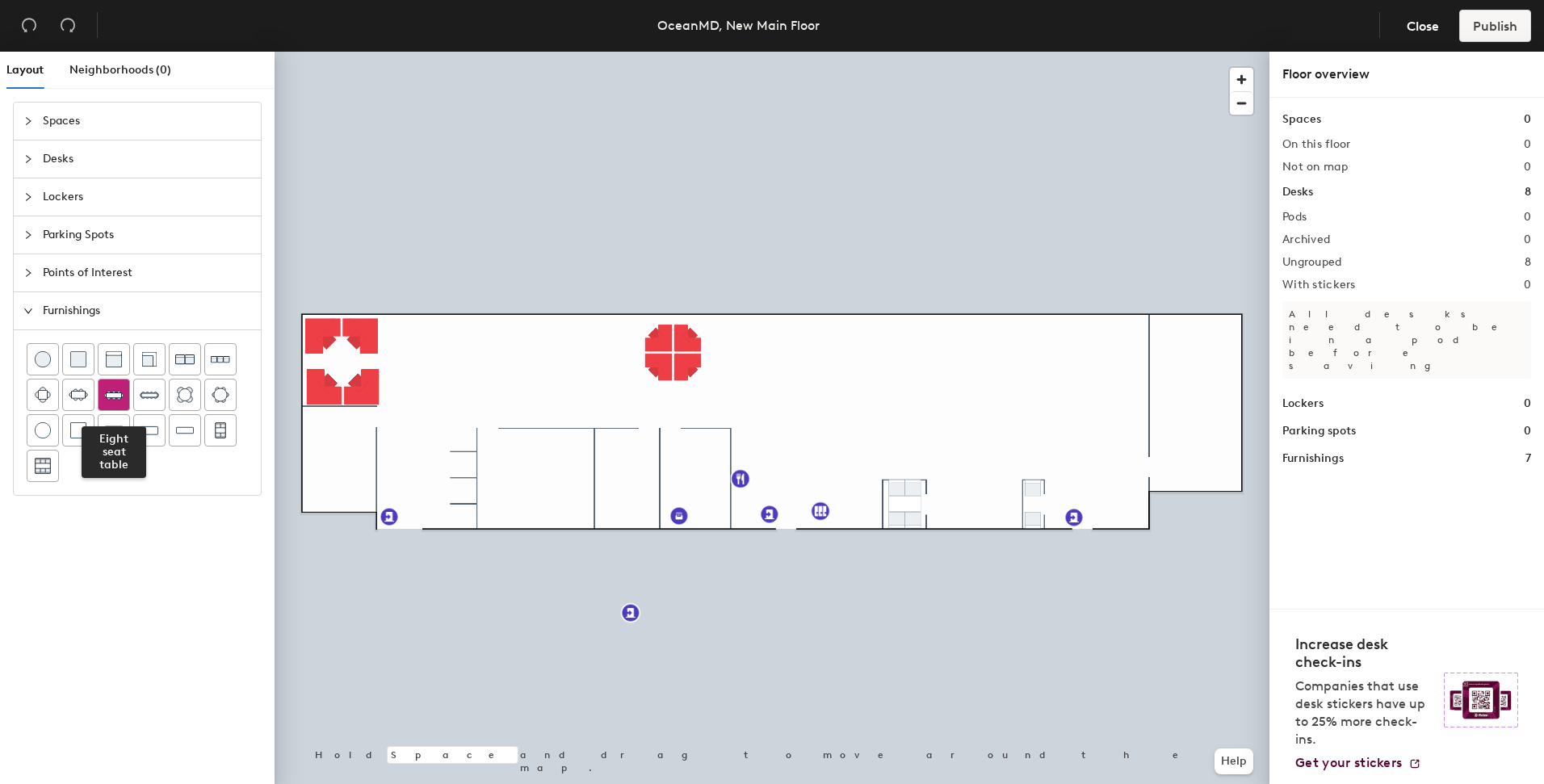
click at [119, 391] on img at bounding box center [113, 394] width 19 height 19
click at [1226, 52] on div at bounding box center [772, 52] width 995 height 0
click at [1142, 52] on div at bounding box center [772, 52] width 995 height 0
click at [1230, 52] on div at bounding box center [772, 52] width 995 height 0
click at [1173, 52] on div at bounding box center [772, 52] width 995 height 0
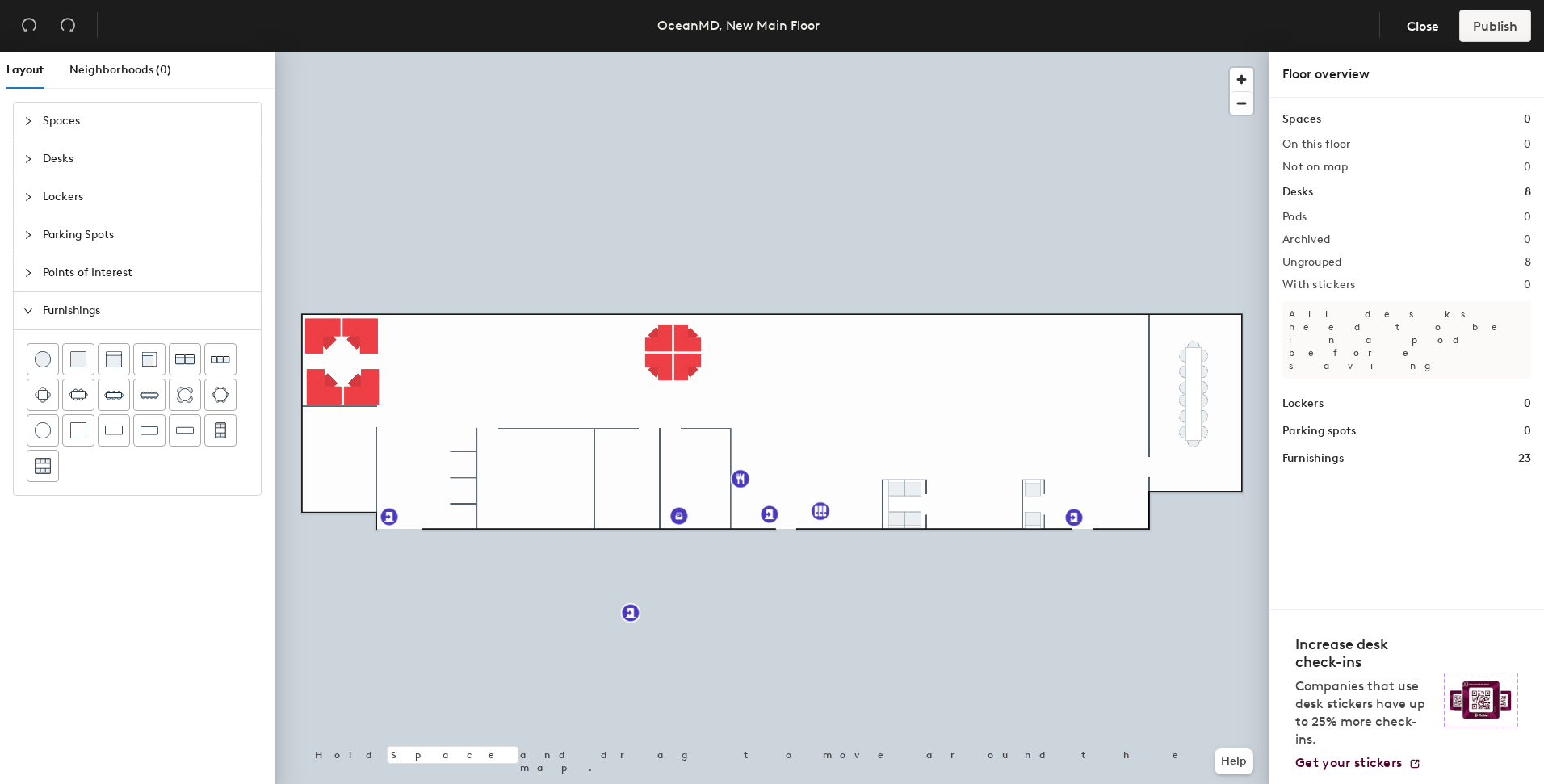
click at [23, 165] on div at bounding box center [32, 158] width 19 height 17
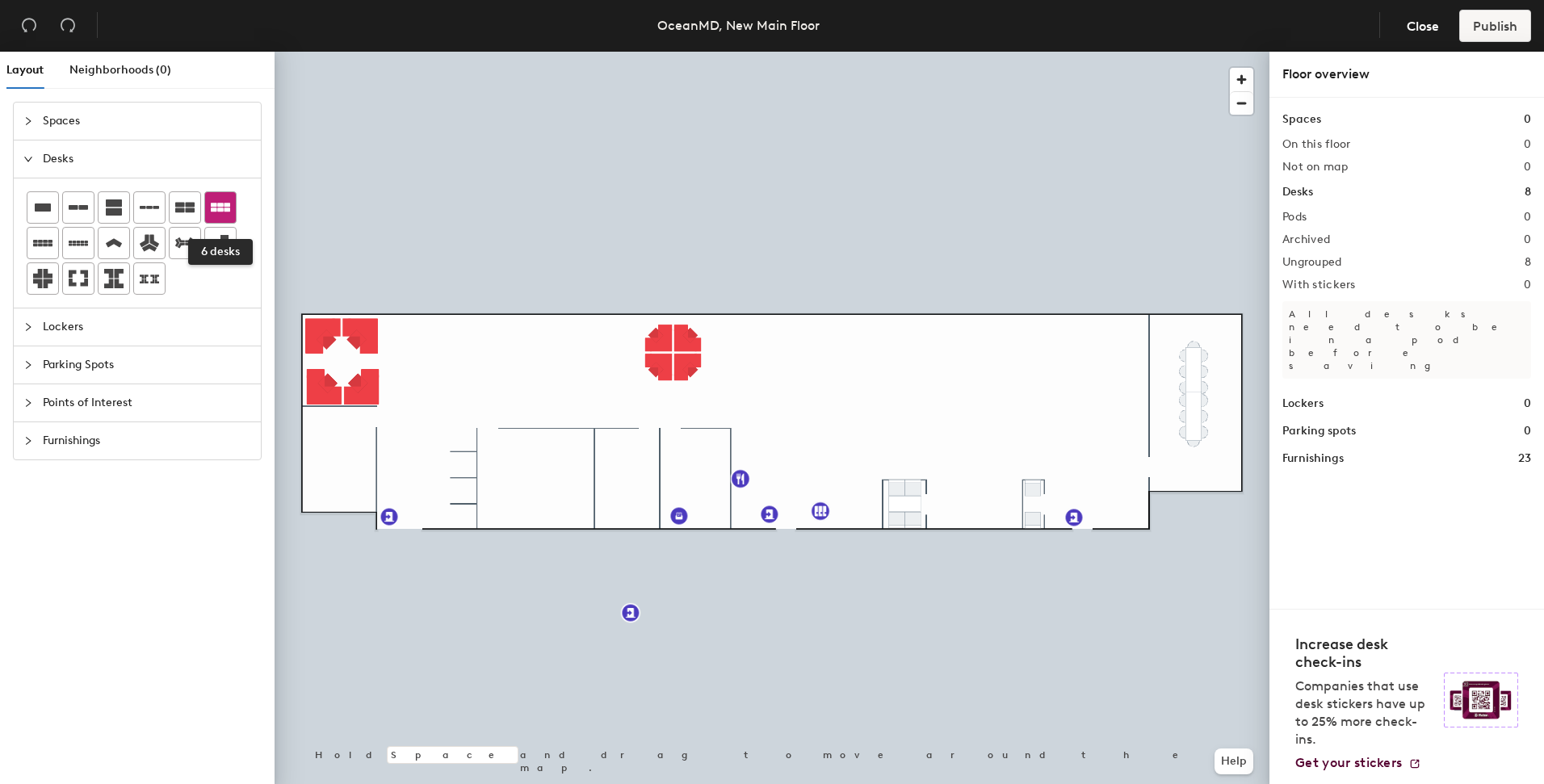
click at [224, 207] on icon at bounding box center [220, 207] width 19 height 9
